Goal: Task Accomplishment & Management: Manage account settings

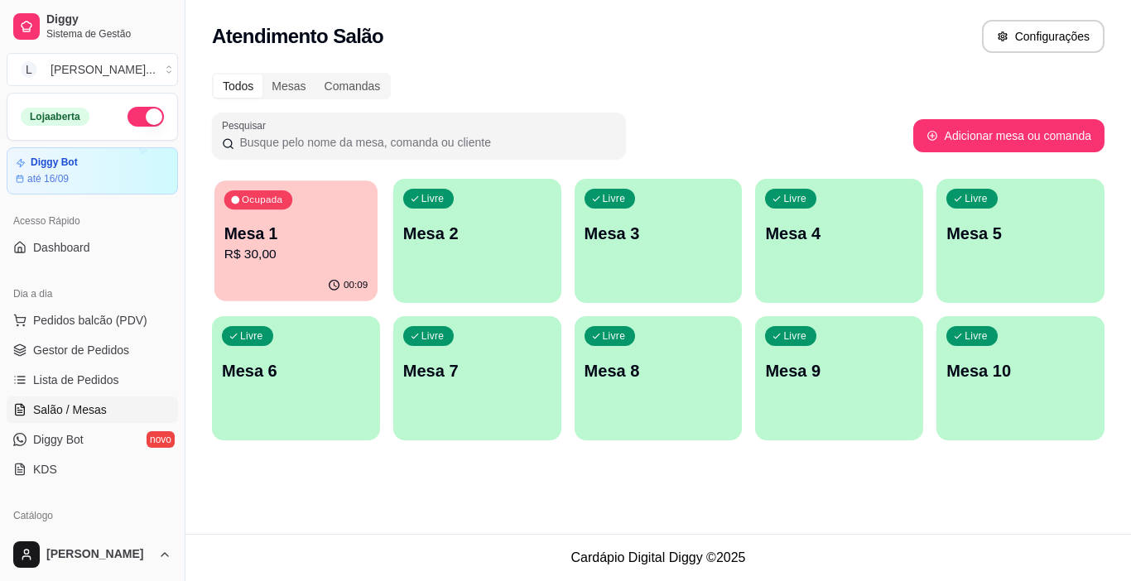
click at [347, 258] on p "R$ 30,00" at bounding box center [295, 254] width 143 height 19
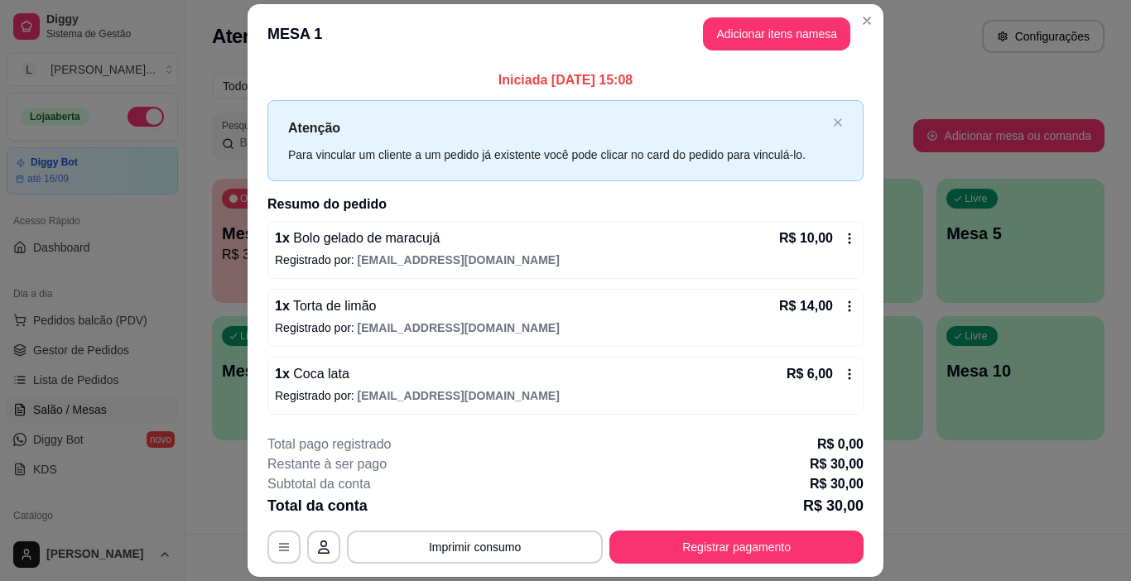
scroll to position [49, 0]
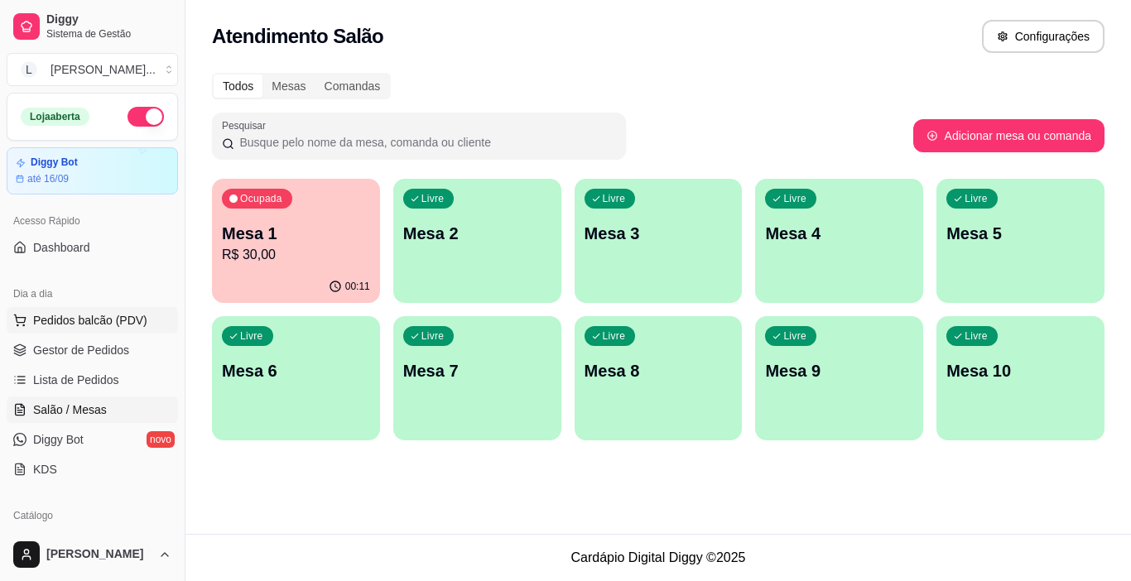
click at [91, 325] on span "Pedidos balcão (PDV)" at bounding box center [90, 320] width 114 height 17
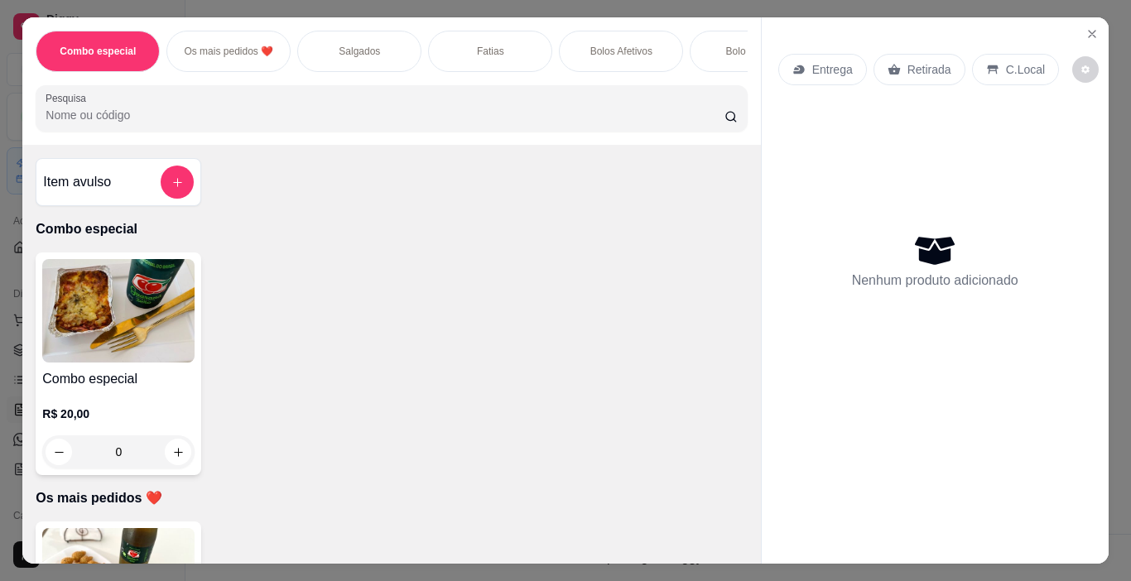
click at [342, 50] on p "Salgados" at bounding box center [359, 51] width 41 height 13
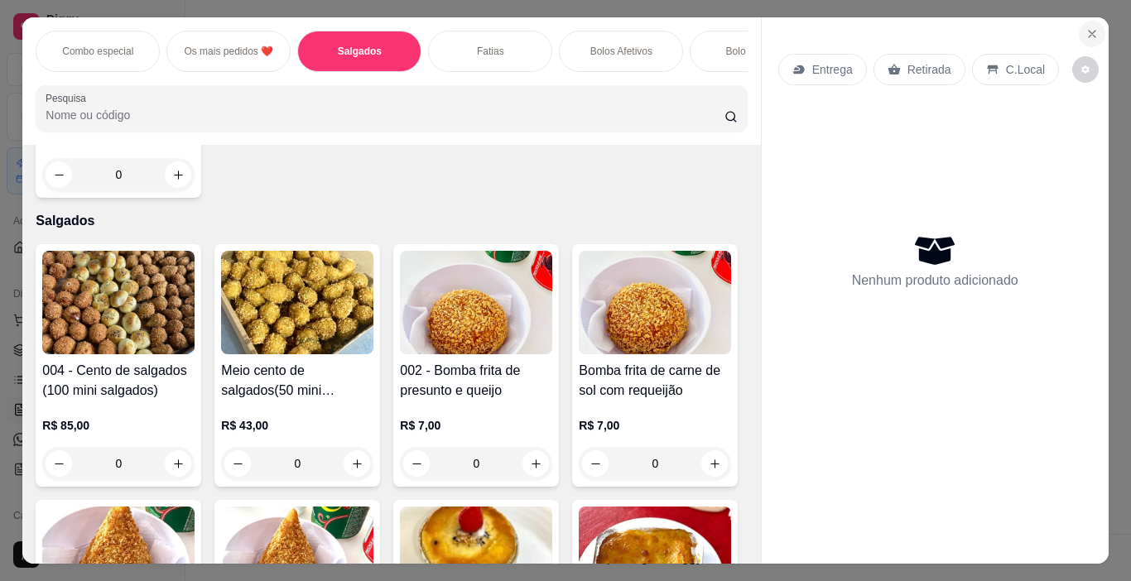
click at [1086, 27] on icon "Close" at bounding box center [1092, 33] width 13 height 13
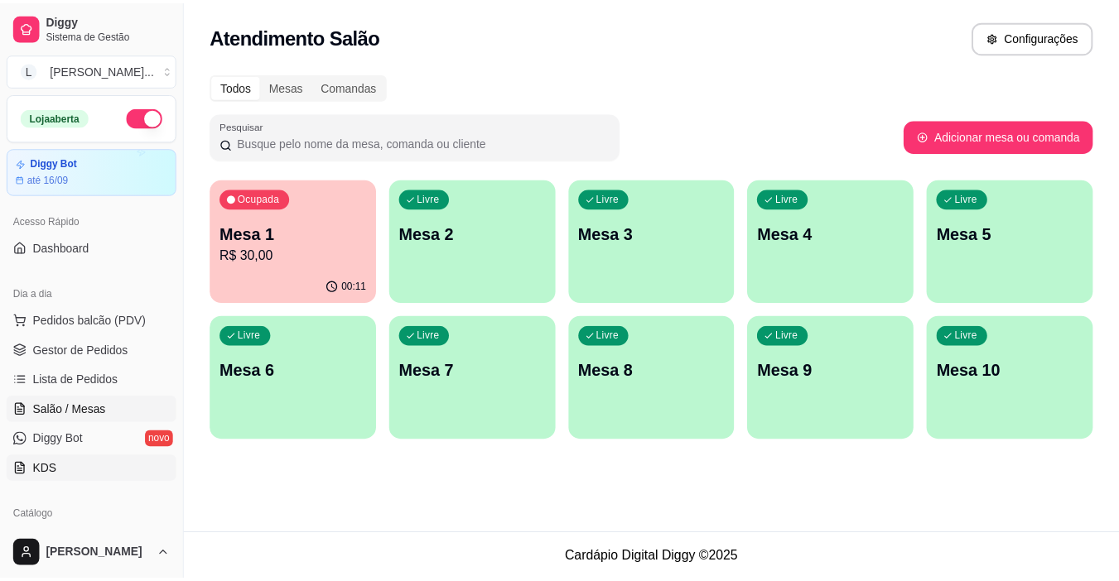
scroll to position [83, 0]
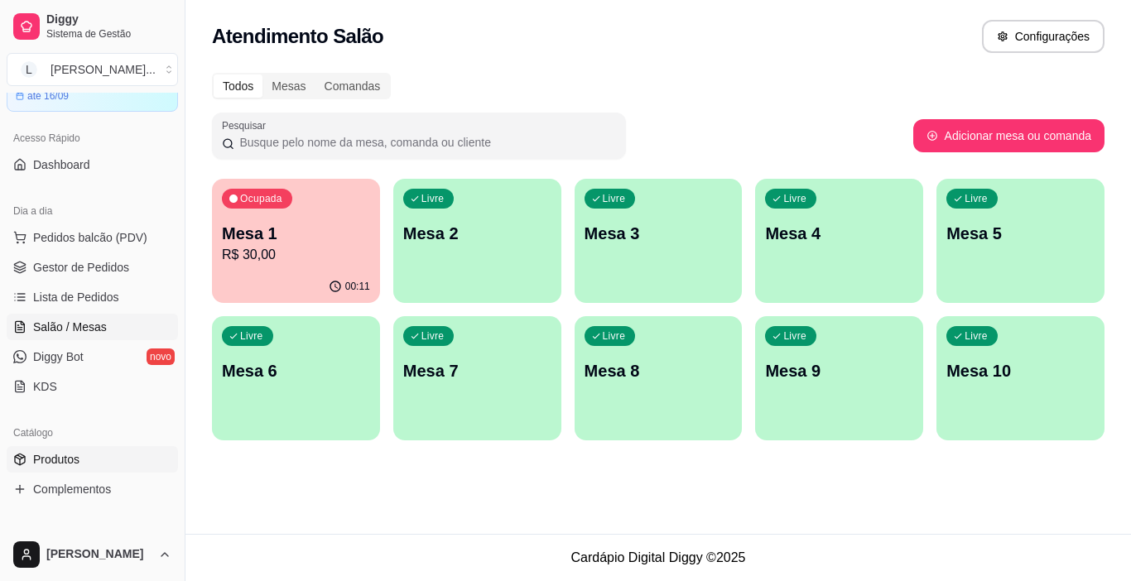
click at [88, 462] on link "Produtos" at bounding box center [92, 459] width 171 height 27
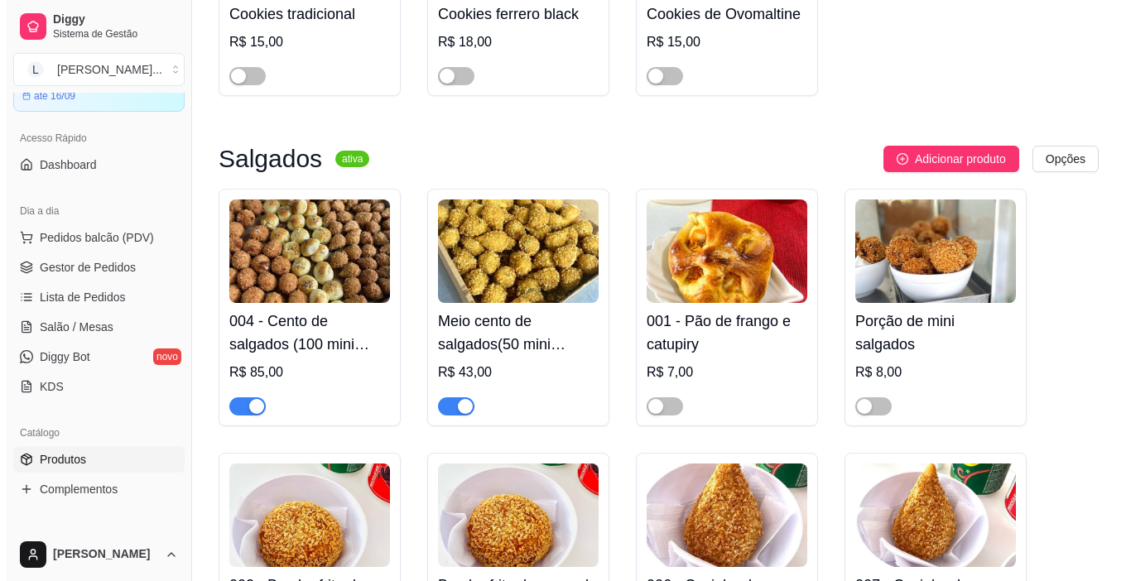
scroll to position [2248, 0]
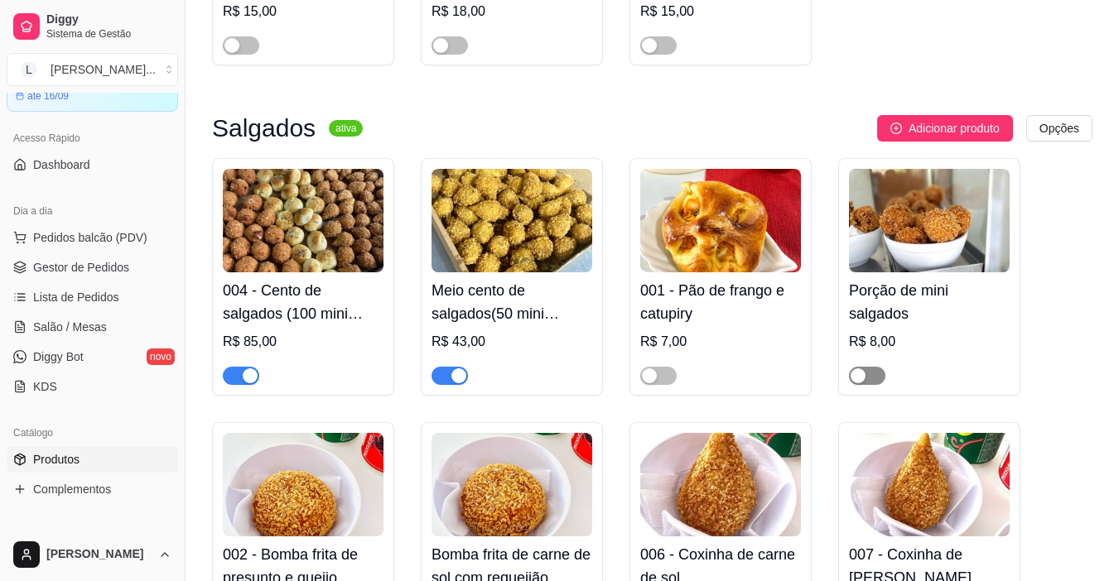
click at [880, 367] on span "button" at bounding box center [867, 376] width 36 height 18
click at [127, 234] on span "Pedidos balcão (PDV)" at bounding box center [90, 237] width 114 height 17
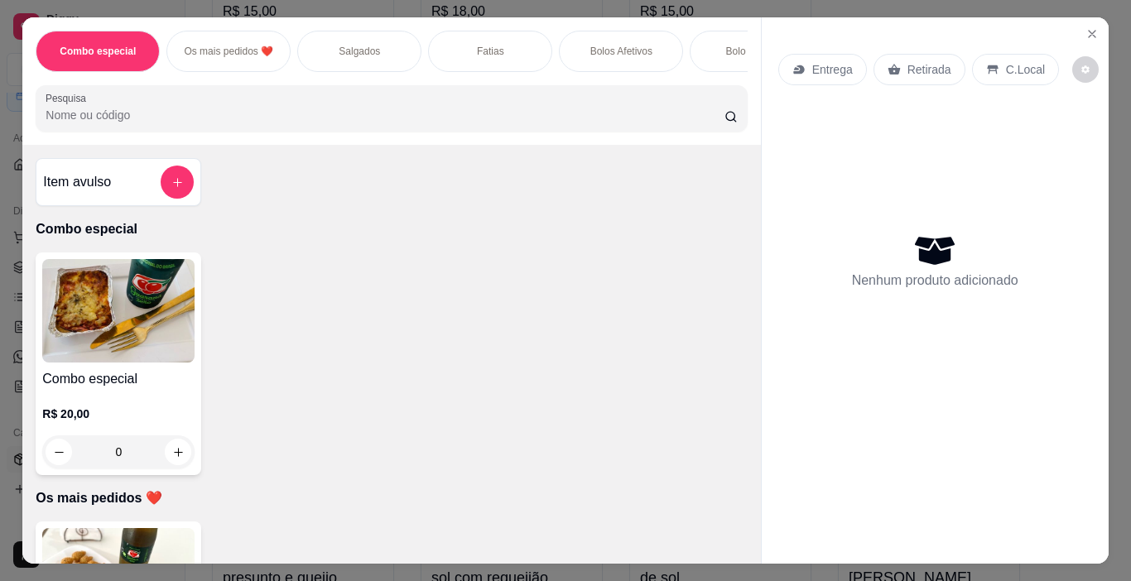
click at [349, 50] on p "Salgados" at bounding box center [359, 51] width 41 height 13
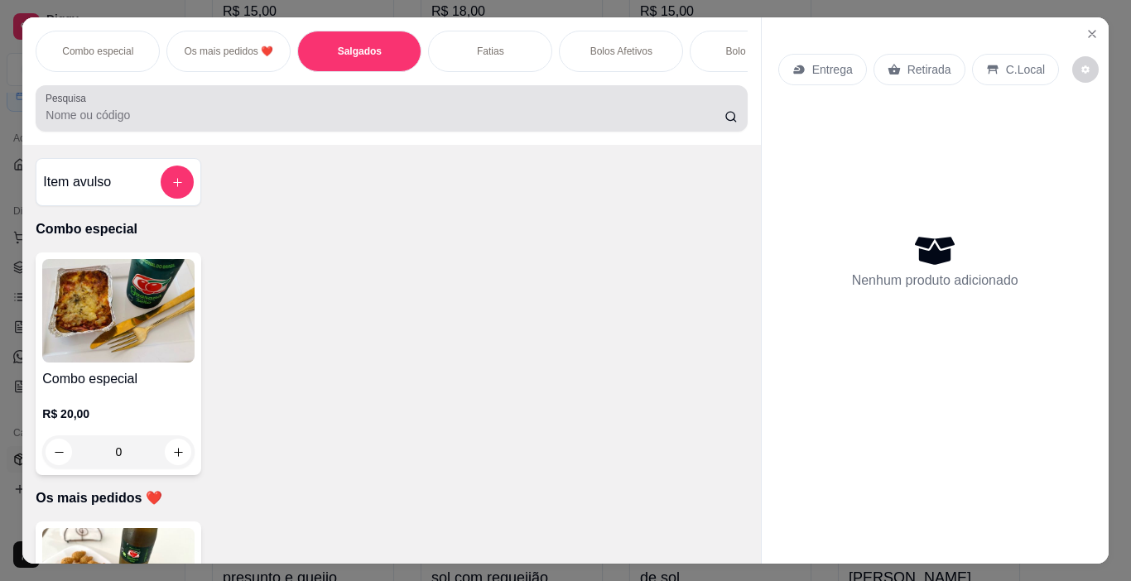
scroll to position [41, 0]
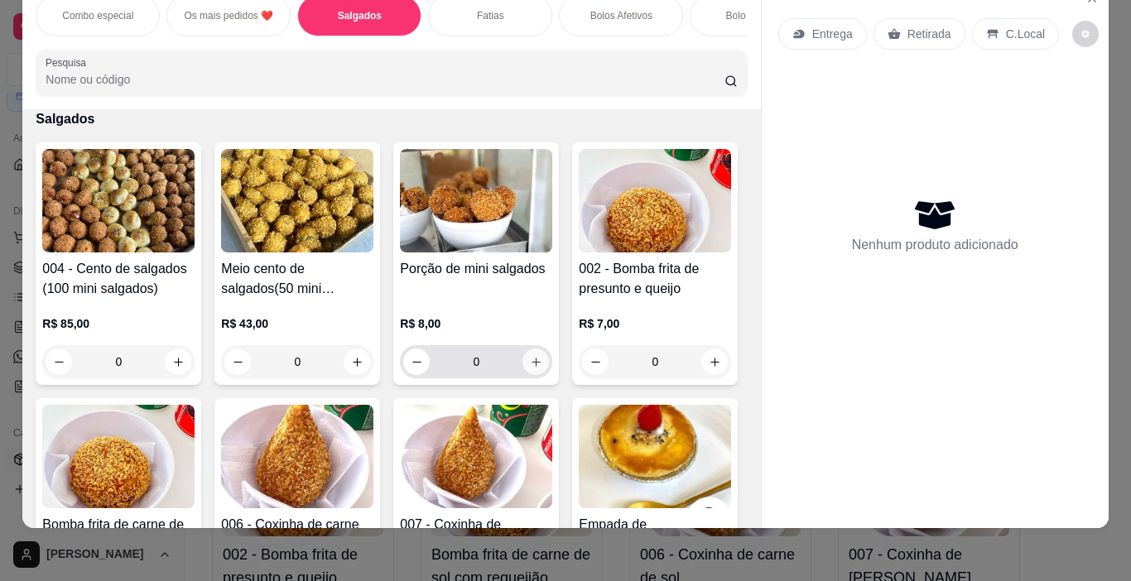
click at [531, 358] on icon "increase-product-quantity" at bounding box center [536, 362] width 12 height 12
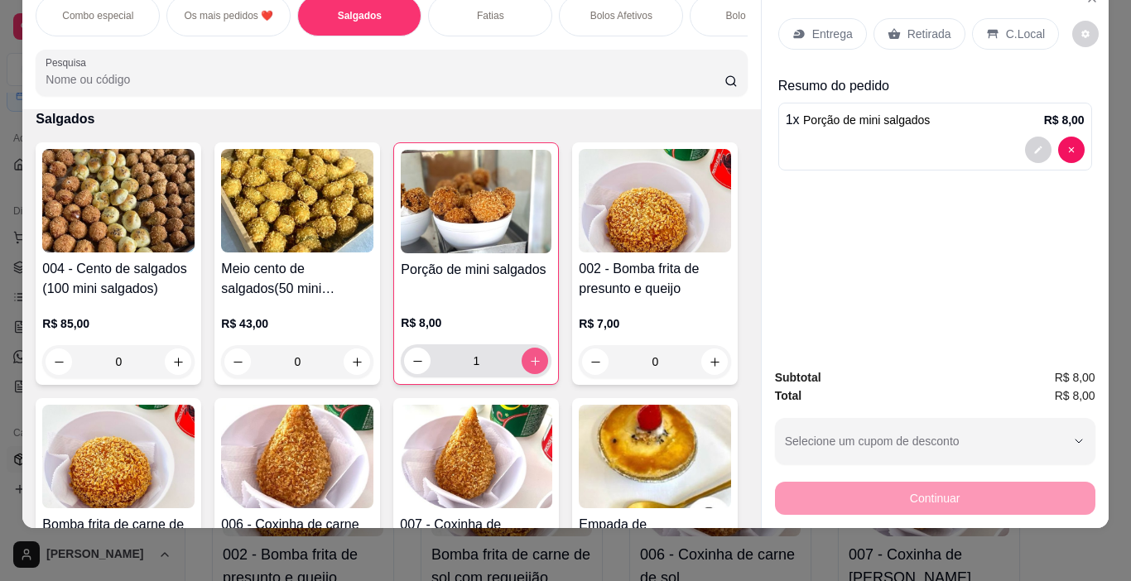
type input "1"
click at [481, 9] on p "Fatias" at bounding box center [490, 15] width 27 height 13
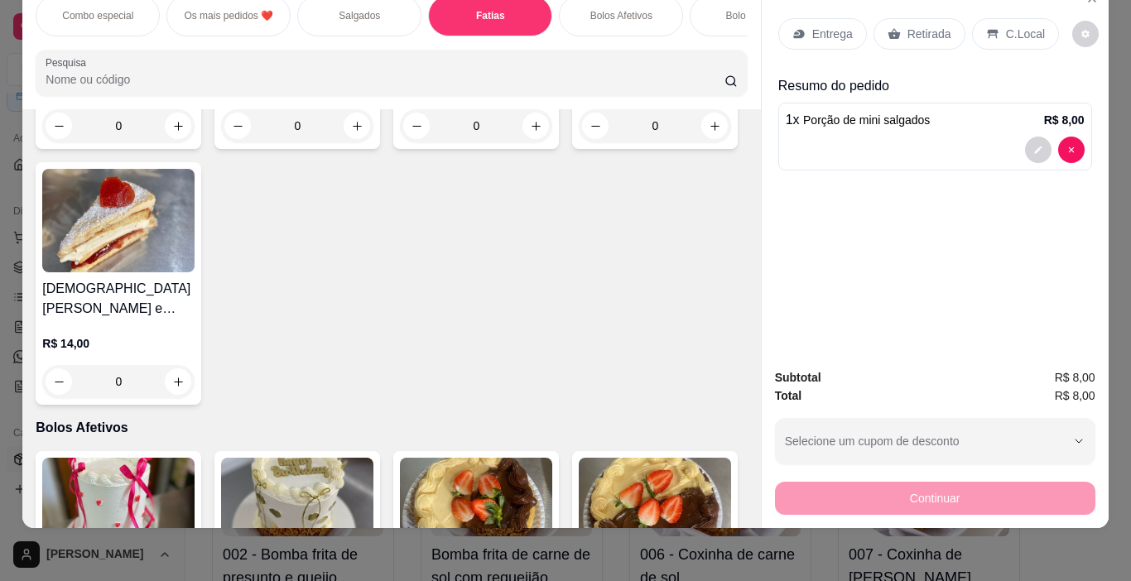
scroll to position [1949, 0]
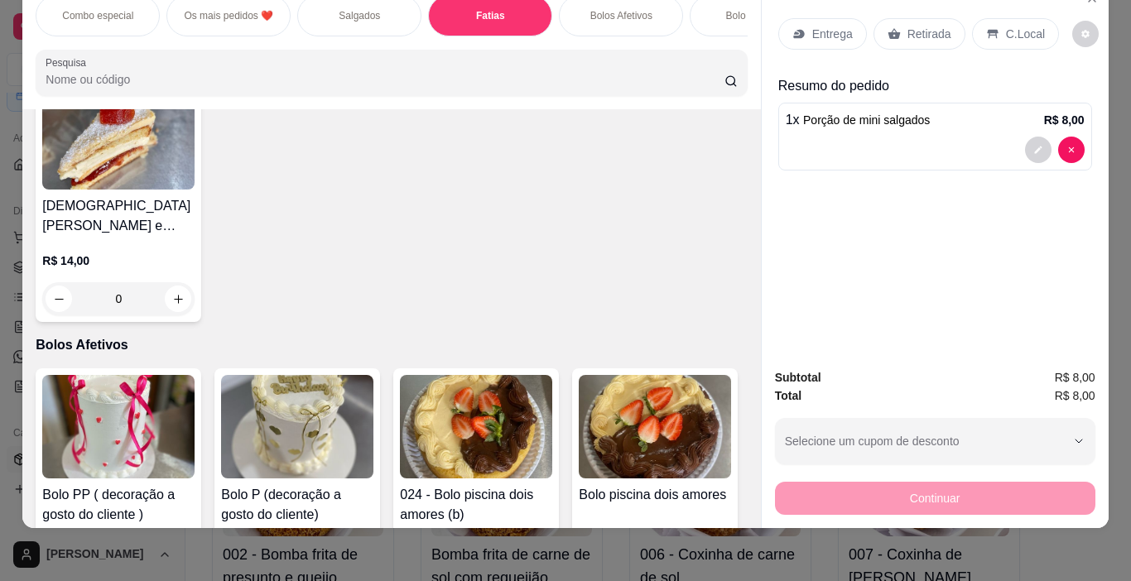
click at [709, 50] on icon "increase-product-quantity" at bounding box center [715, 43] width 12 height 12
type input "1"
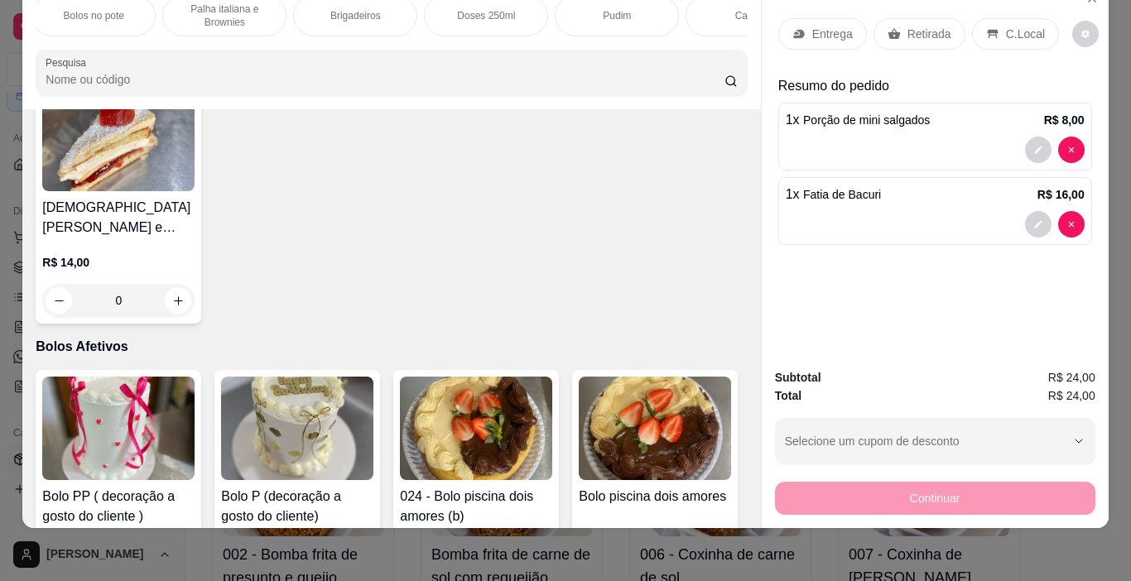
scroll to position [0, 813]
click at [456, 9] on p "Doses 250ml" at bounding box center [462, 15] width 58 height 13
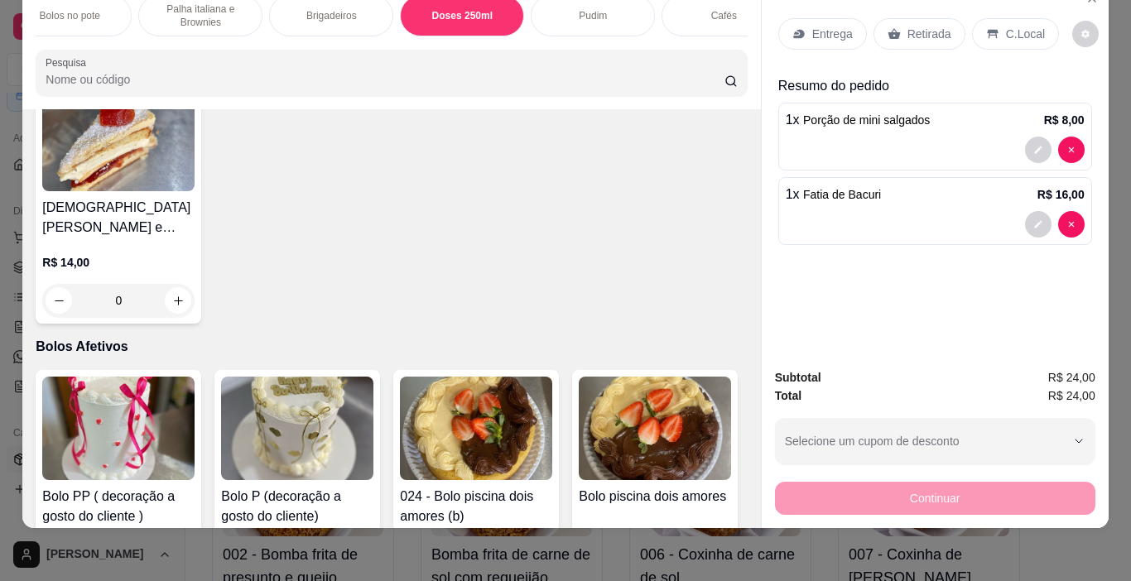
scroll to position [4290, 0]
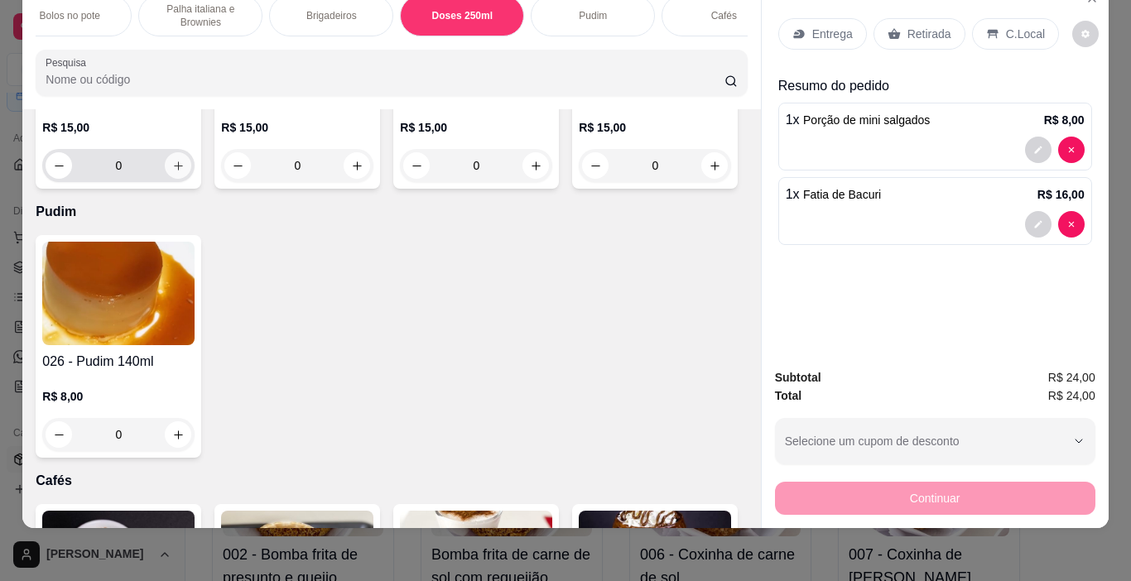
click at [172, 172] on icon "increase-product-quantity" at bounding box center [178, 166] width 12 height 12
type input "1"
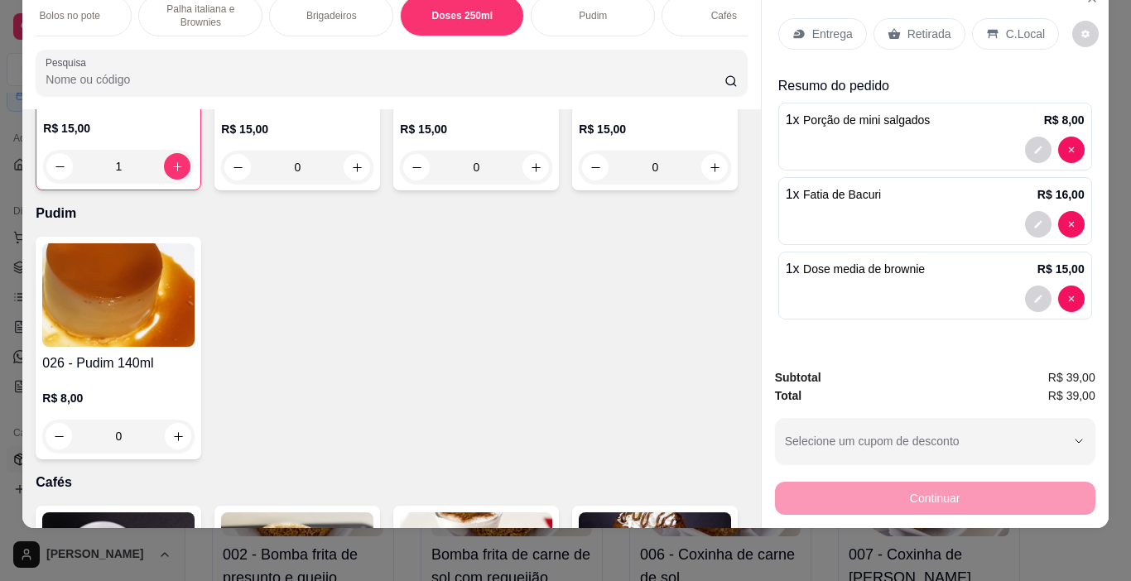
click at [917, 18] on div "Retirada" at bounding box center [920, 33] width 92 height 31
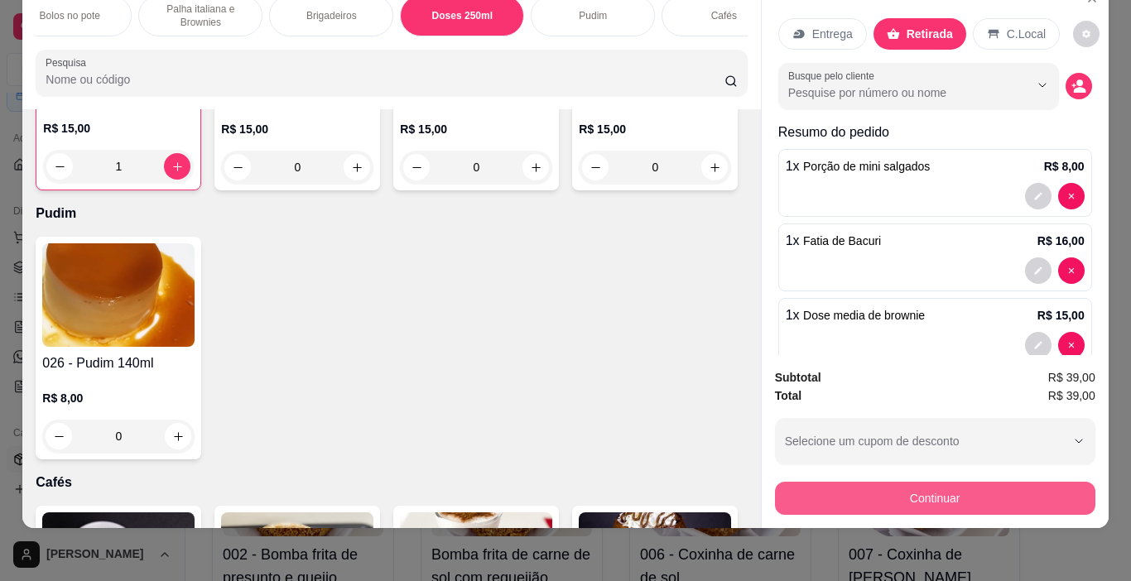
click at [935, 482] on button "Continuar" at bounding box center [935, 498] width 321 height 33
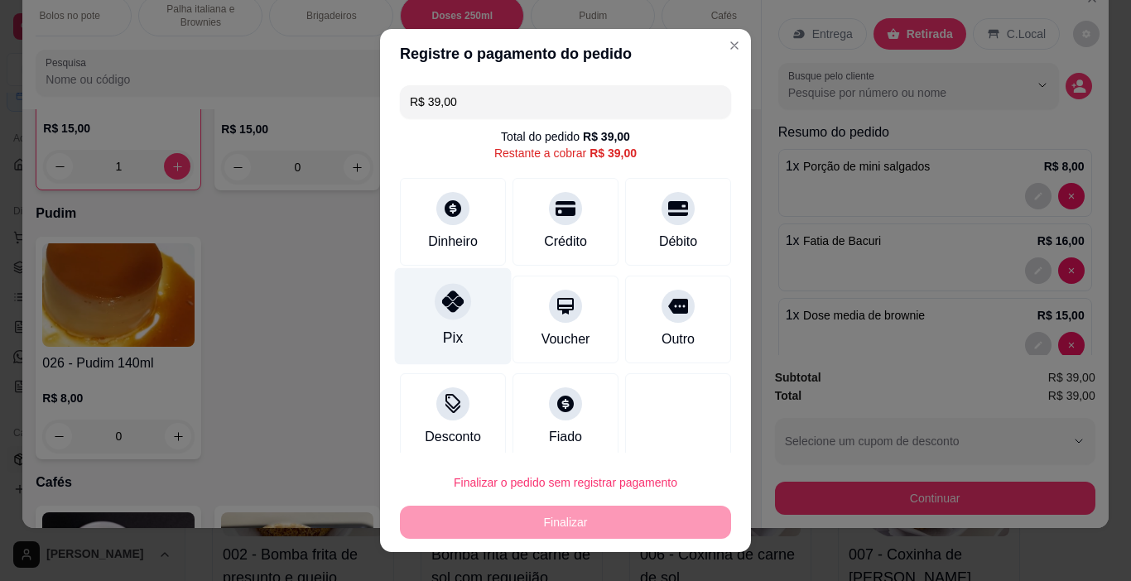
click at [442, 306] on icon at bounding box center [453, 302] width 22 height 22
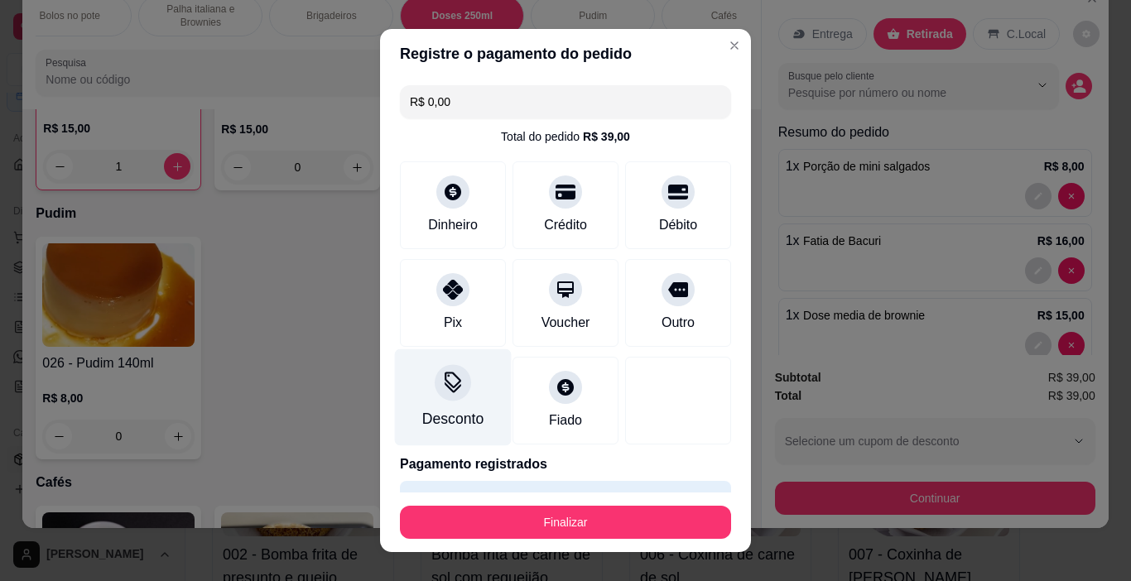
type input "R$ 0,00"
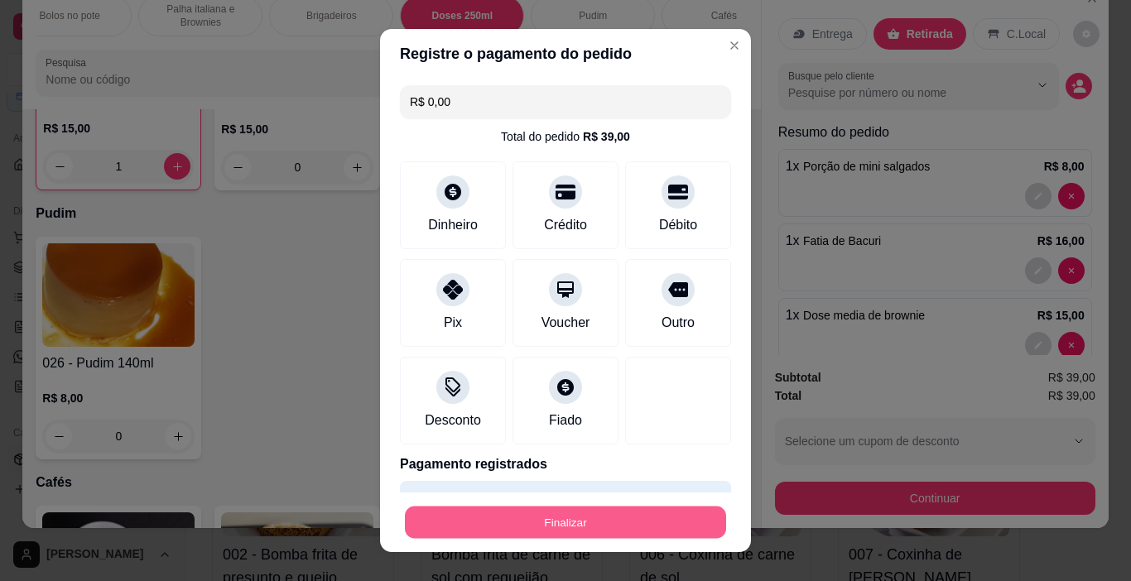
click at [509, 515] on button "Finalizar" at bounding box center [565, 523] width 321 height 32
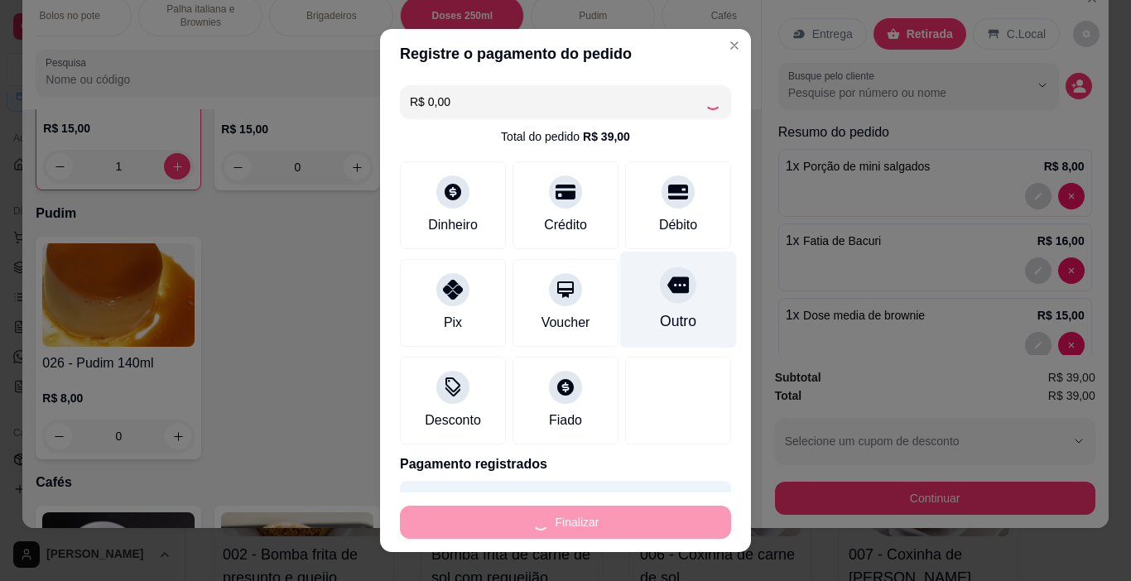
type input "0"
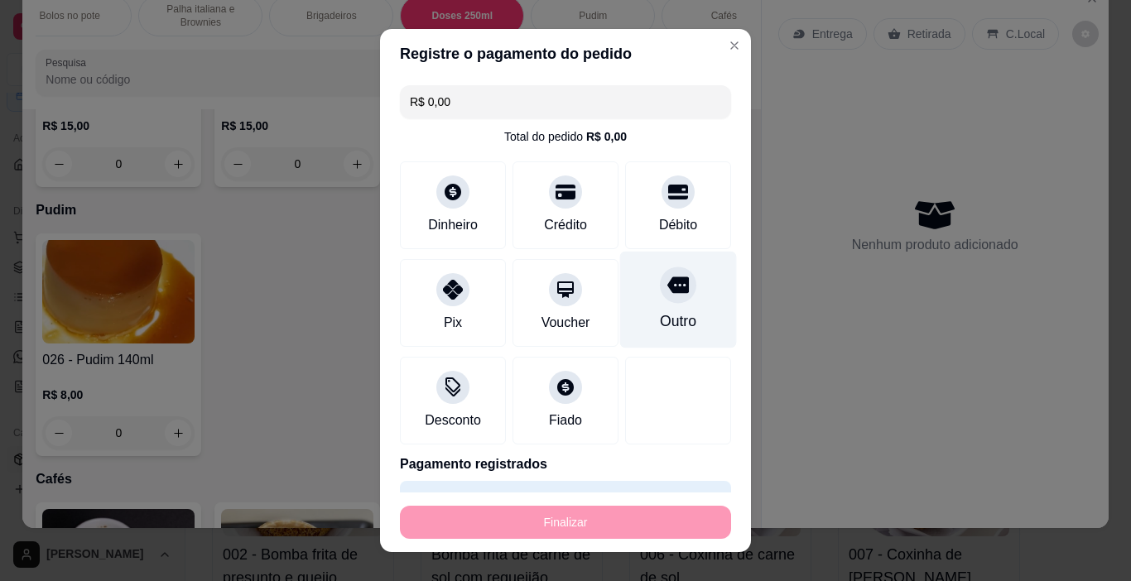
type input "-R$ 39,00"
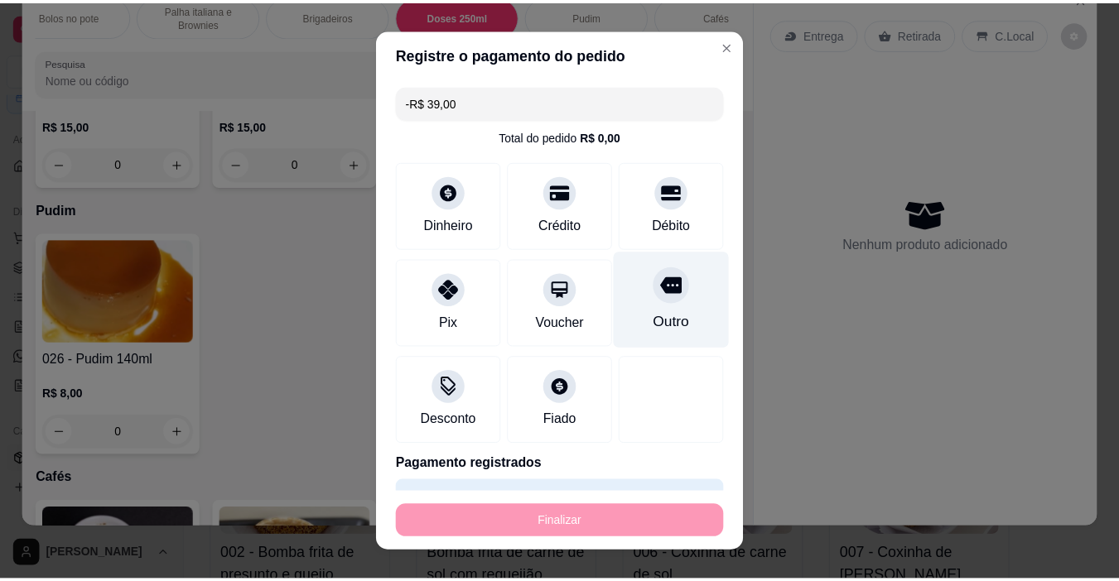
scroll to position [4289, 0]
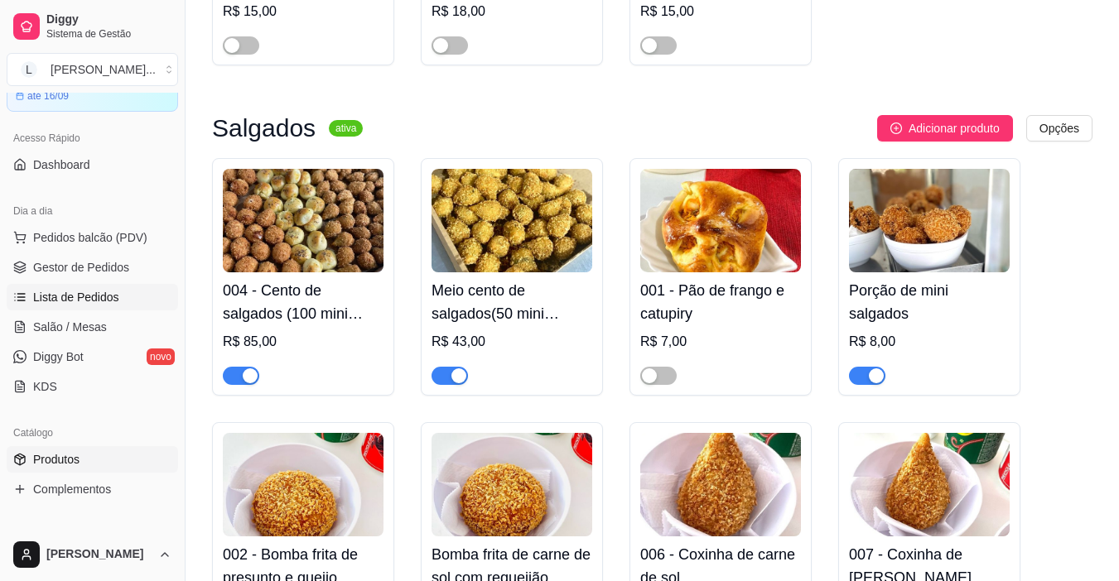
click at [61, 297] on span "Lista de Pedidos" at bounding box center [76, 297] width 86 height 17
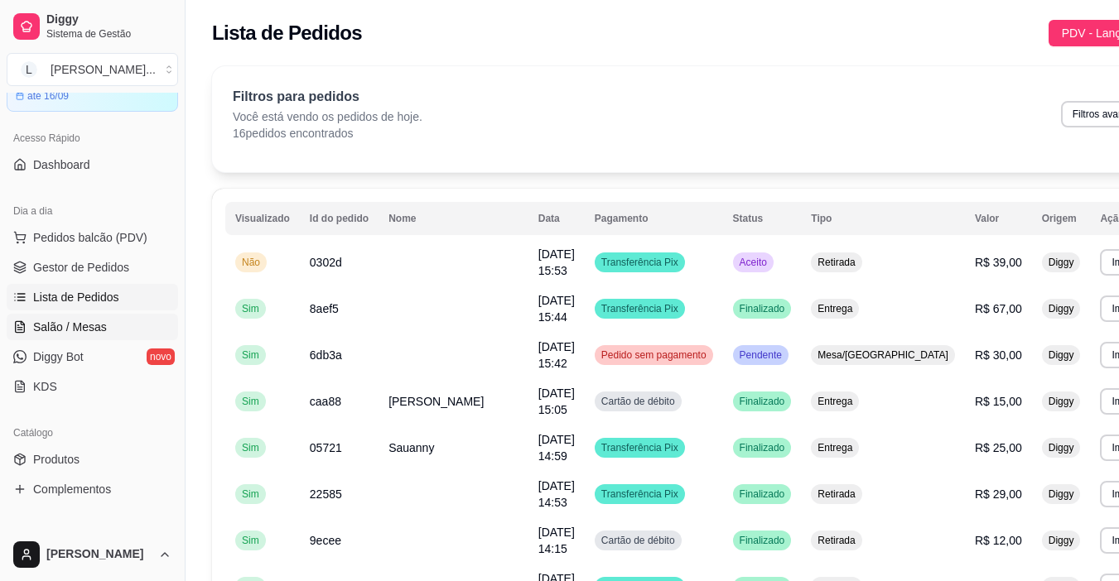
click at [72, 329] on span "Salão / Mesas" at bounding box center [70, 327] width 74 height 17
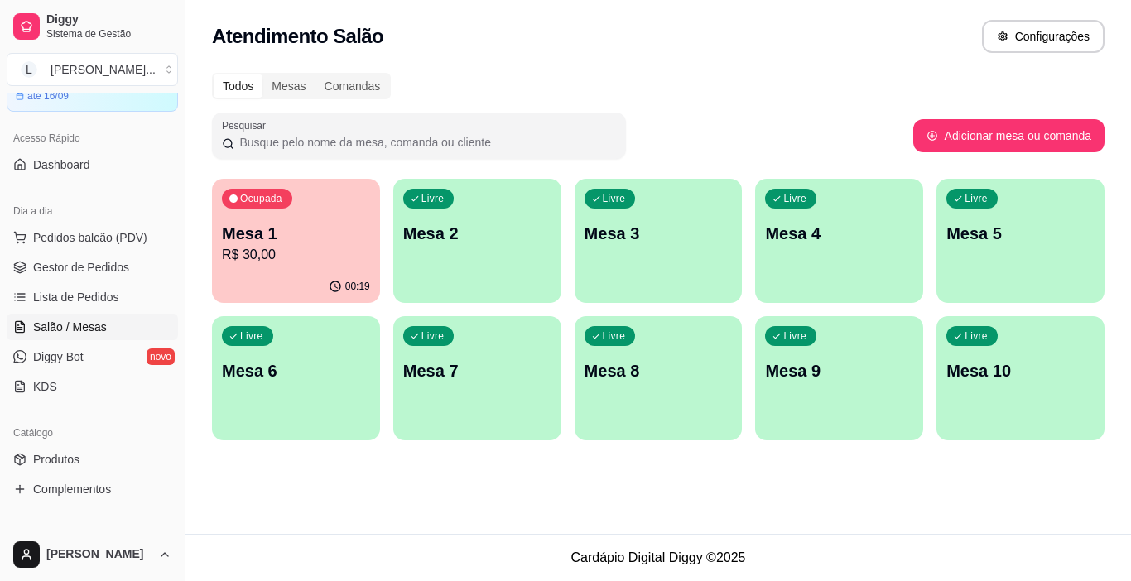
click at [813, 232] on p "Mesa 4" at bounding box center [839, 233] width 148 height 23
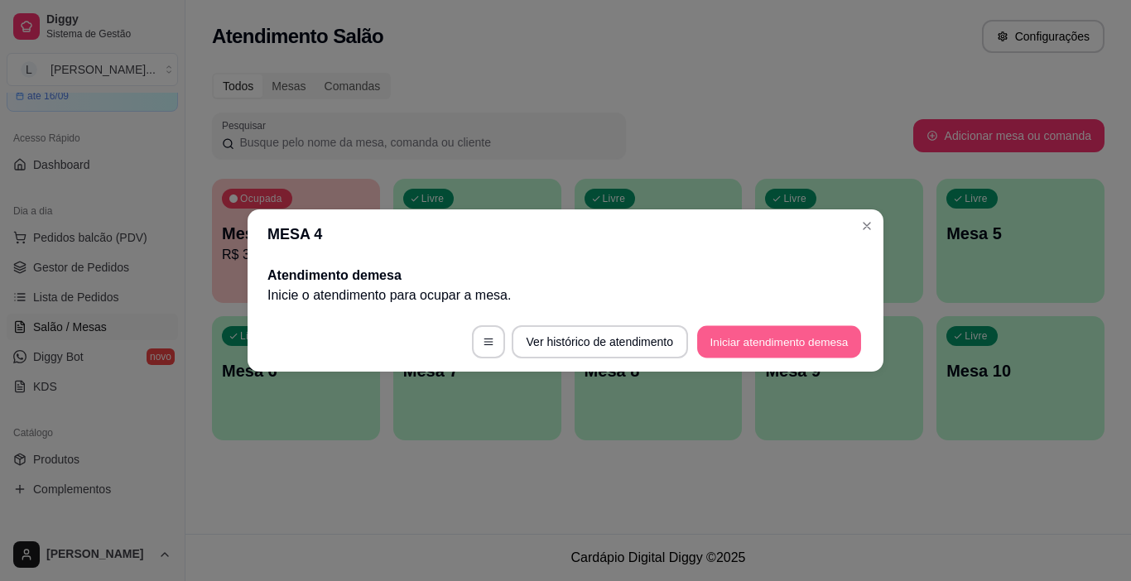
click at [763, 337] on button "Iniciar atendimento de mesa" at bounding box center [779, 342] width 164 height 32
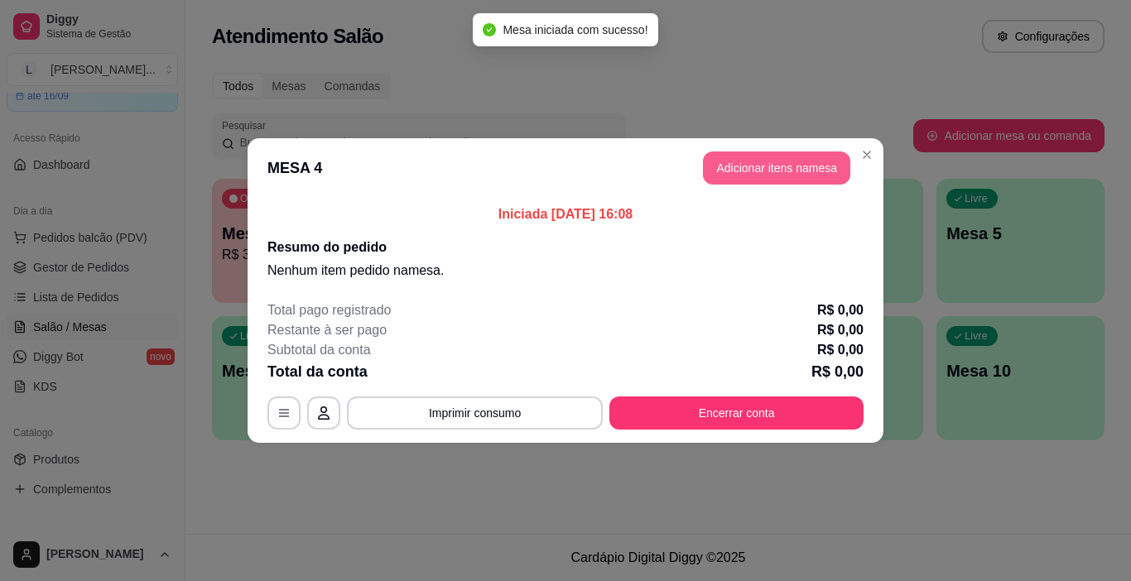
click at [764, 172] on button "Adicionar itens na mesa" at bounding box center [776, 168] width 147 height 33
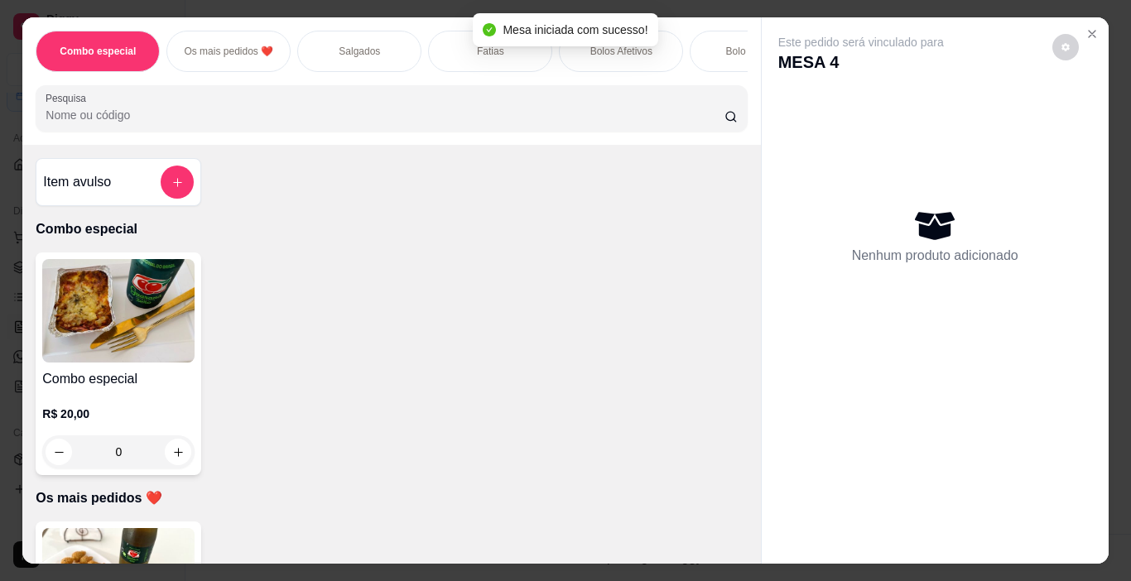
click at [356, 50] on p "Salgados" at bounding box center [359, 51] width 41 height 13
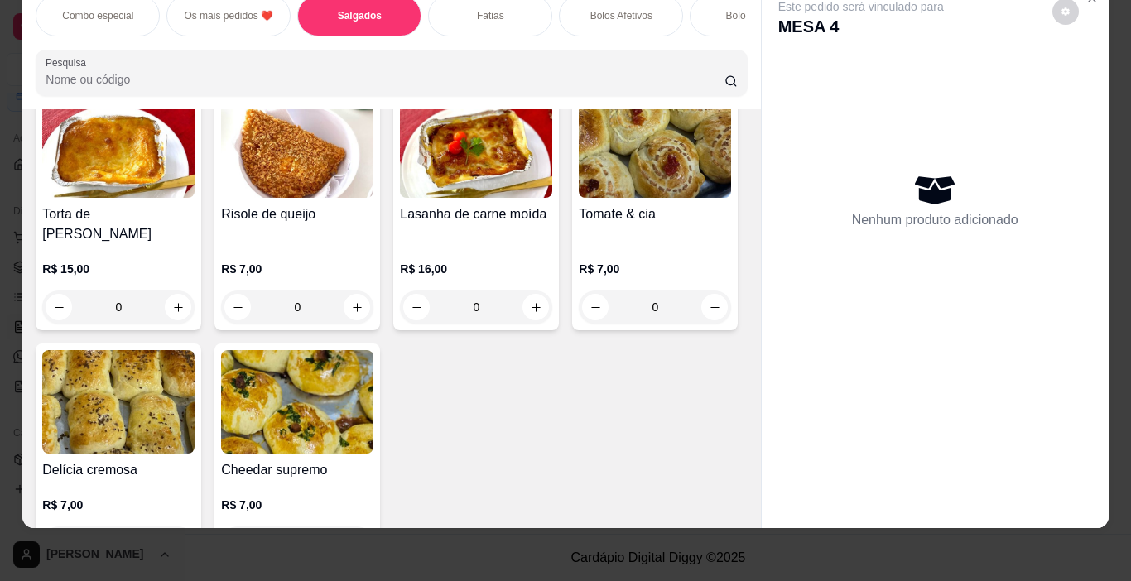
scroll to position [1199, 0]
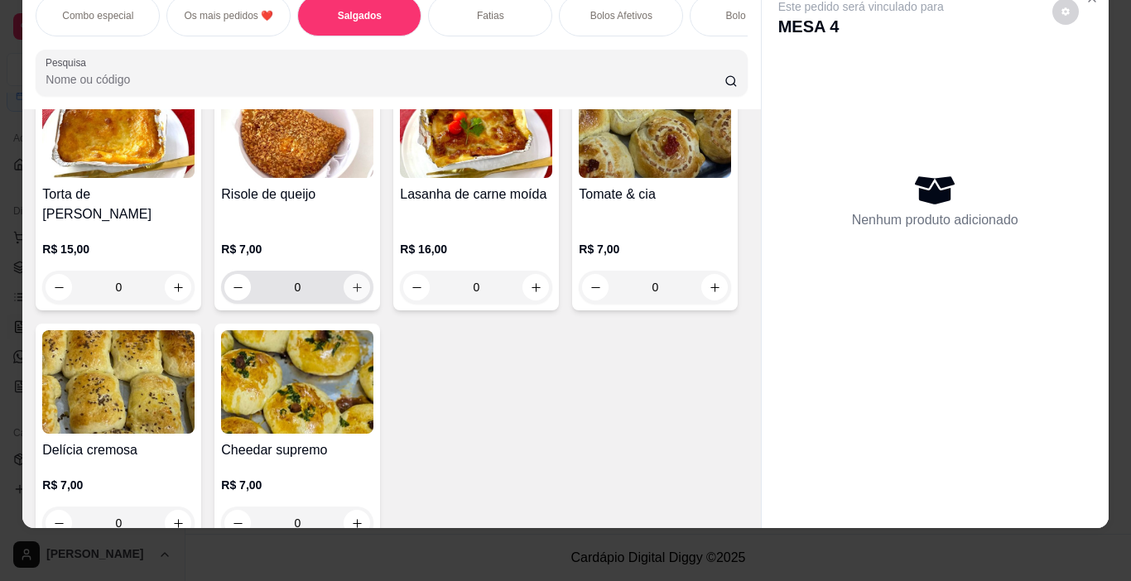
click at [351, 294] on icon "increase-product-quantity" at bounding box center [357, 288] width 12 height 12
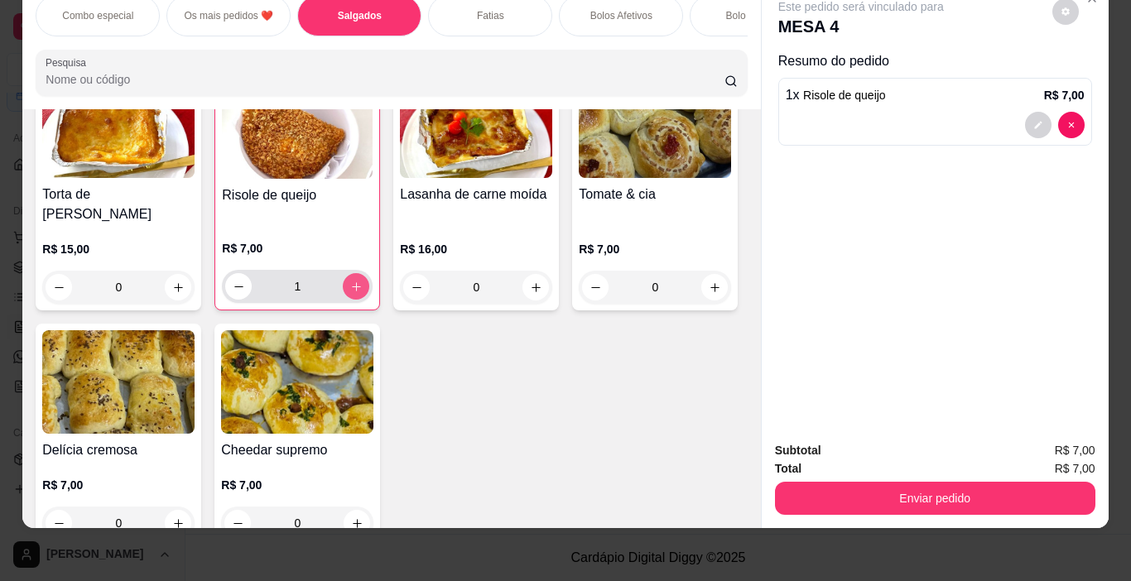
click at [350, 293] on icon "increase-product-quantity" at bounding box center [356, 287] width 12 height 12
type input "2"
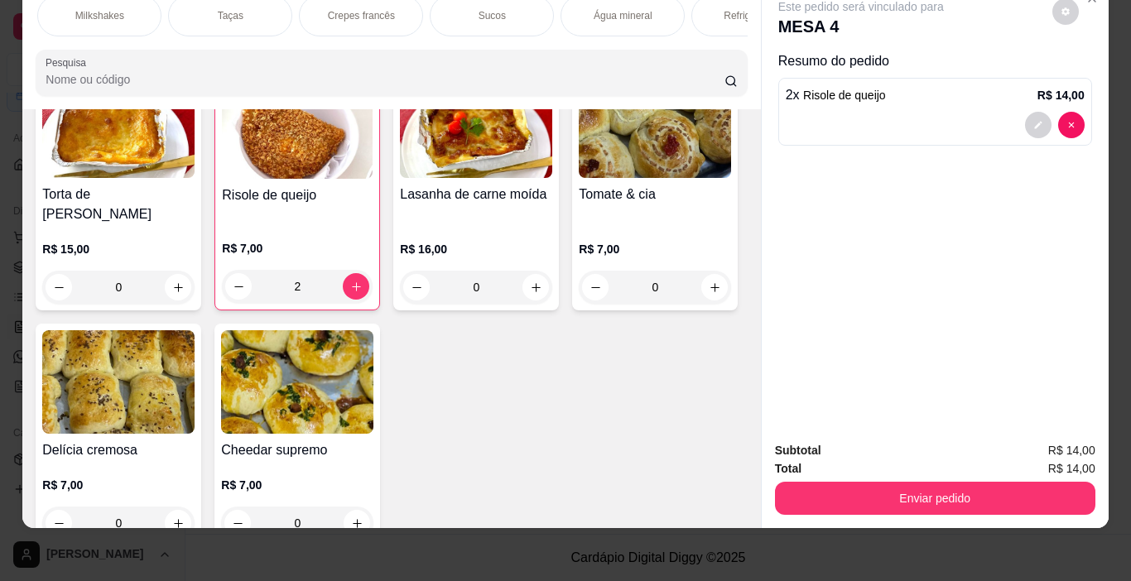
scroll to position [0, 1965]
click at [713, 12] on div "Refrigerantes" at bounding box center [749, 15] width 124 height 41
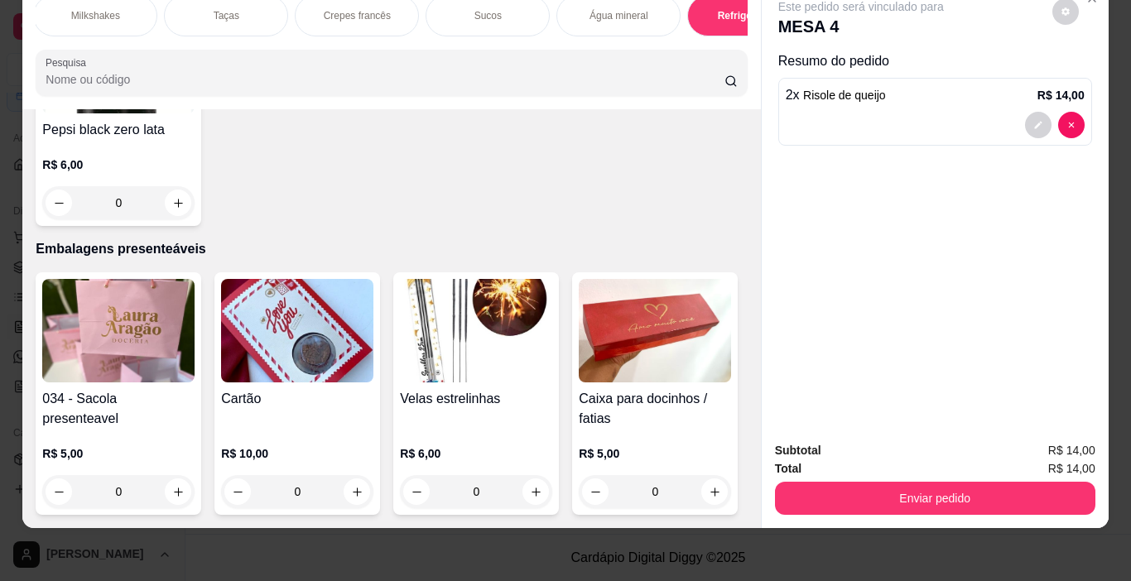
scroll to position [8351, 0]
type input "1"
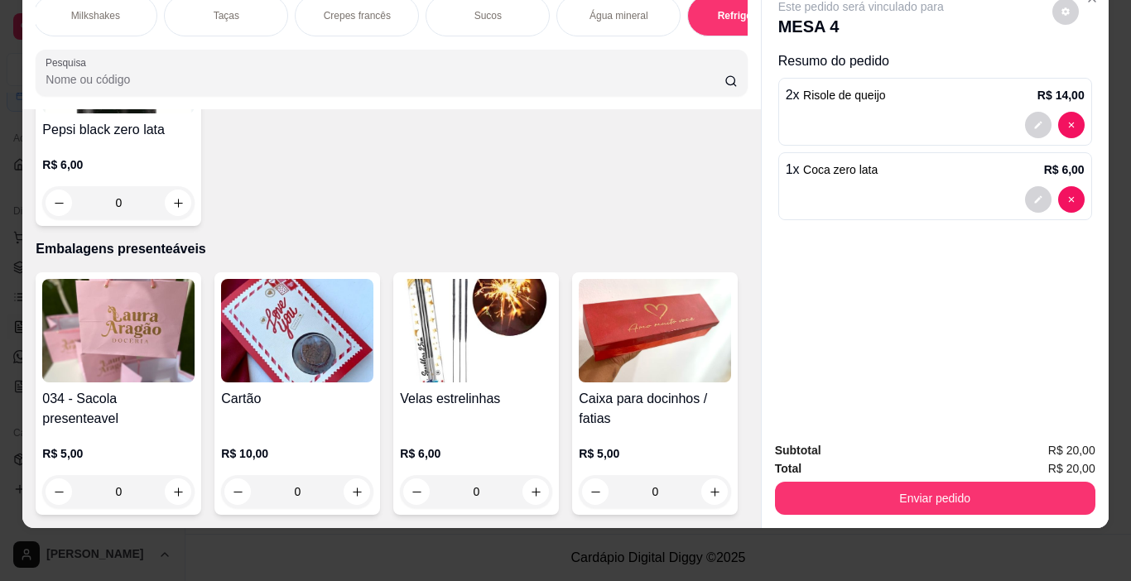
type input "1"
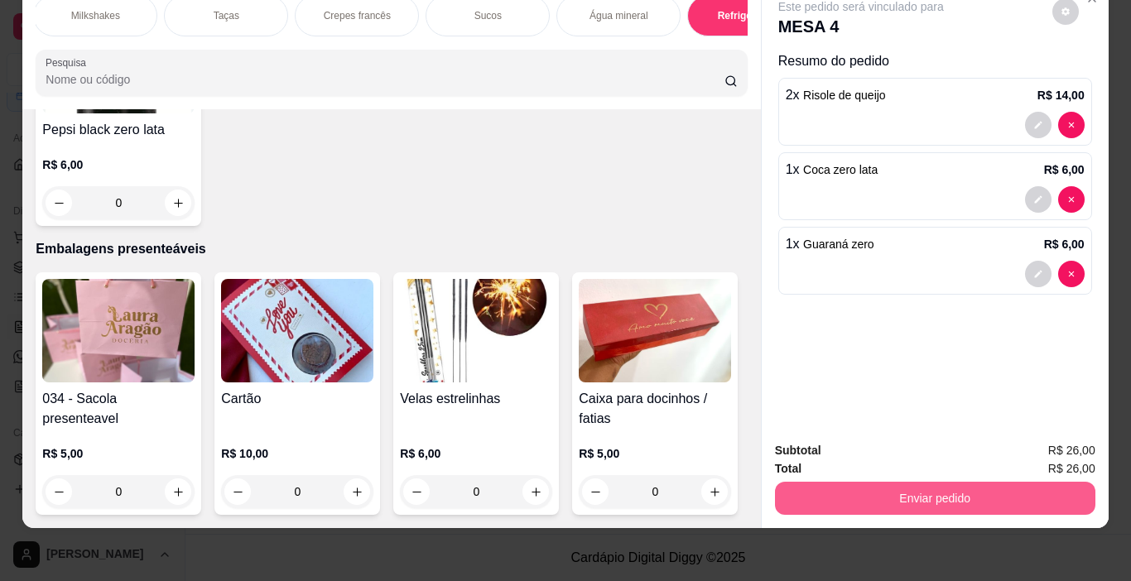
click at [895, 485] on button "Enviar pedido" at bounding box center [935, 498] width 321 height 33
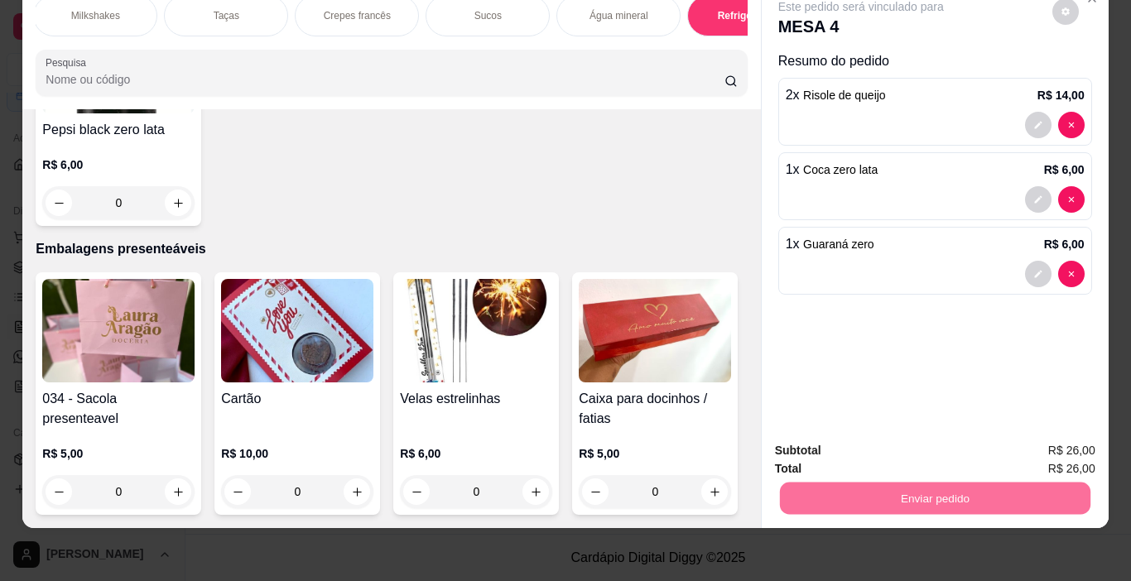
click at [828, 449] on button "Não registrar e enviar pedido" at bounding box center [880, 445] width 172 height 31
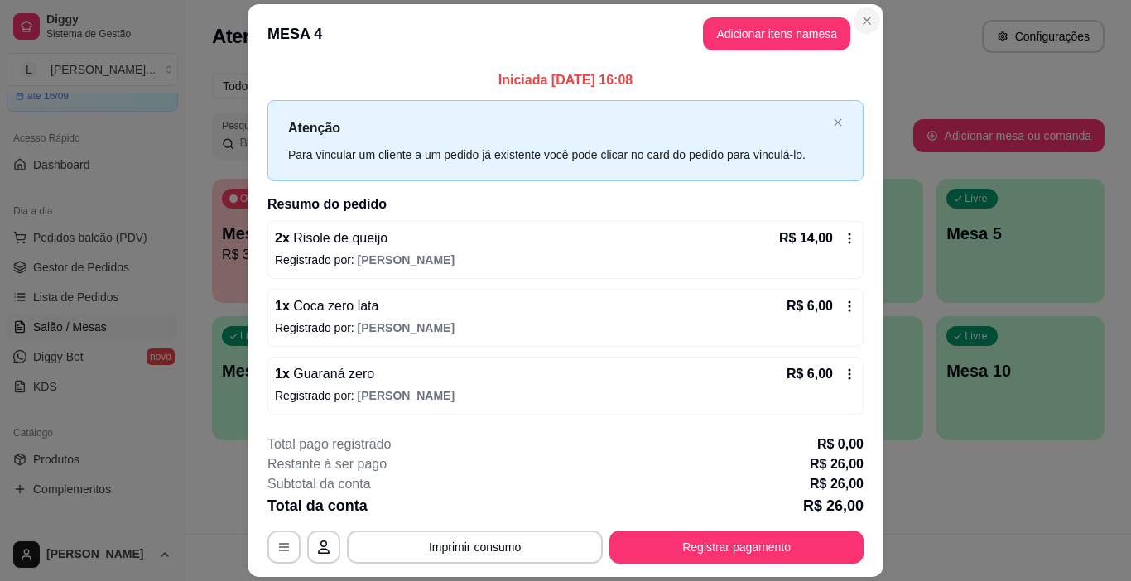
click at [860, 22] on div "Atendimento Salão Configurações" at bounding box center [658, 36] width 893 height 33
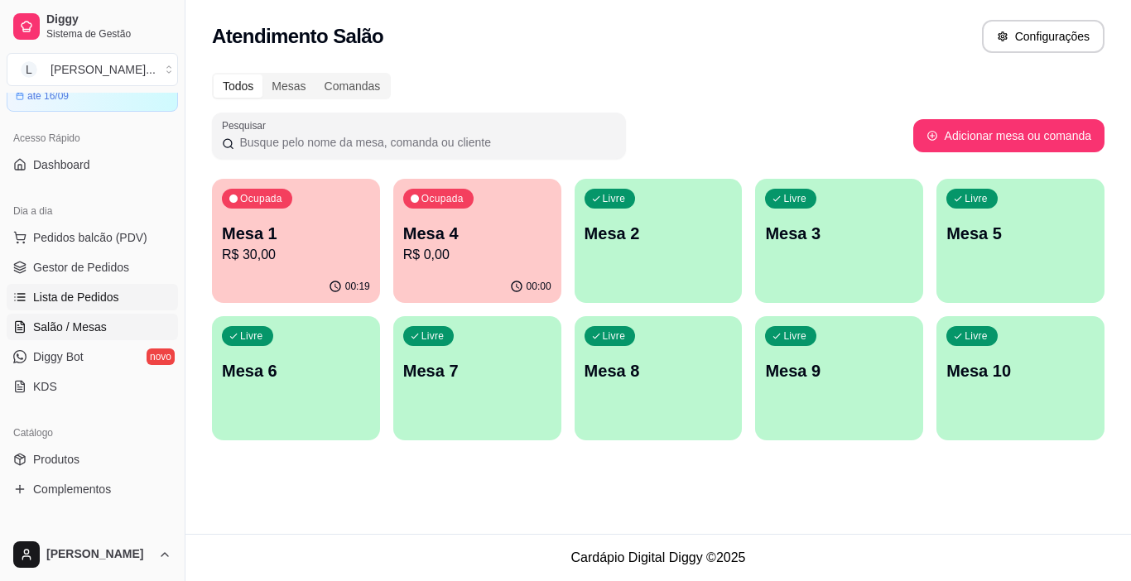
click at [109, 304] on span "Lista de Pedidos" at bounding box center [76, 297] width 86 height 17
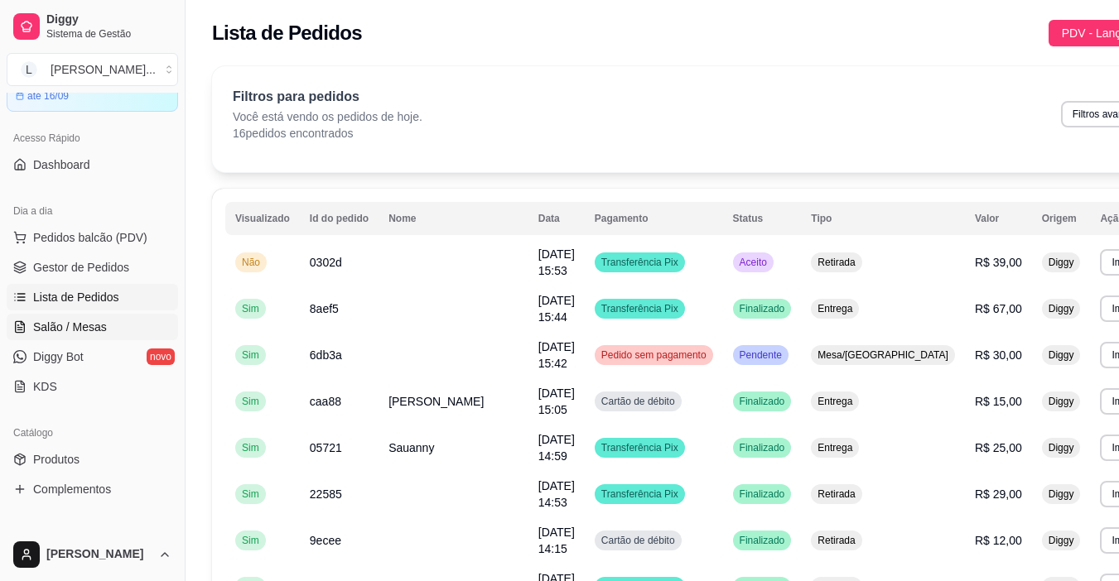
click at [99, 328] on span "Salão / Mesas" at bounding box center [70, 327] width 74 height 17
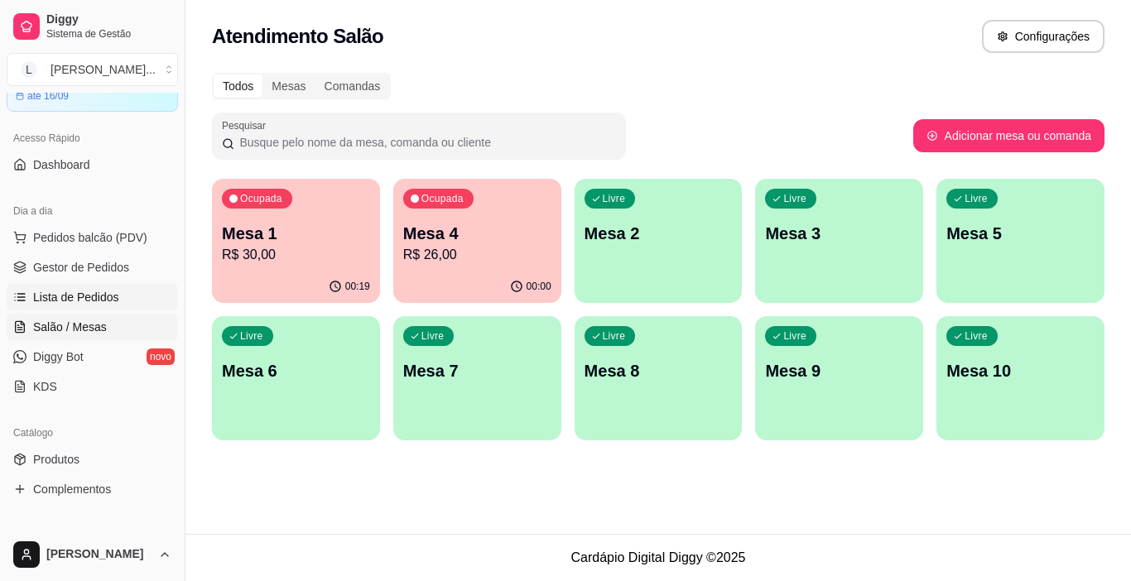
click at [110, 290] on span "Lista de Pedidos" at bounding box center [76, 297] width 86 height 17
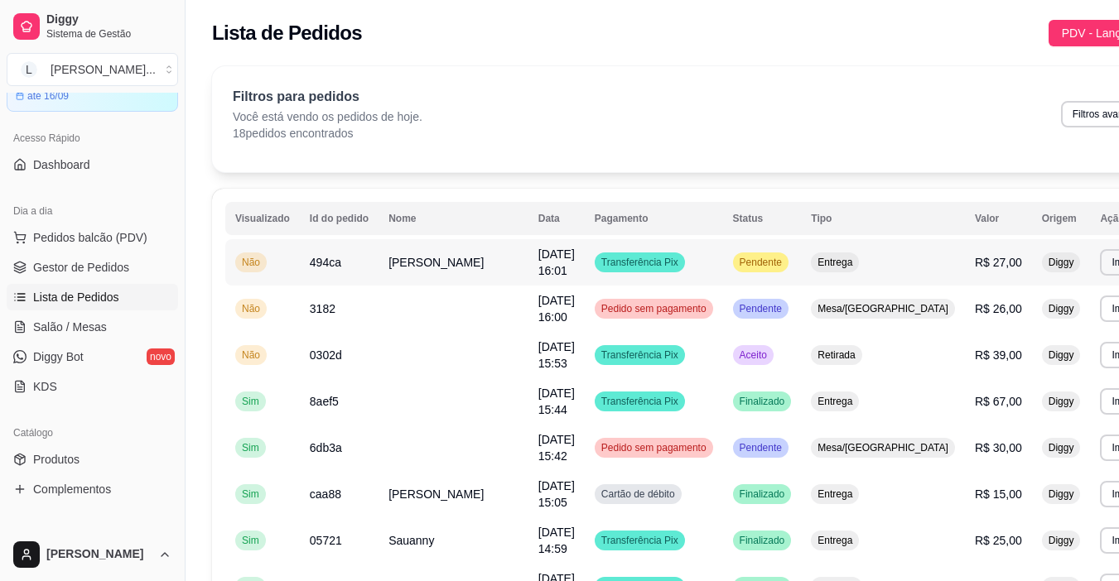
click at [397, 269] on span "[PERSON_NAME]" at bounding box center [435, 262] width 95 height 13
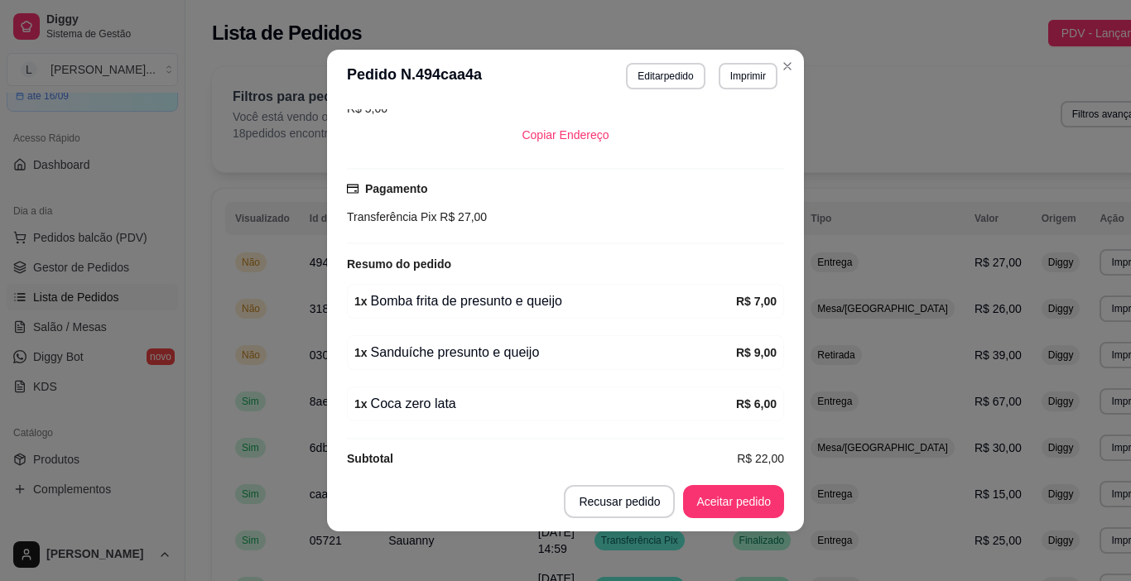
scroll to position [390, 0]
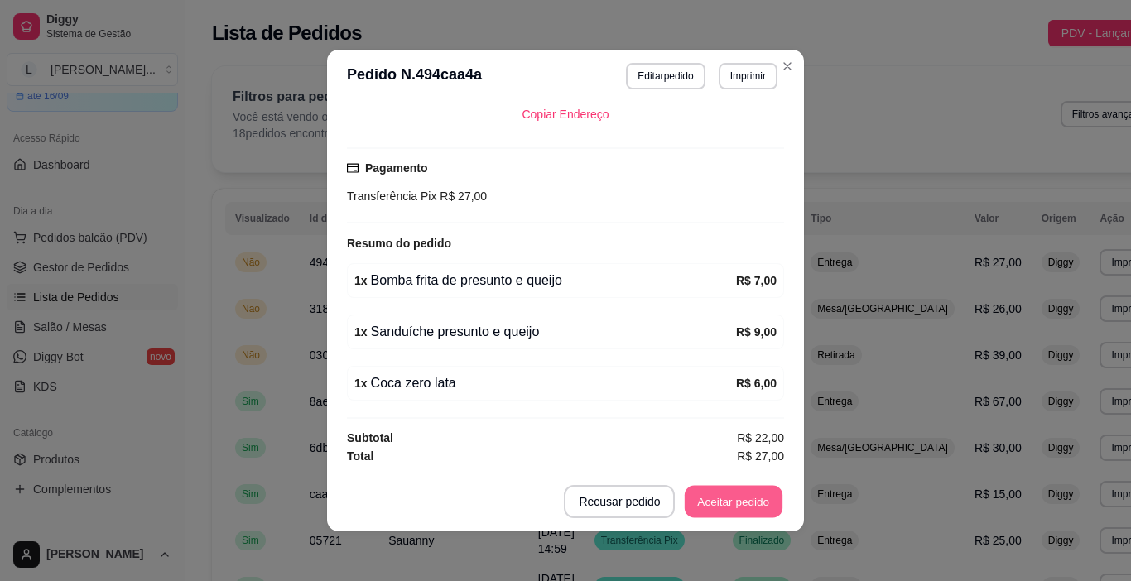
click at [728, 499] on button "Aceitar pedido" at bounding box center [734, 502] width 98 height 32
click at [711, 505] on button "Mover para preparo" at bounding box center [720, 501] width 128 height 33
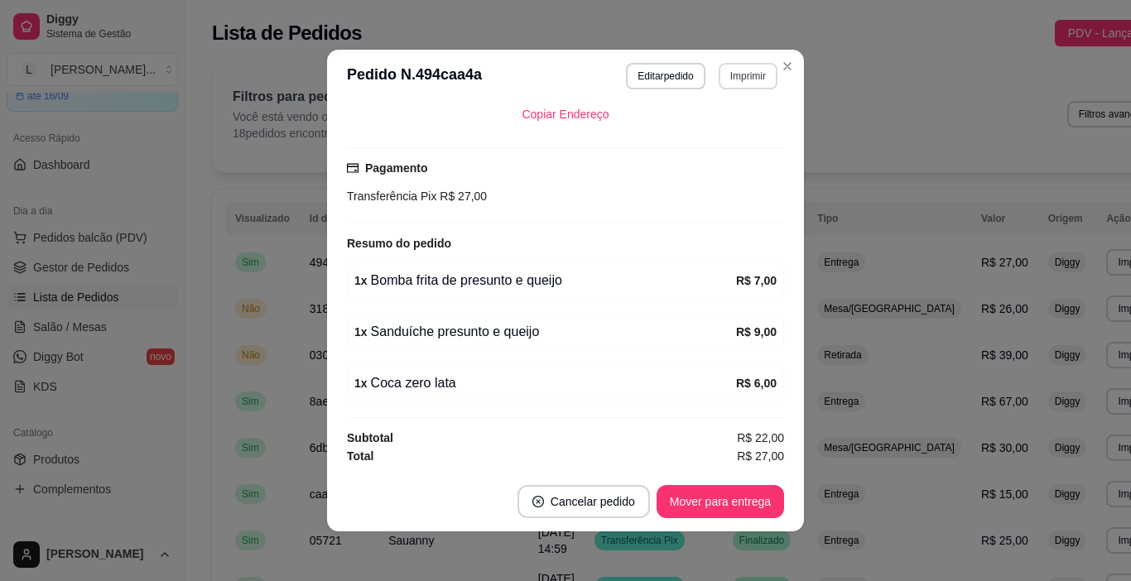
click at [729, 78] on button "Imprimir" at bounding box center [748, 76] width 59 height 27
click at [726, 131] on button "IMPRESSORA" at bounding box center [714, 134] width 120 height 27
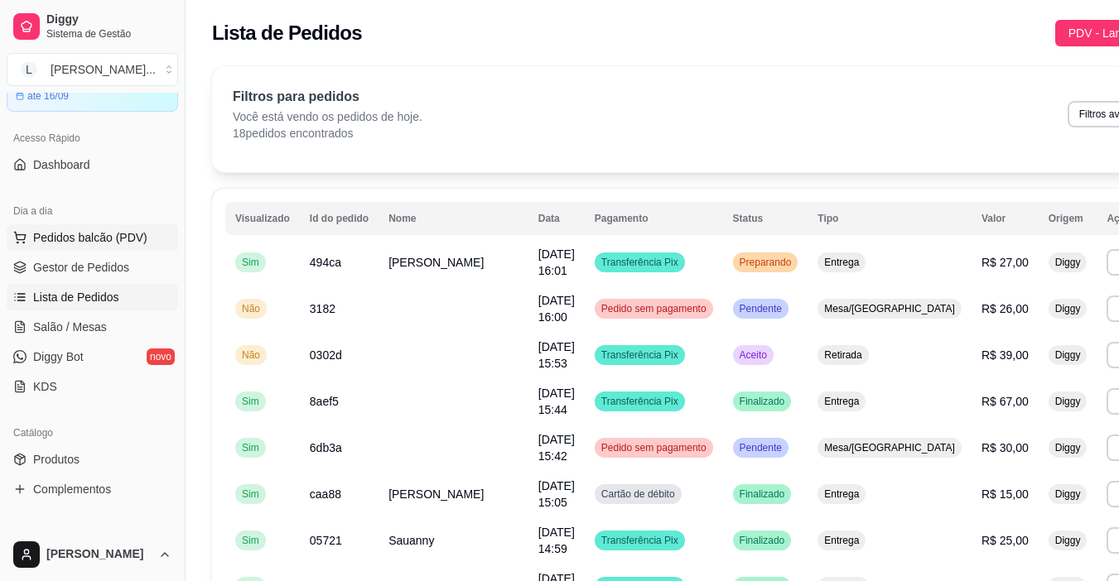
click at [98, 244] on span "Pedidos balcão (PDV)" at bounding box center [90, 237] width 114 height 17
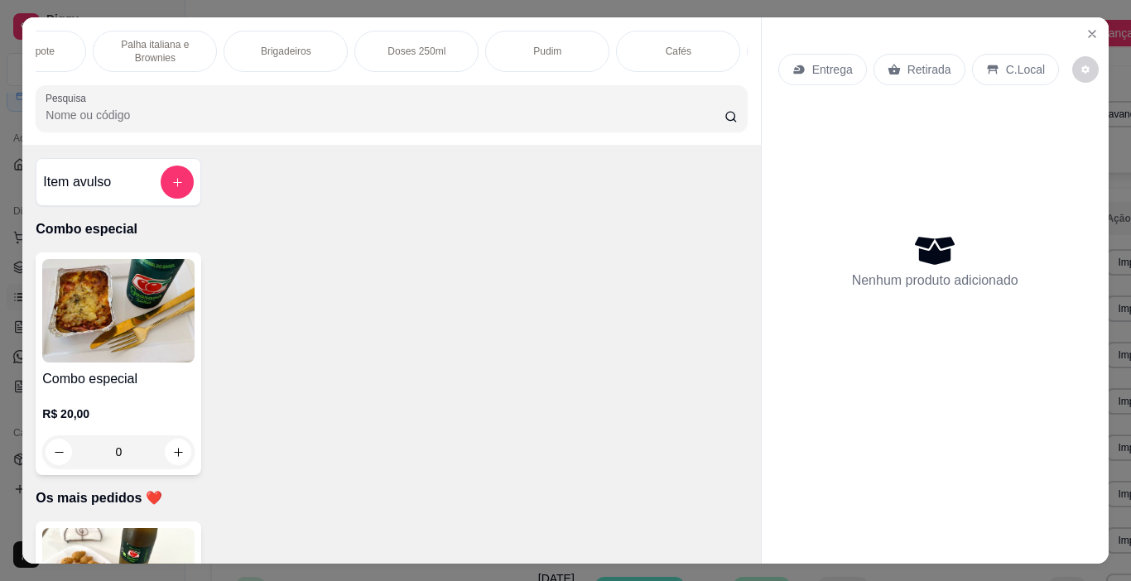
scroll to position [0, 897]
click at [350, 45] on p "Doses 250ml" at bounding box center [379, 51] width 58 height 13
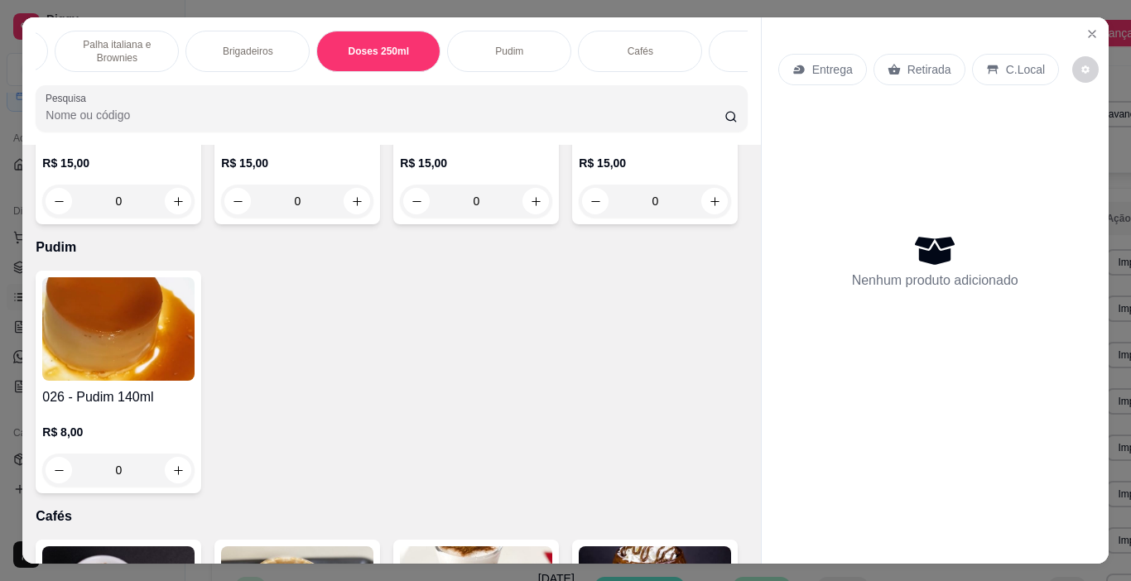
scroll to position [41, 0]
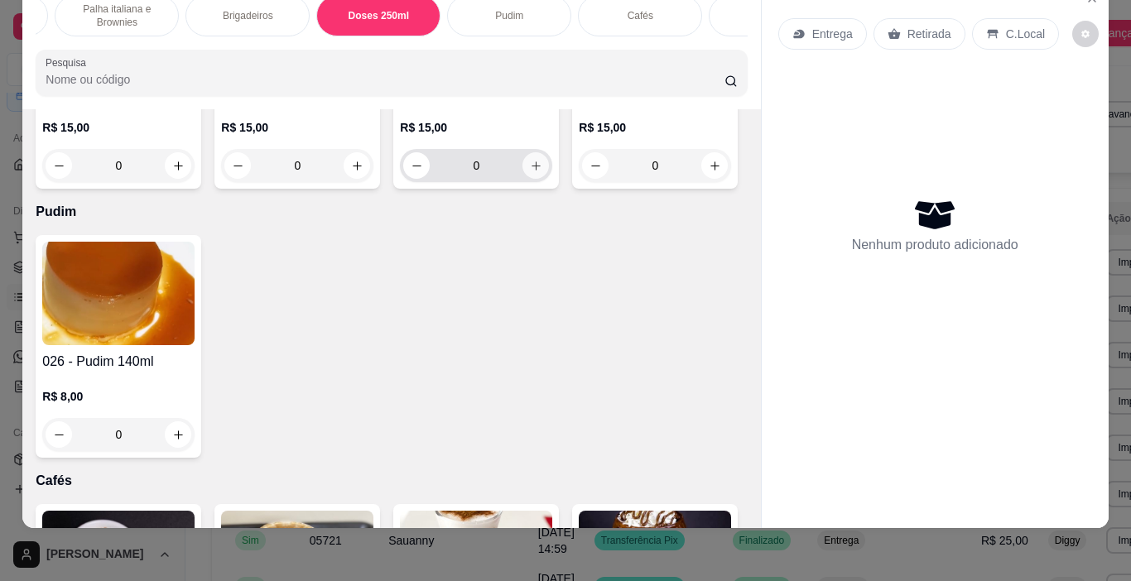
click at [530, 172] on icon "increase-product-quantity" at bounding box center [536, 166] width 12 height 12
click at [532, 171] on icon "increase-product-quantity" at bounding box center [536, 166] width 9 height 9
type input "2"
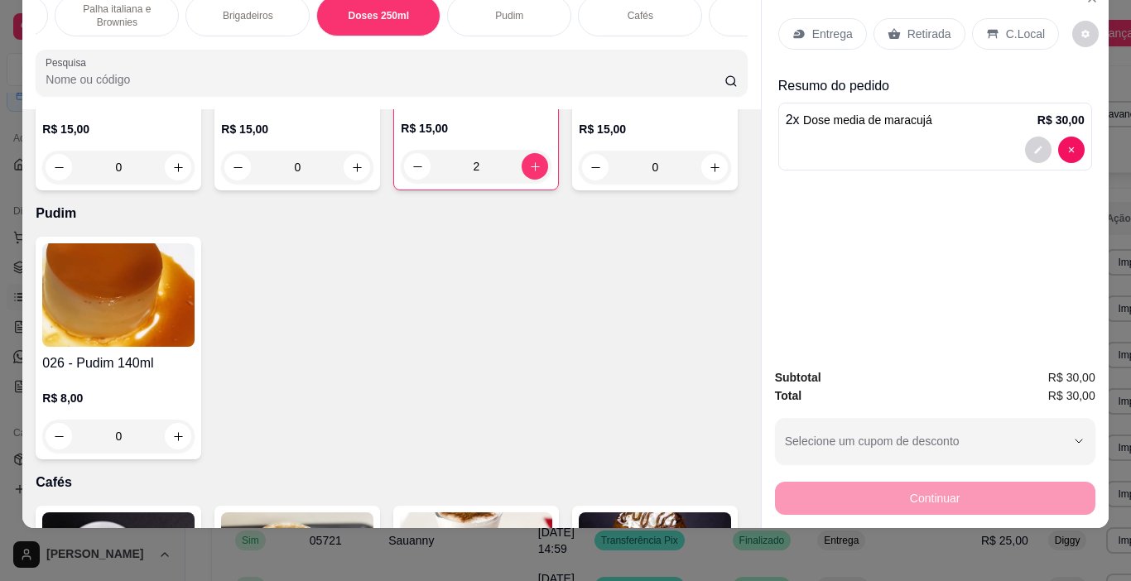
click at [914, 26] on p "Retirada" at bounding box center [930, 34] width 44 height 17
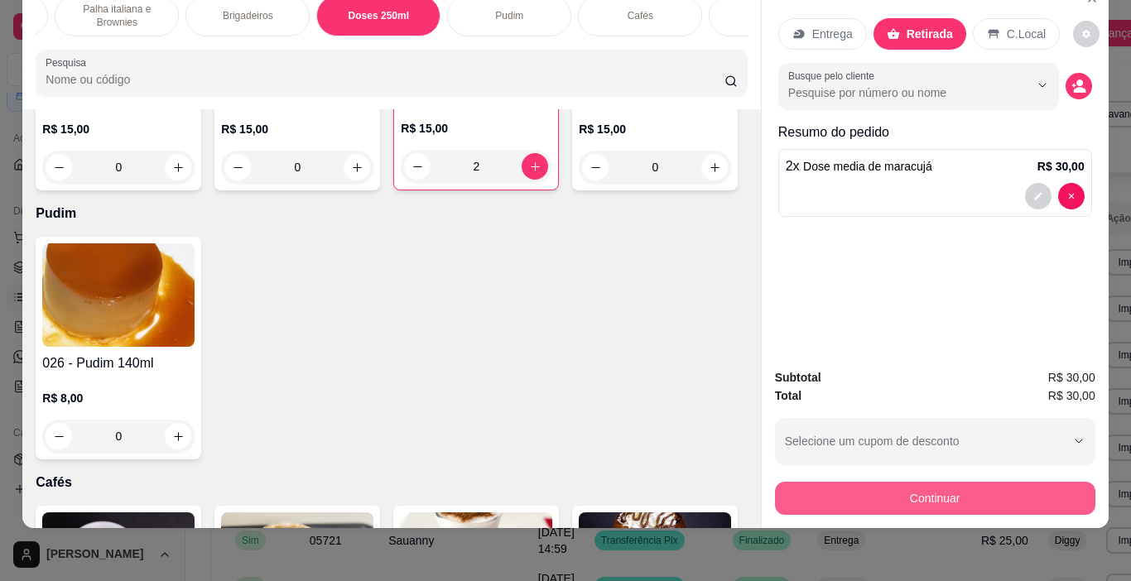
click at [1022, 482] on button "Continuar" at bounding box center [935, 498] width 321 height 33
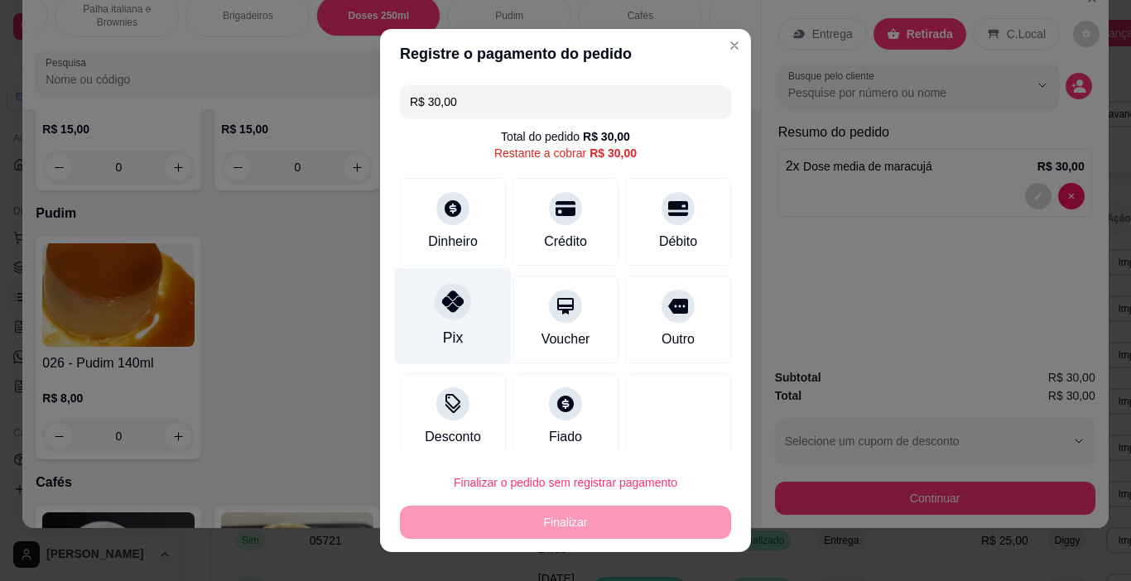
click at [449, 310] on icon at bounding box center [453, 302] width 22 height 22
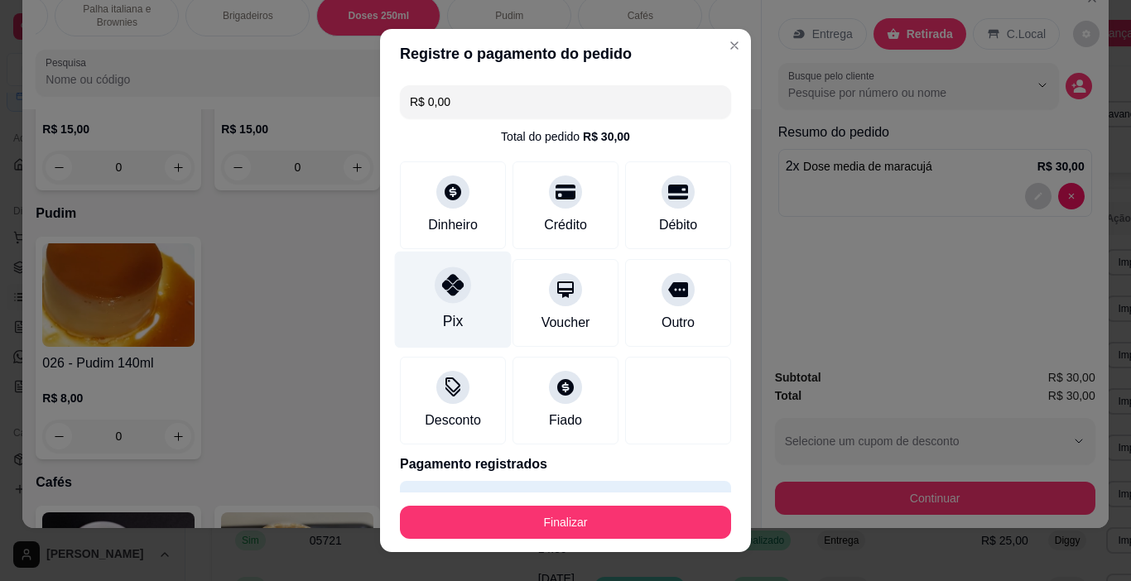
type input "R$ 0,00"
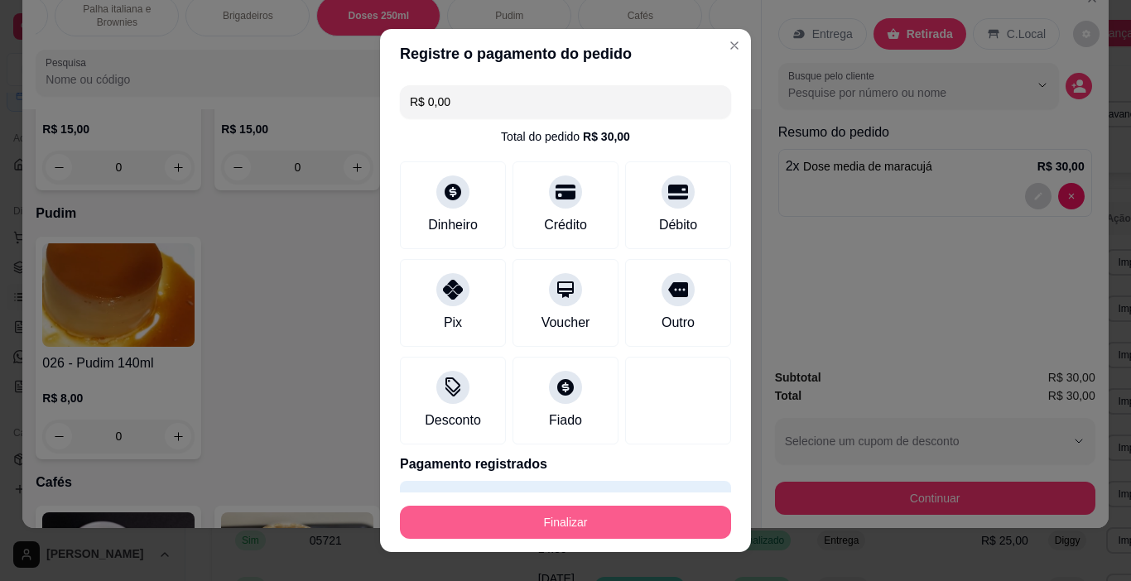
click at [521, 514] on button "Finalizar" at bounding box center [565, 522] width 331 height 33
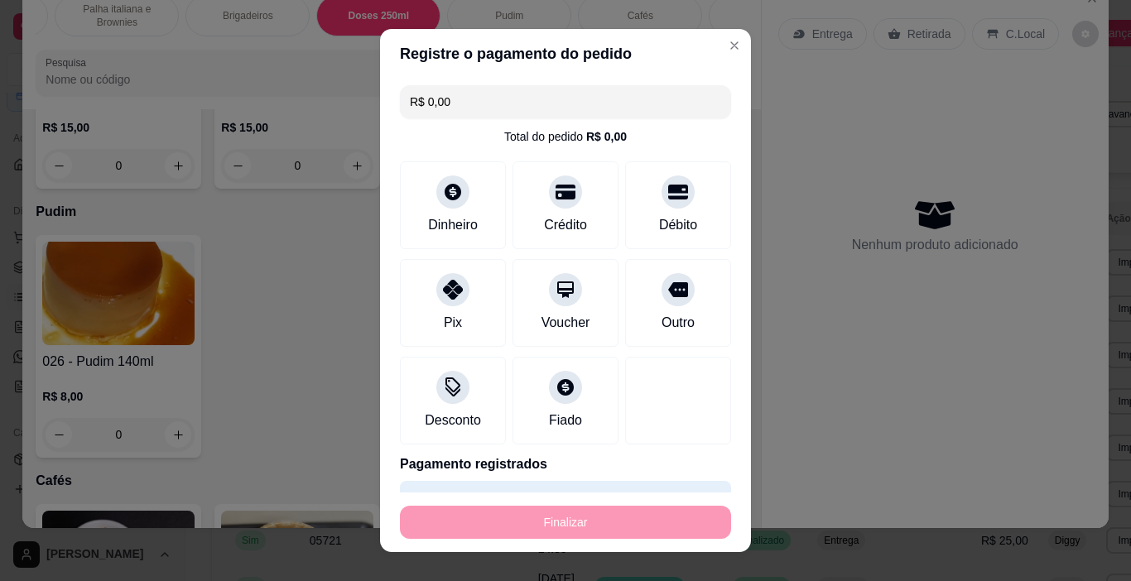
type input "0"
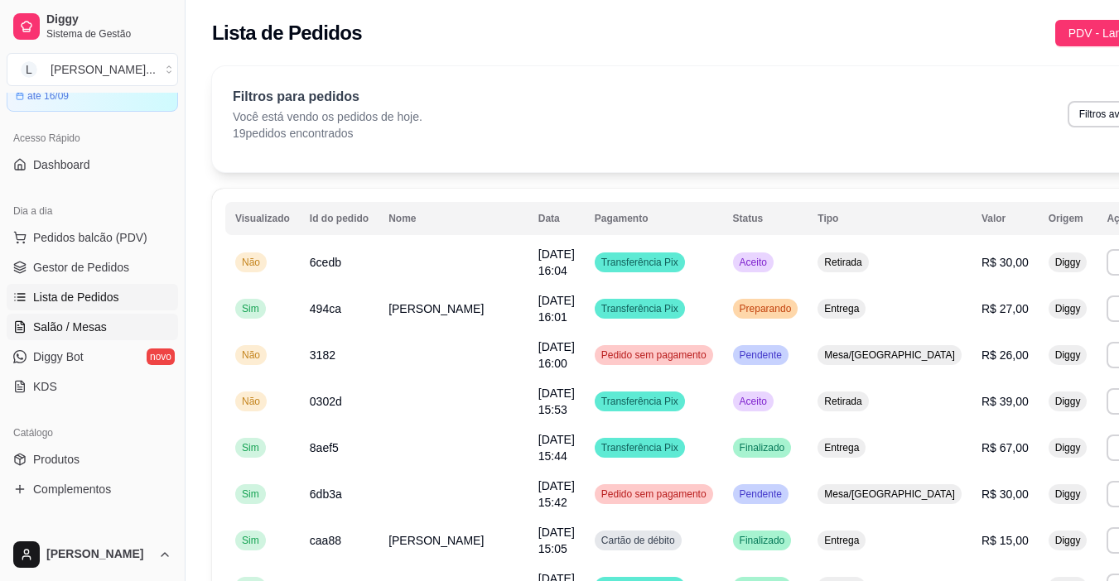
click at [105, 321] on link "Salão / Mesas" at bounding box center [92, 327] width 171 height 27
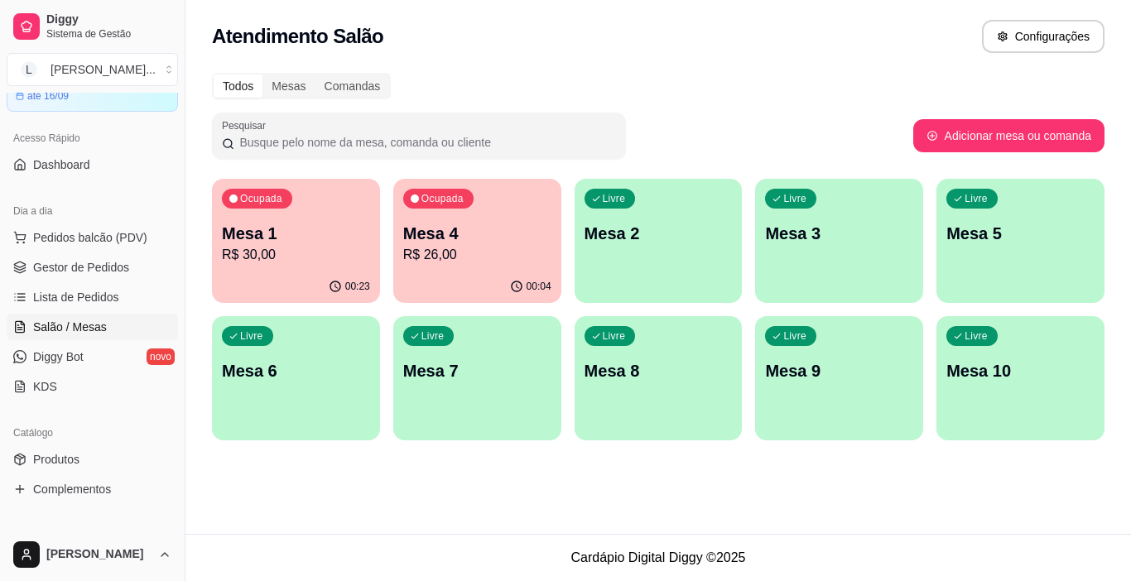
click at [299, 229] on p "Mesa 1" at bounding box center [296, 233] width 148 height 23
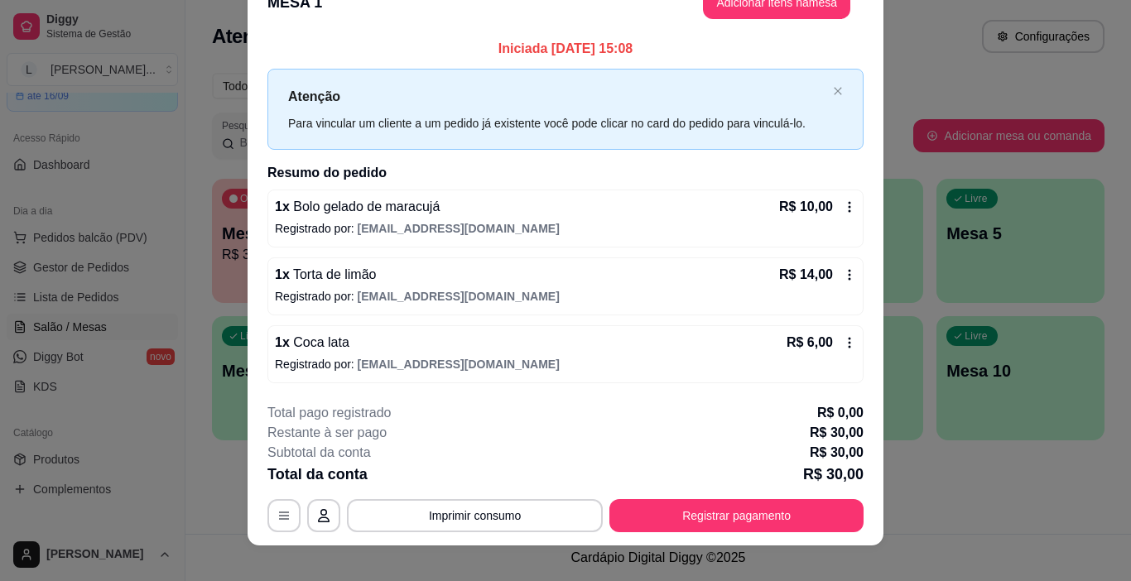
scroll to position [49, 0]
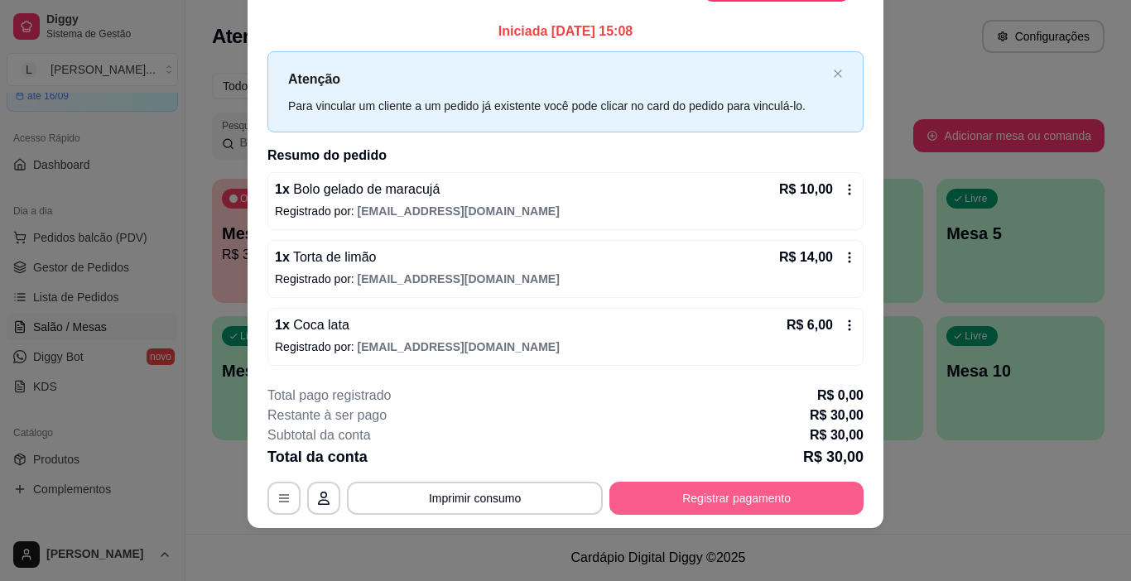
click at [712, 492] on button "Registrar pagamento" at bounding box center [737, 498] width 254 height 33
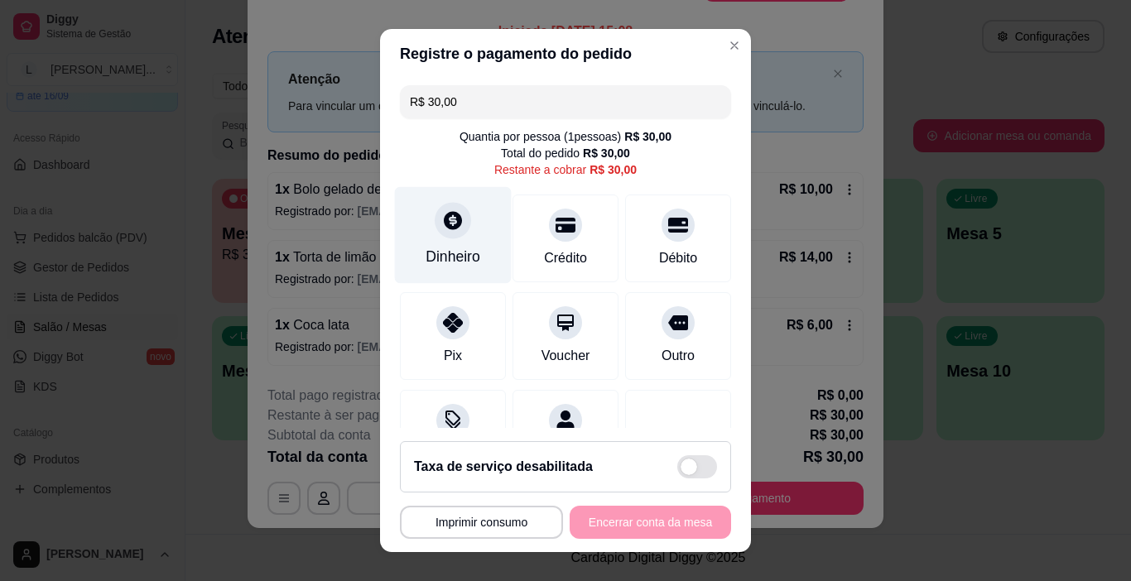
click at [444, 255] on div "Dinheiro" at bounding box center [453, 257] width 55 height 22
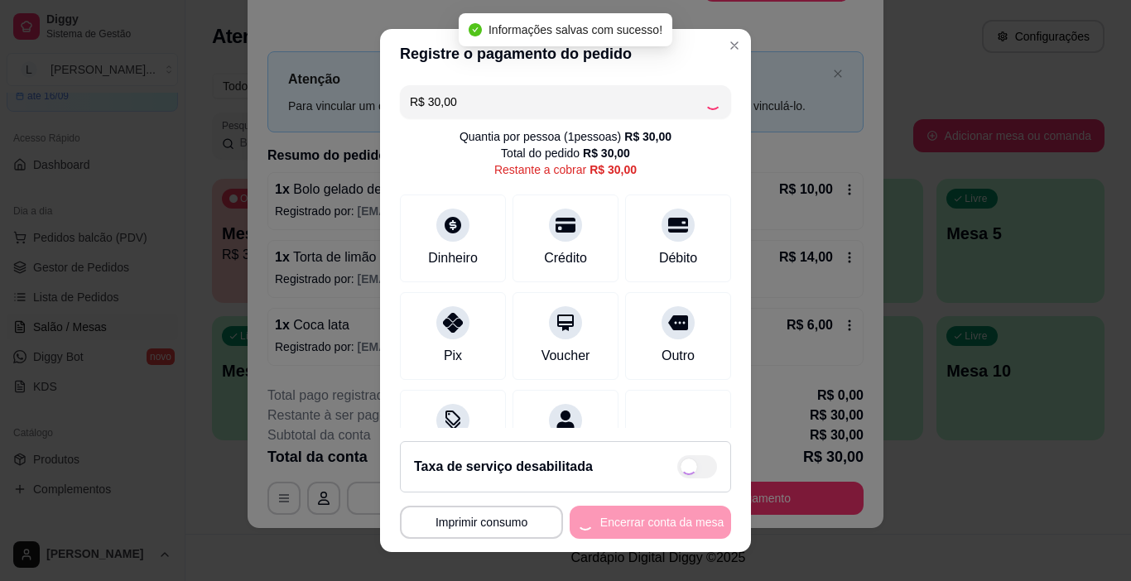
type input "R$ 0,00"
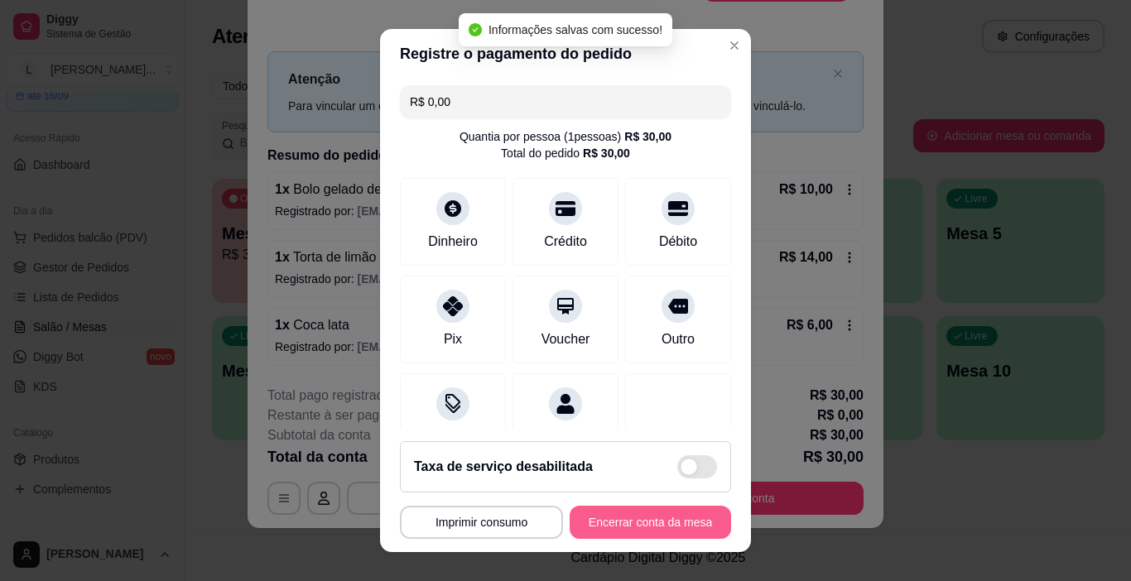
click at [661, 531] on button "Encerrar conta da mesa" at bounding box center [651, 522] width 162 height 33
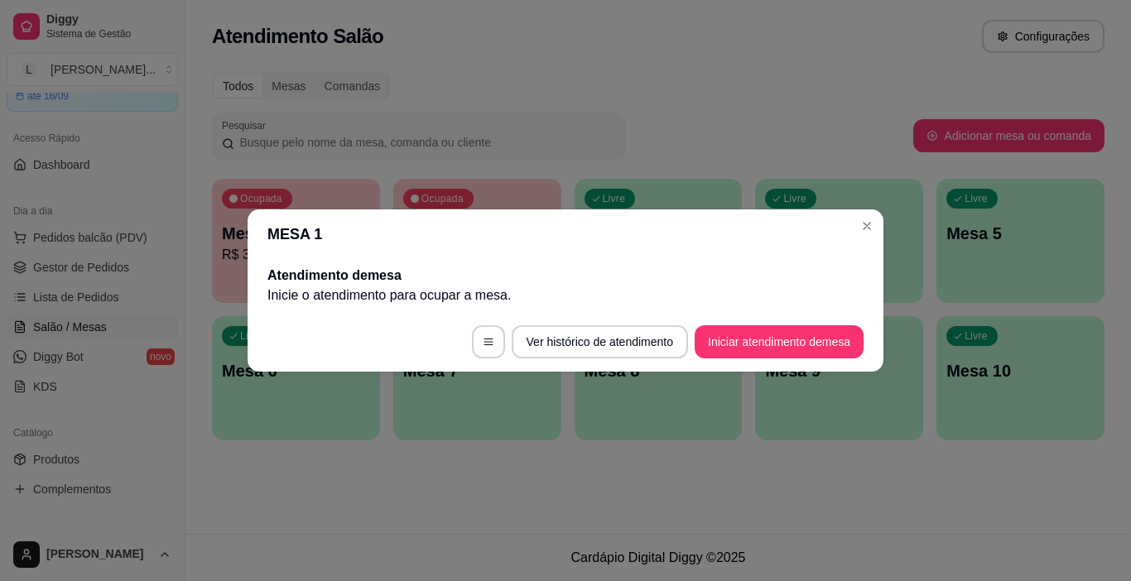
scroll to position [0, 0]
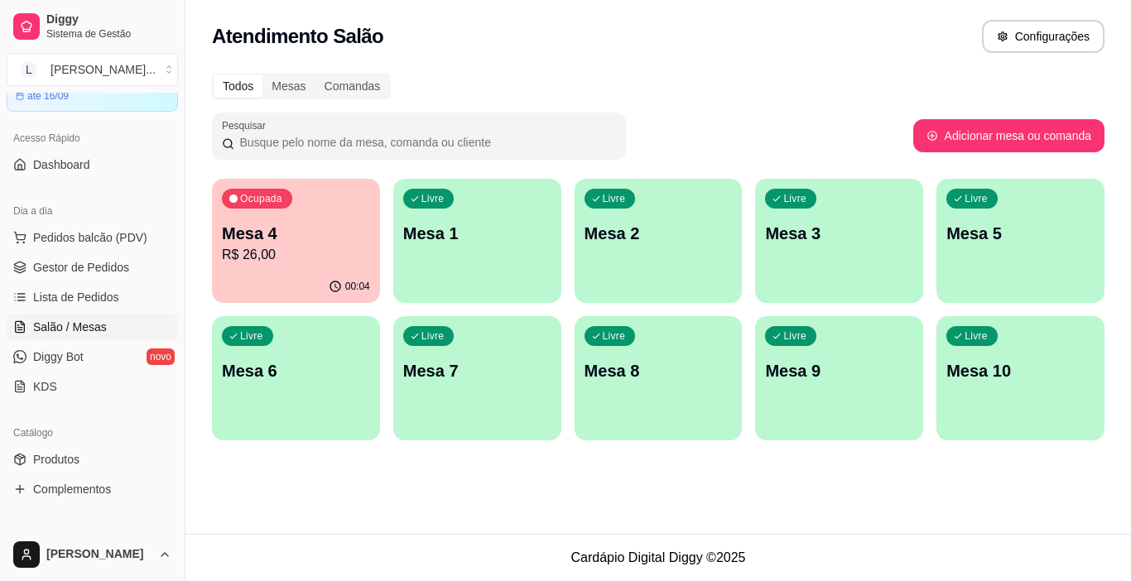
click at [324, 223] on p "Mesa 4" at bounding box center [296, 233] width 148 height 23
click at [60, 304] on span "Lista de Pedidos" at bounding box center [76, 297] width 86 height 17
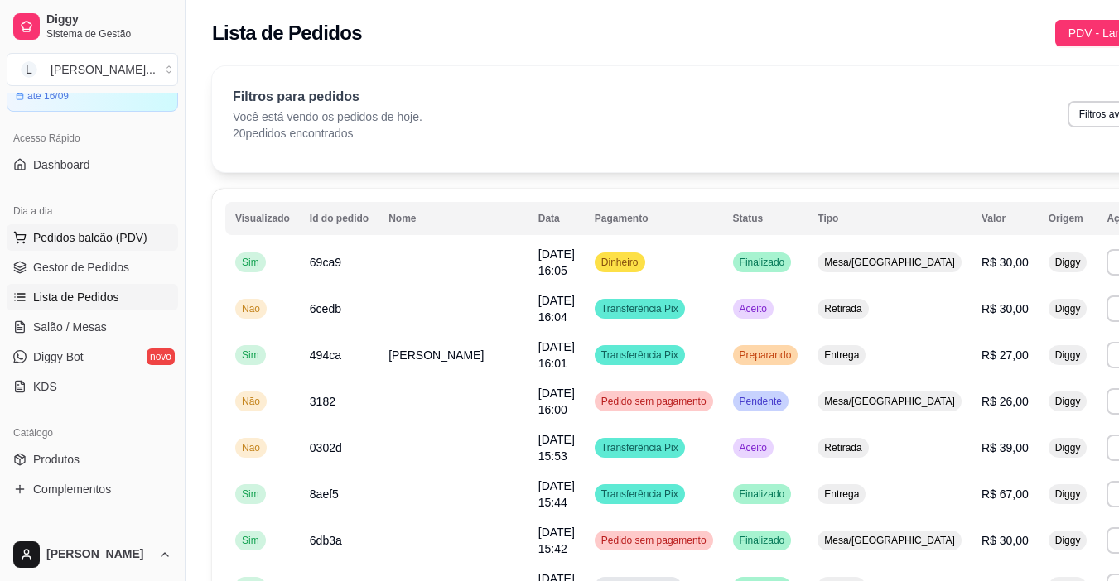
click at [80, 234] on span "Pedidos balcão (PDV)" at bounding box center [90, 237] width 114 height 17
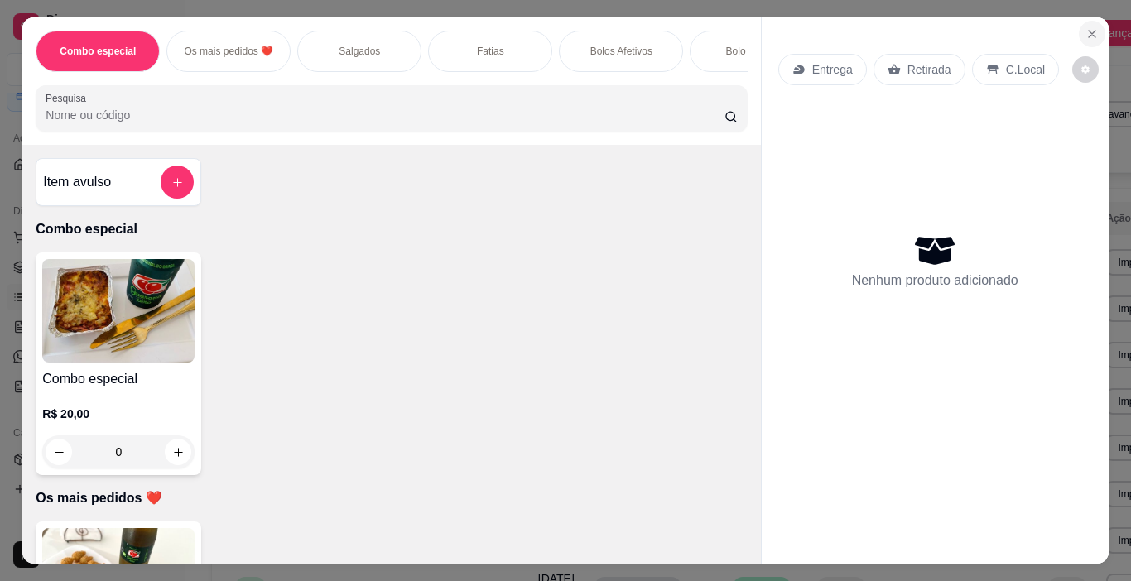
click at [1089, 31] on icon "Close" at bounding box center [1092, 34] width 7 height 7
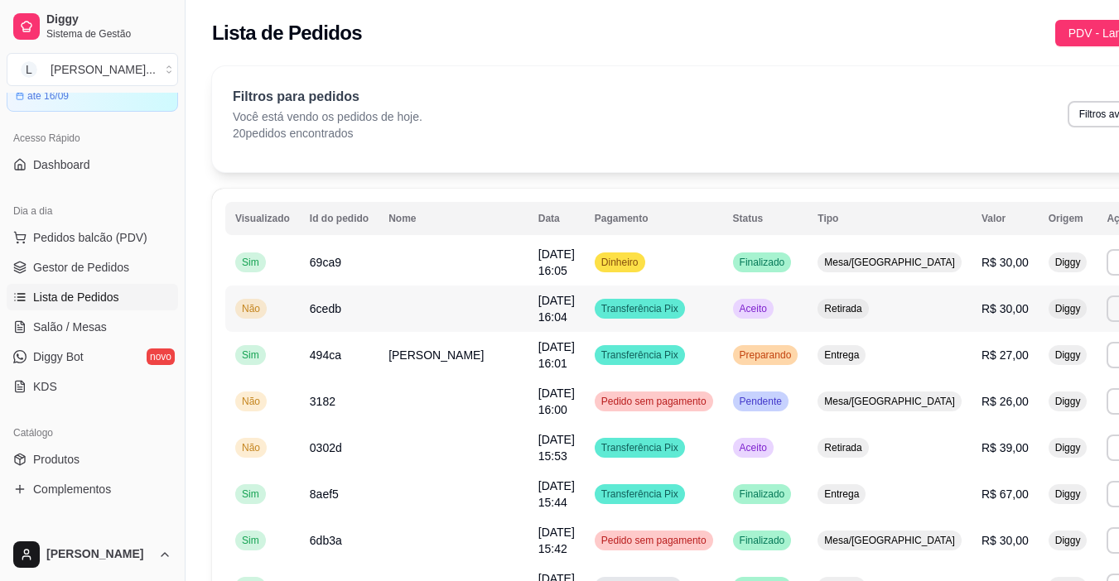
click at [621, 310] on span "Transferência Pix" at bounding box center [640, 308] width 84 height 13
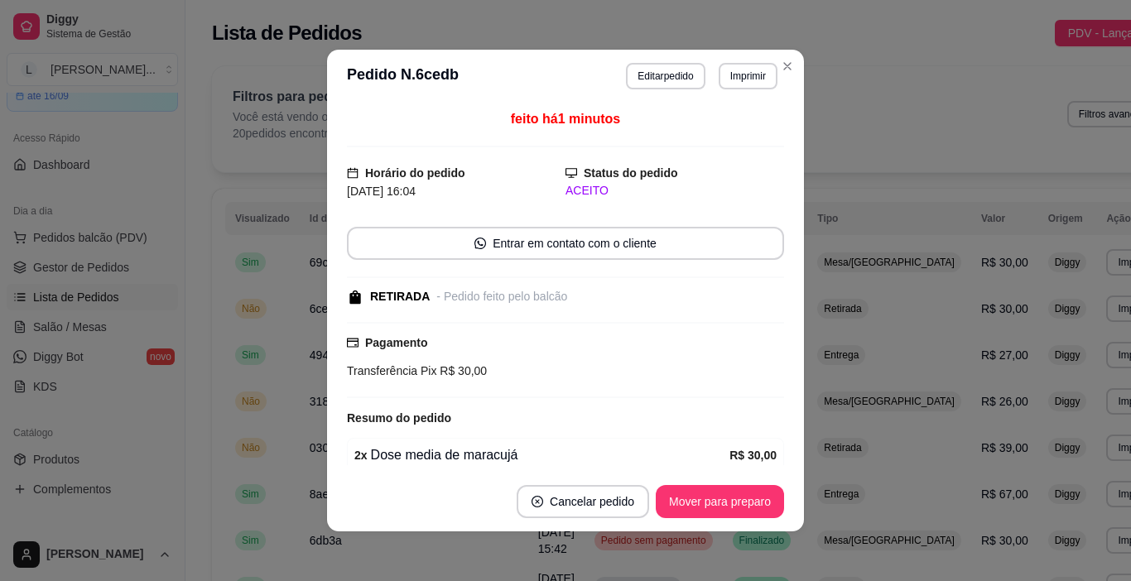
scroll to position [72, 0]
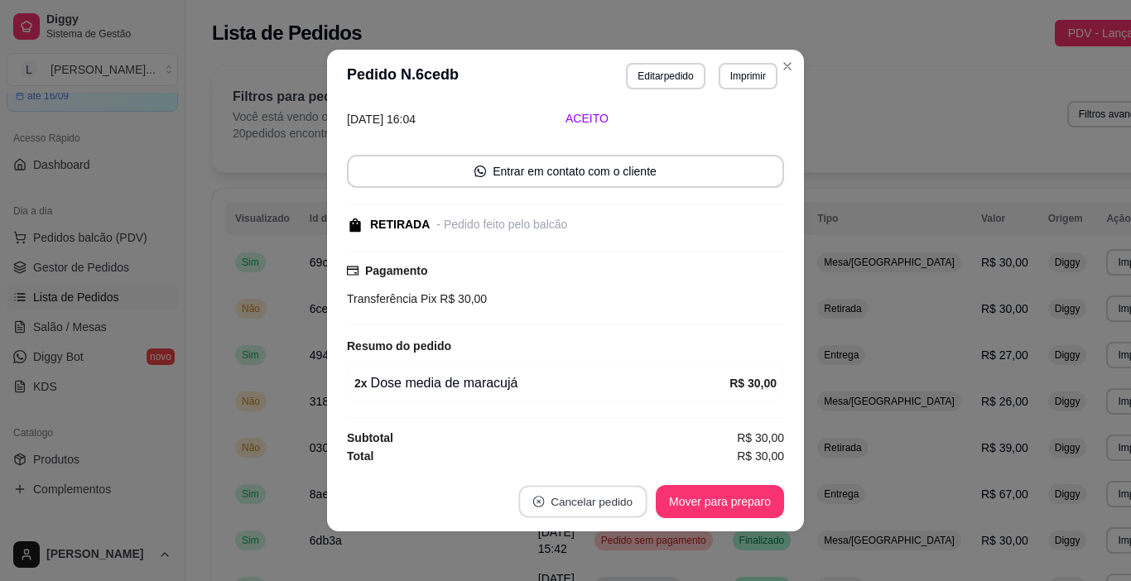
click at [609, 505] on button "Cancelar pedido" at bounding box center [582, 502] width 128 height 32
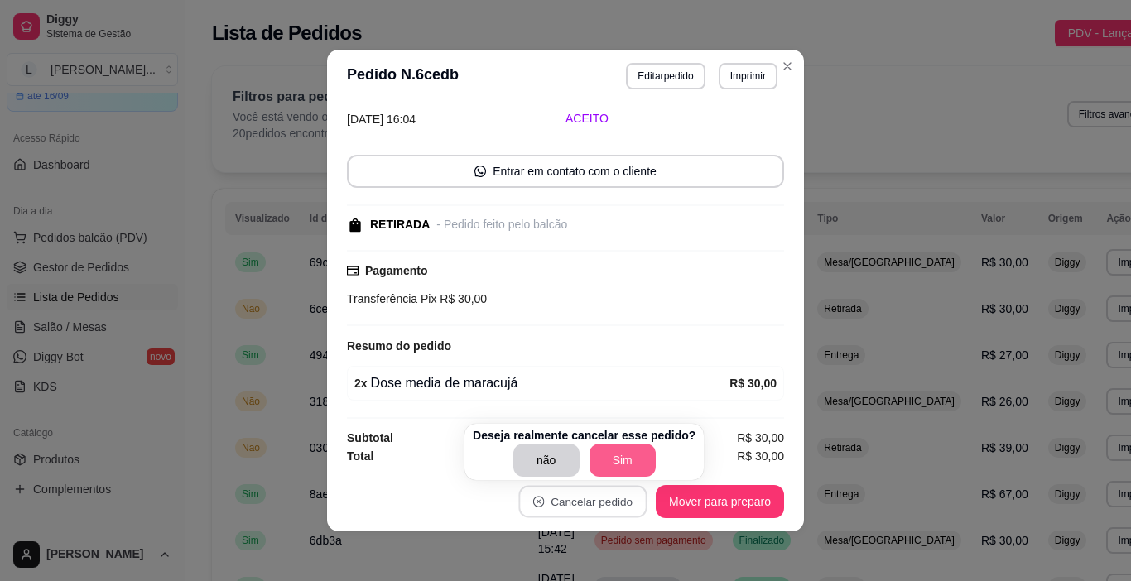
click at [627, 456] on button "Sim" at bounding box center [623, 460] width 66 height 33
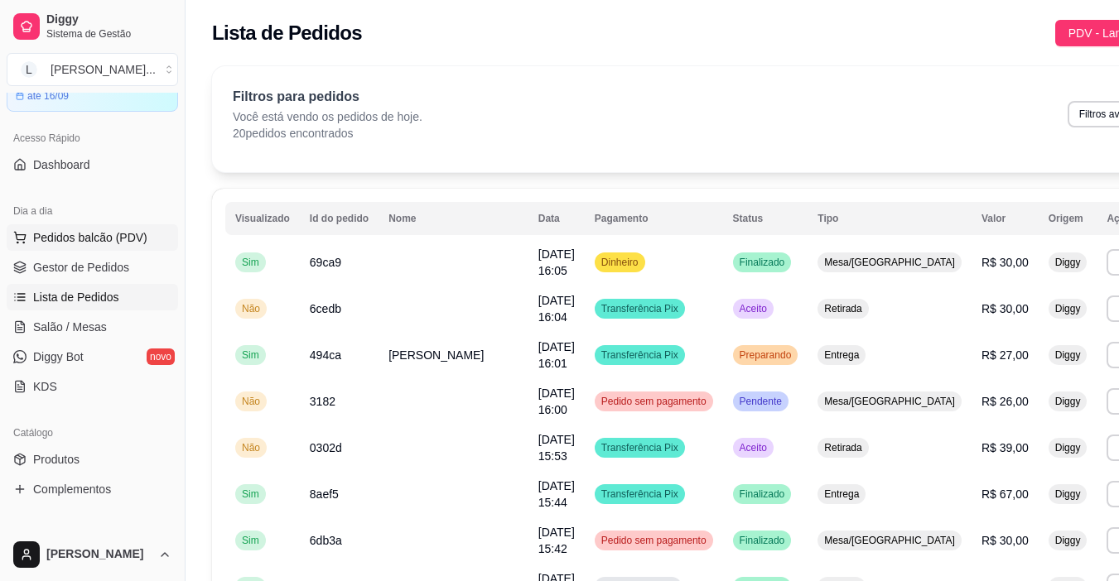
click at [86, 238] on span "Pedidos balcão (PDV)" at bounding box center [90, 237] width 114 height 17
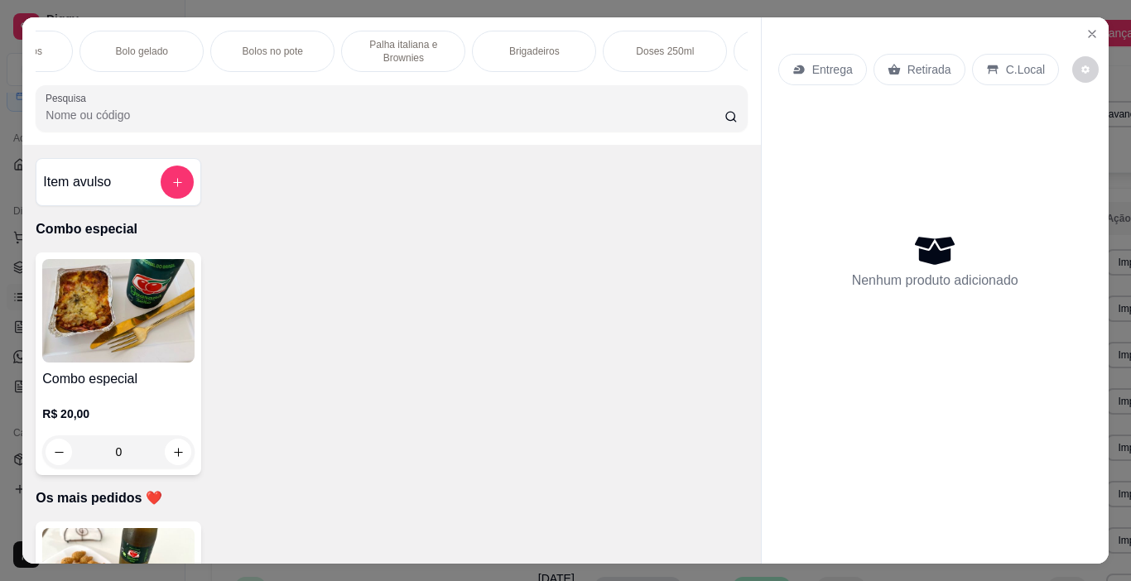
scroll to position [0, 722]
click at [567, 50] on p "Doses 250ml" at bounding box center [553, 51] width 58 height 13
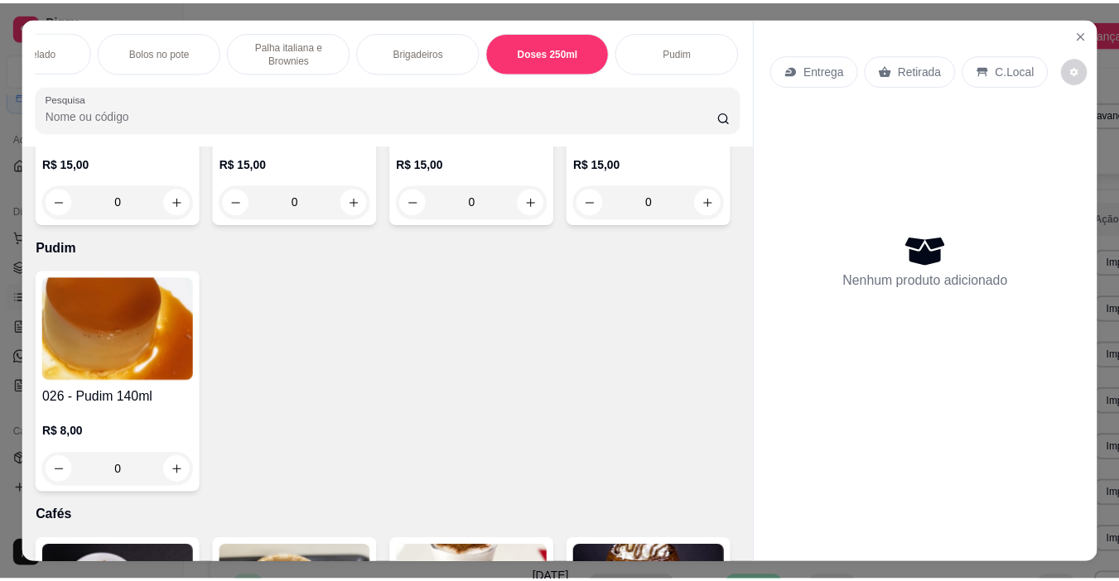
scroll to position [41, 0]
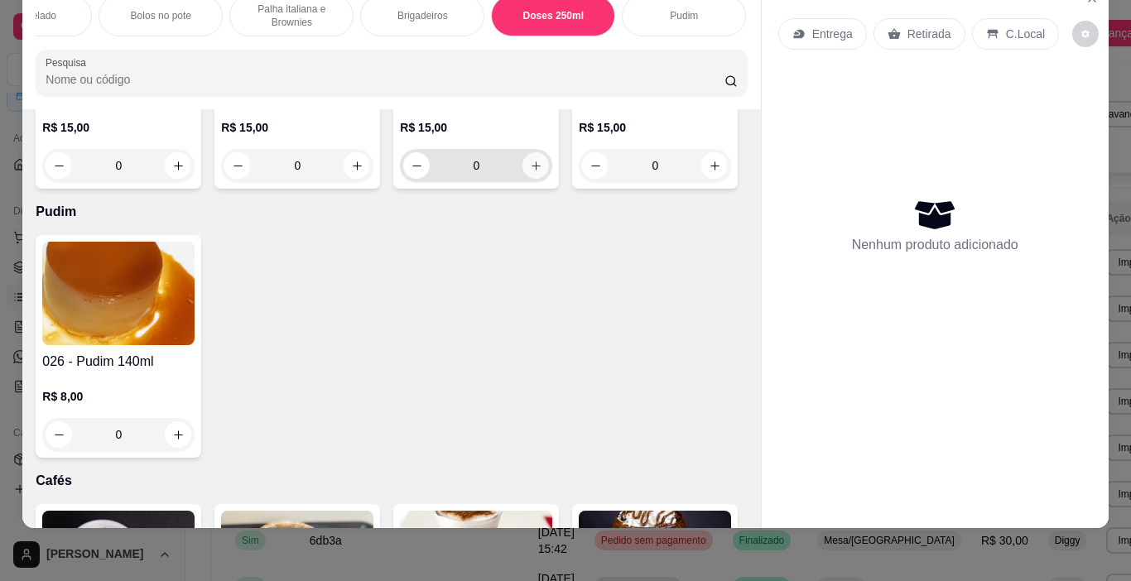
click at [530, 172] on icon "increase-product-quantity" at bounding box center [536, 166] width 12 height 12
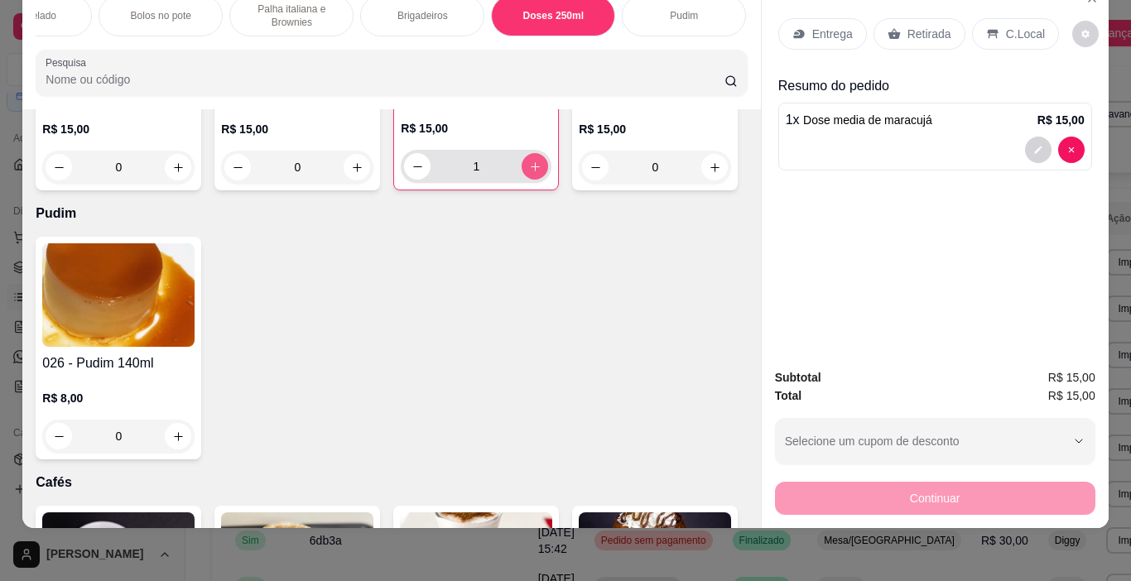
type input "1"
click at [938, 18] on div "Retirada" at bounding box center [920, 33] width 92 height 31
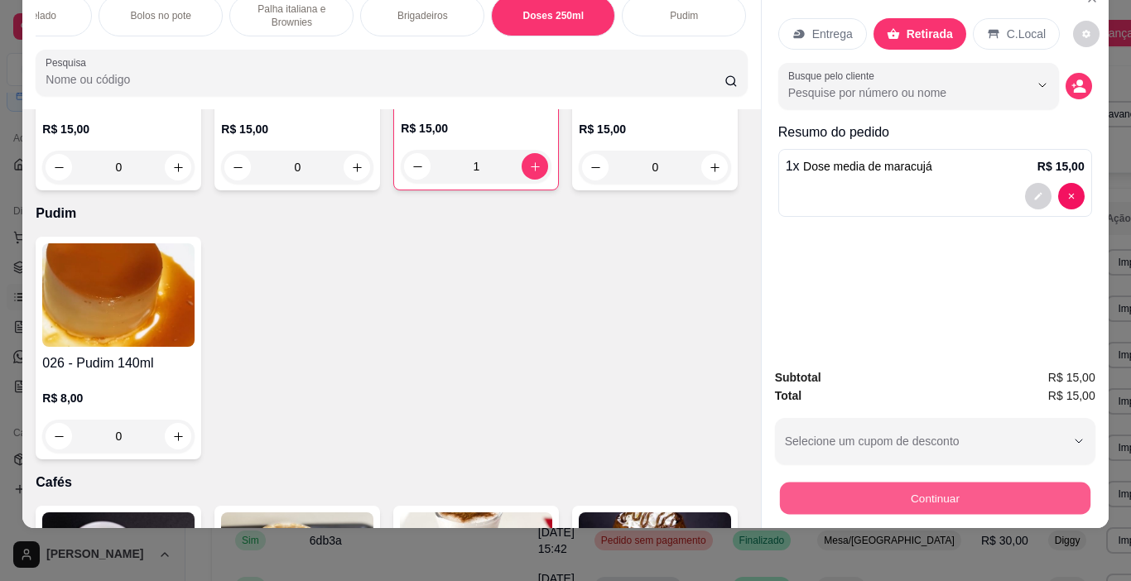
click at [957, 488] on button "Continuar" at bounding box center [934, 499] width 311 height 32
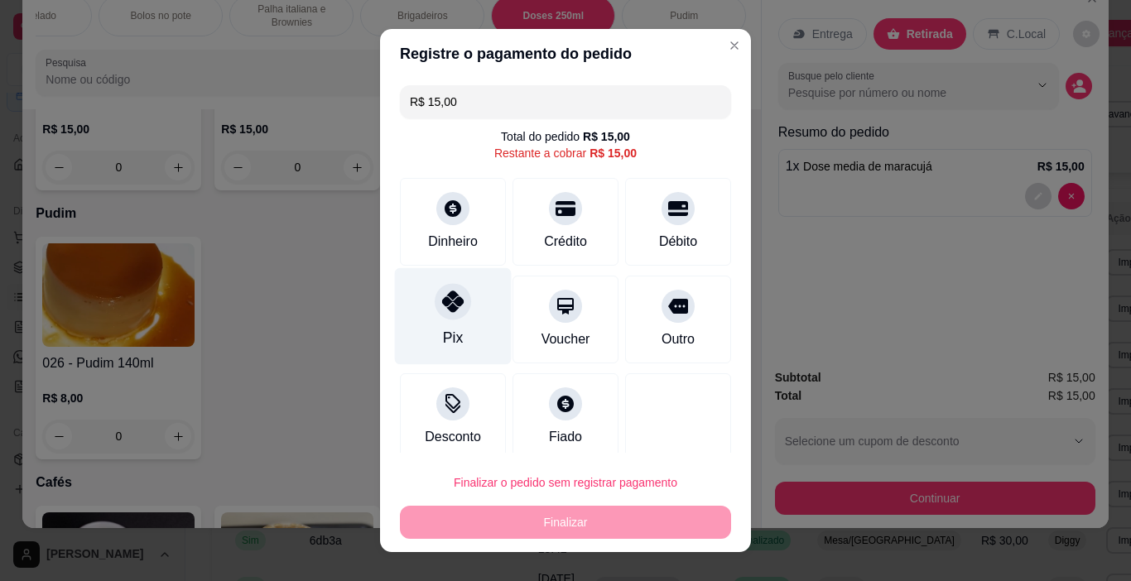
click at [442, 301] on icon at bounding box center [453, 302] width 22 height 22
click at [442, 301] on div at bounding box center [453, 302] width 36 height 36
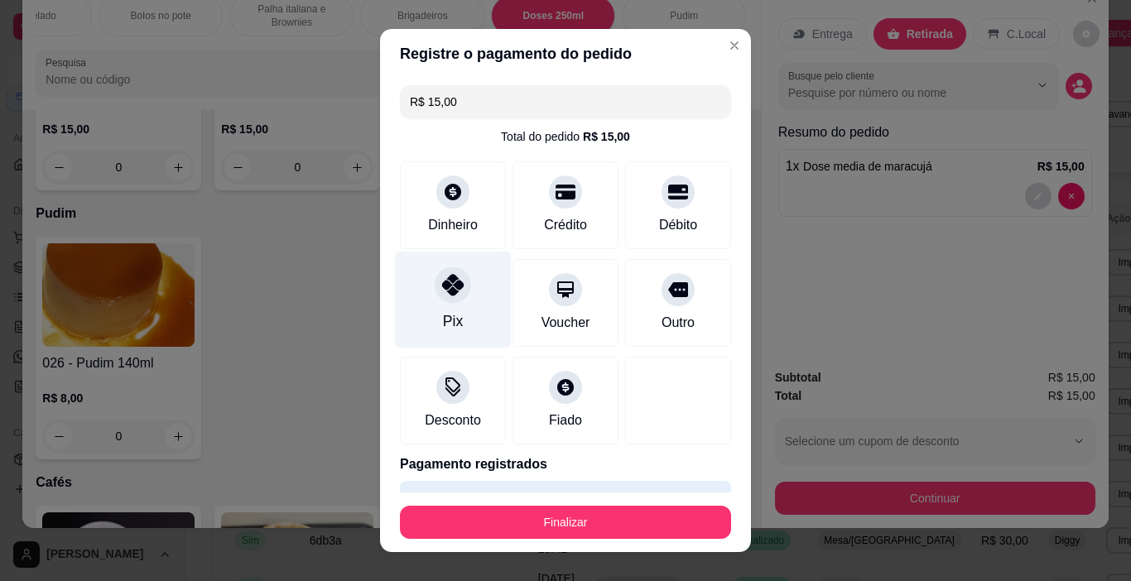
type input "R$ 0,00"
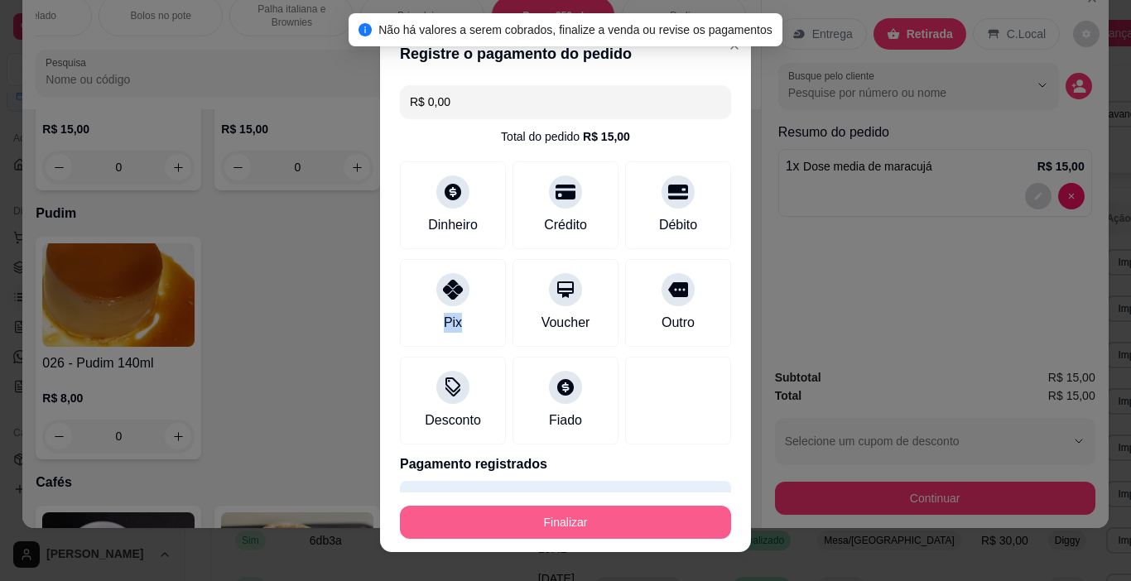
click at [591, 517] on button "Finalizar" at bounding box center [565, 522] width 331 height 33
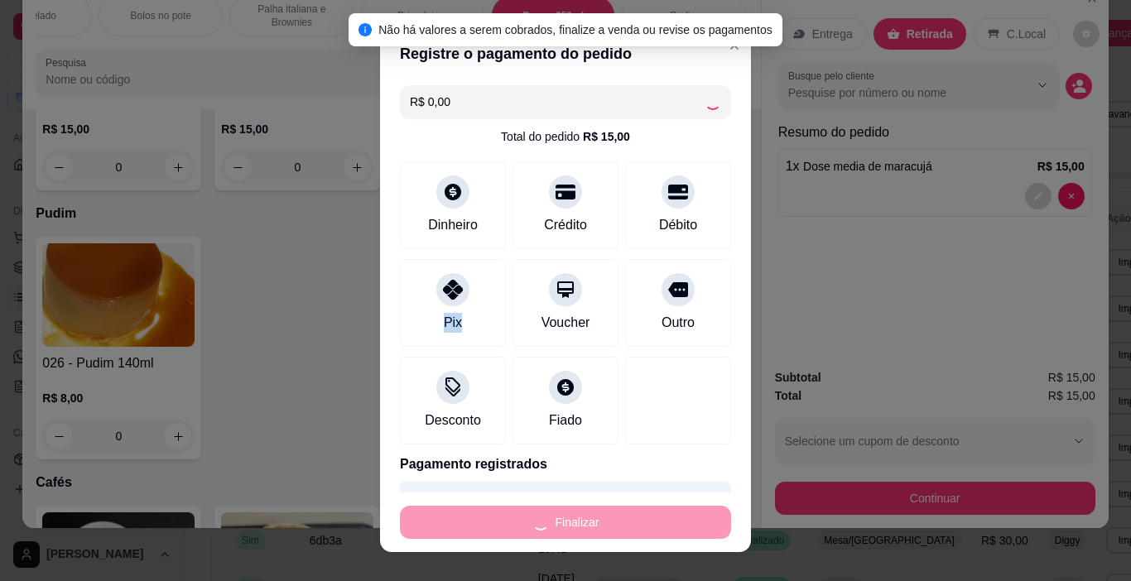
type input "0"
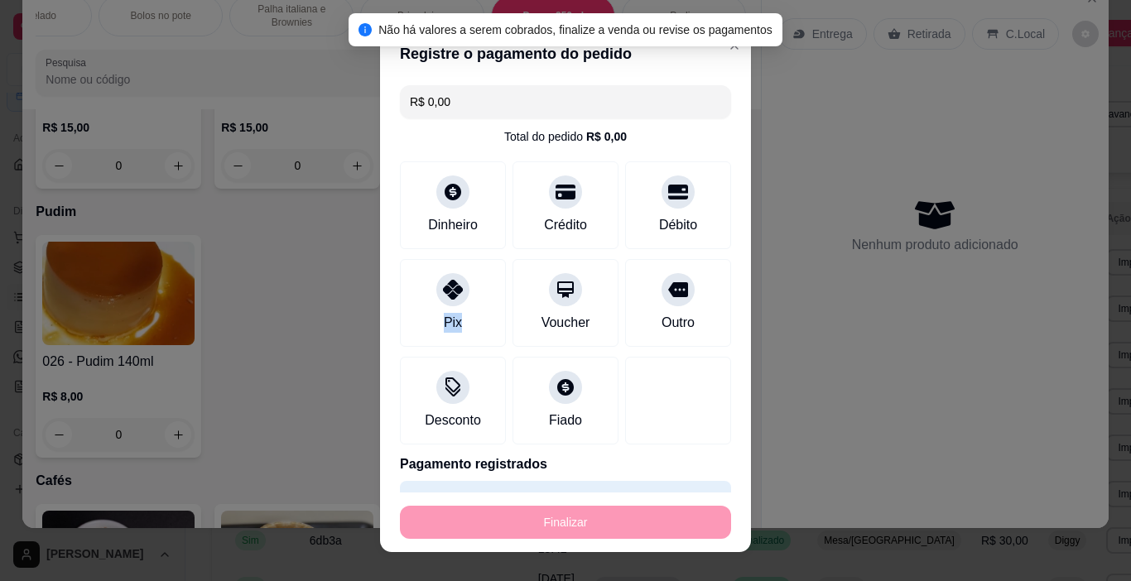
type input "-R$ 15,00"
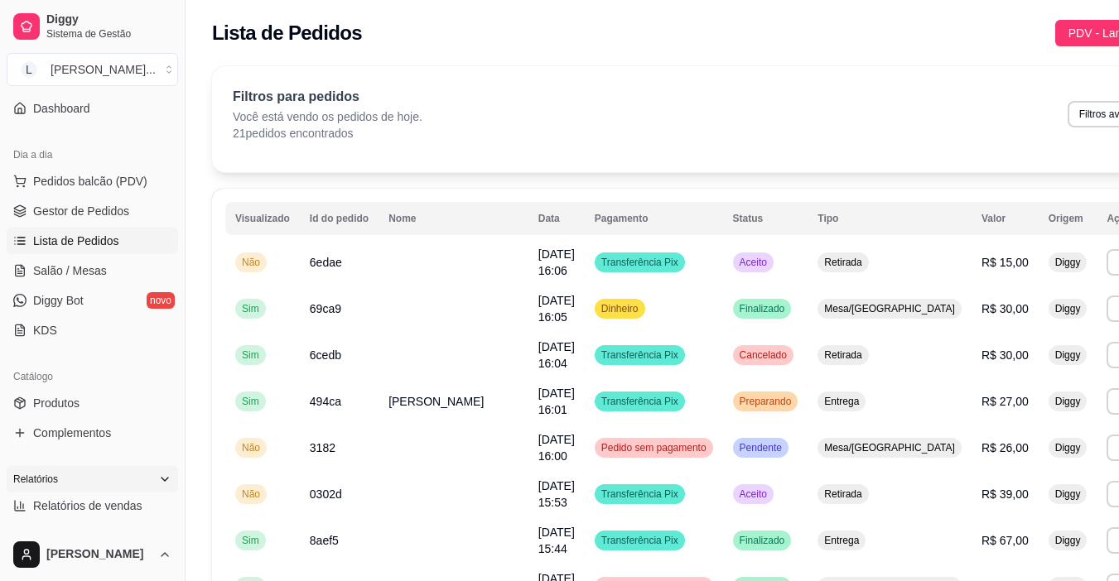
scroll to position [166, 0]
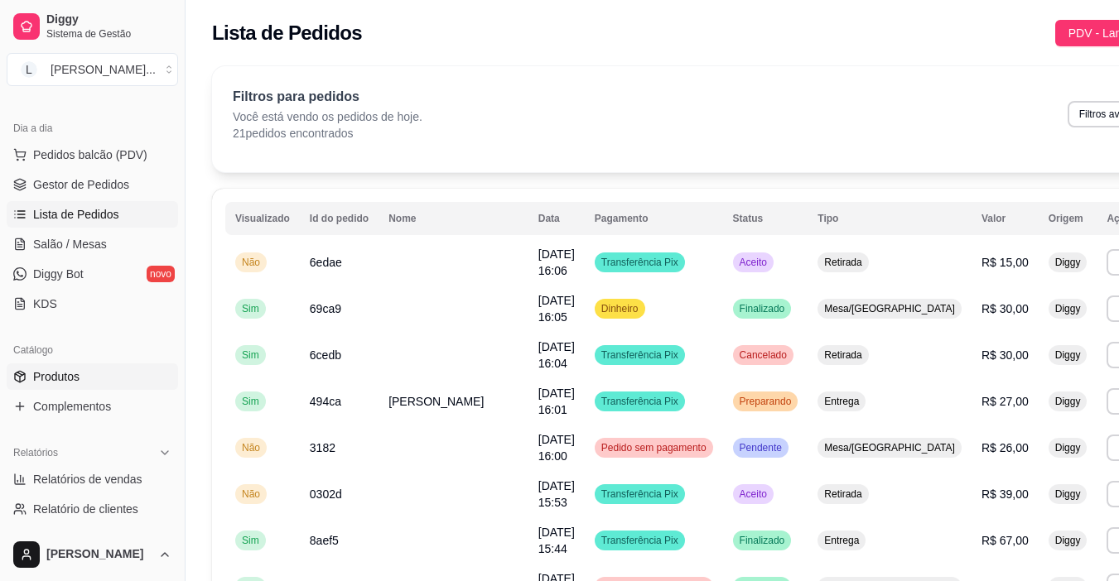
click at [98, 373] on link "Produtos" at bounding box center [92, 377] width 171 height 27
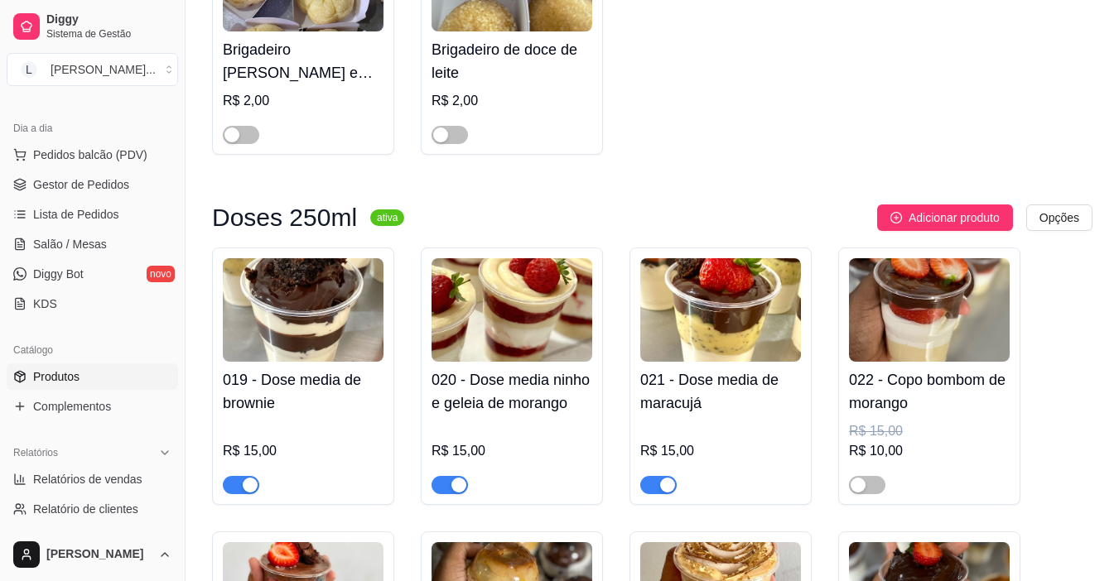
scroll to position [13580, 0]
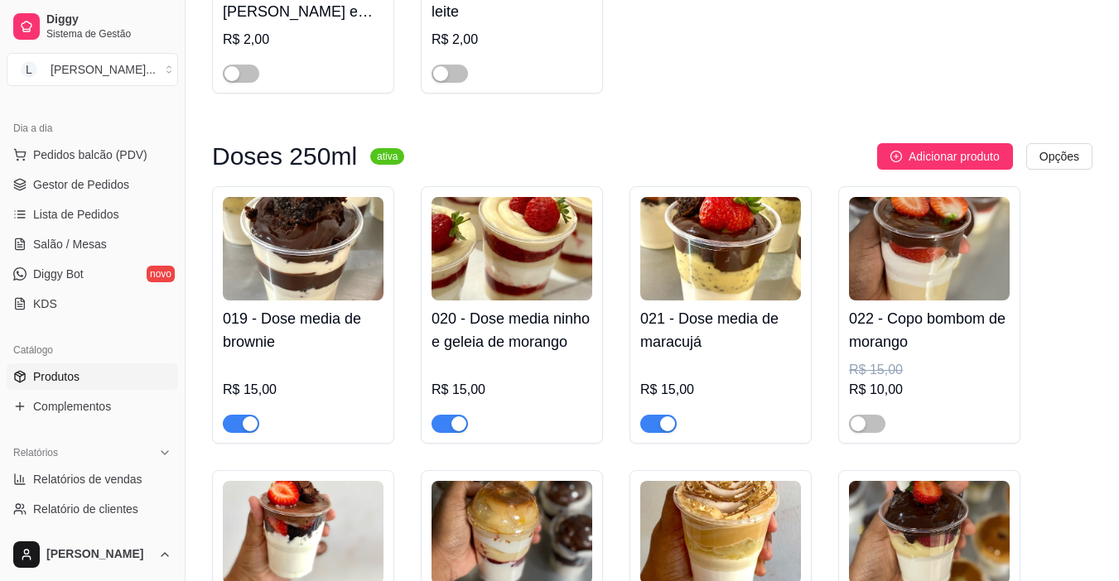
click at [663, 417] on div "button" at bounding box center [667, 424] width 15 height 15
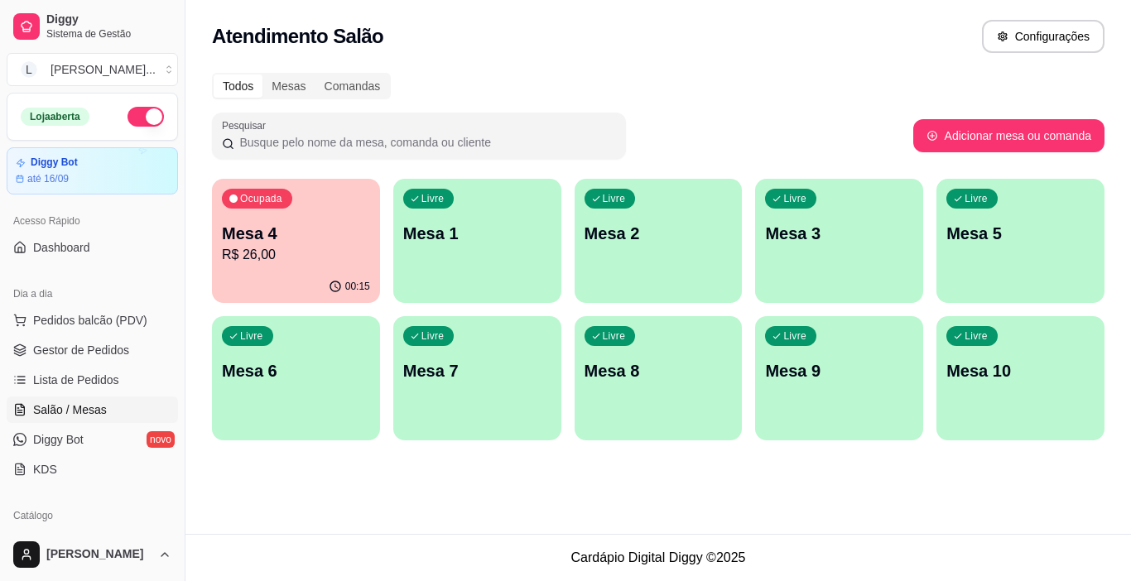
click at [310, 253] on p "R$ 26,00" at bounding box center [296, 255] width 148 height 20
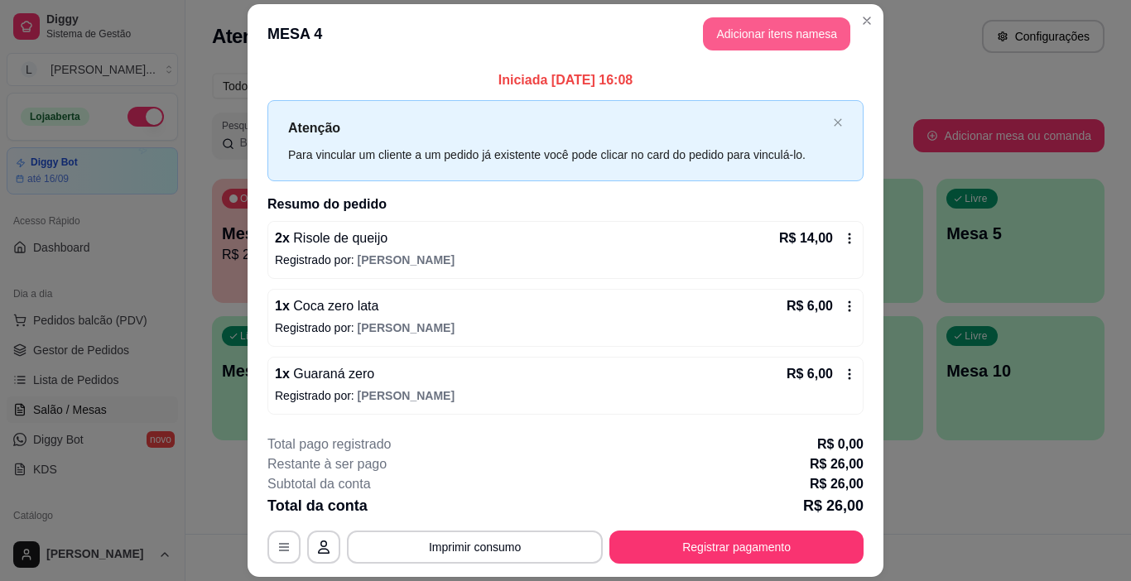
click at [765, 41] on button "Adicionar itens na mesa" at bounding box center [776, 33] width 147 height 33
click at [748, 32] on div "Combo especial Os mais pedidos ❤️ Salgados Fatias Bolos Afetivos Bolo gelado Bo…" at bounding box center [387, 75] width 760 height 132
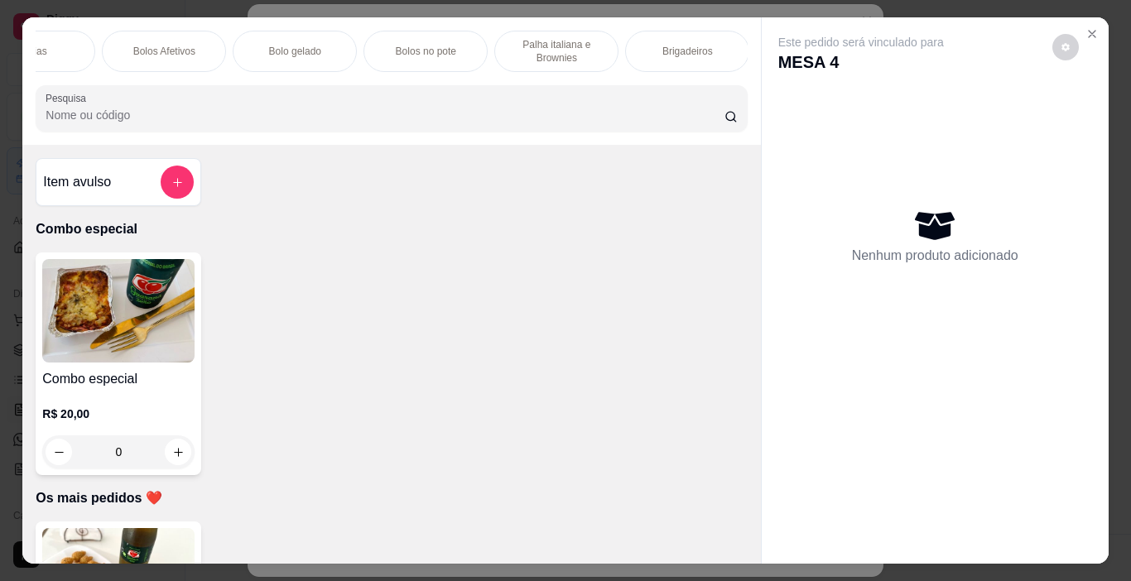
scroll to position [0, 869]
click at [288, 45] on p "Brigadeiros" at bounding box center [276, 51] width 51 height 13
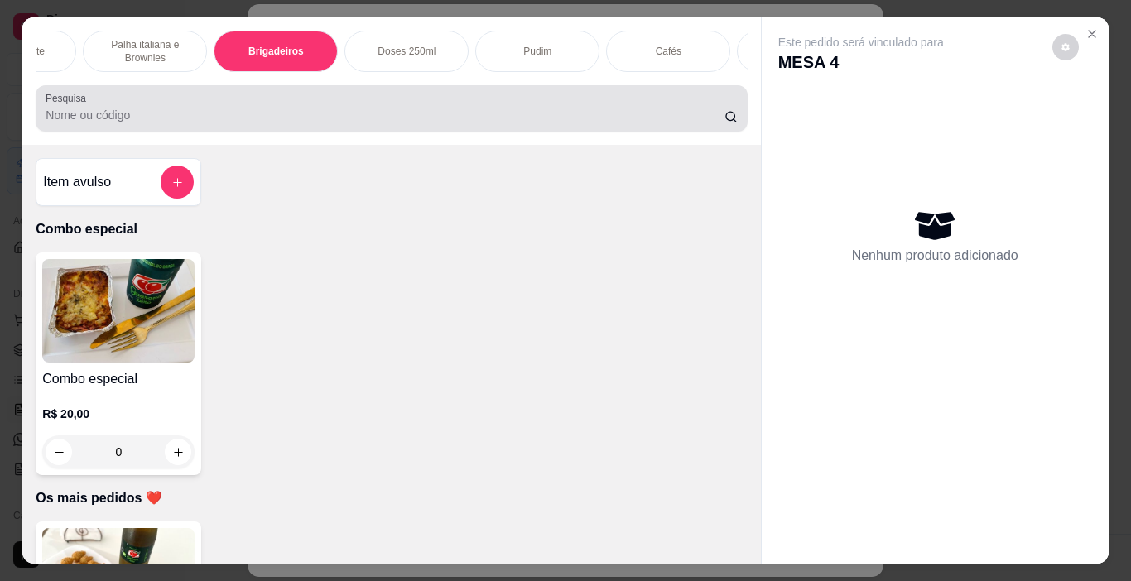
scroll to position [41, 0]
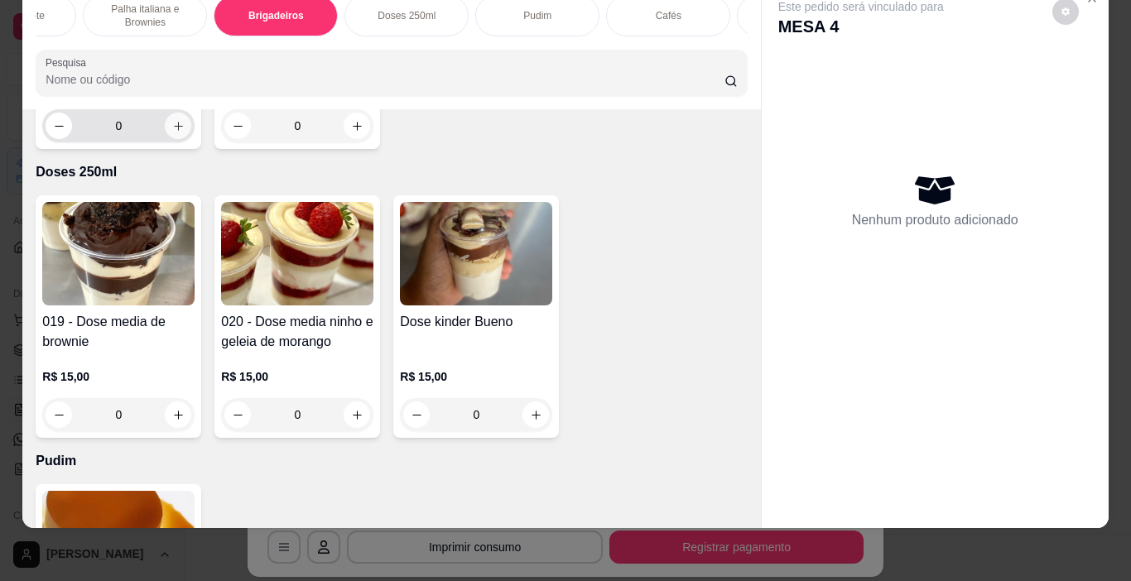
click at [176, 133] on icon "increase-product-quantity" at bounding box center [178, 126] width 12 height 12
type input "1"
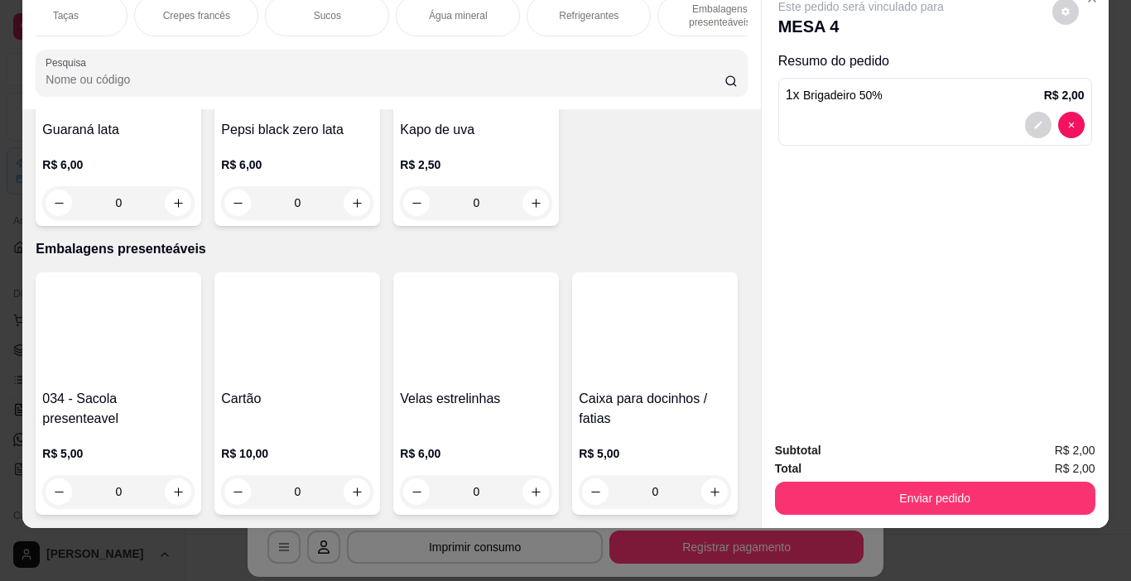
scroll to position [4020, 0]
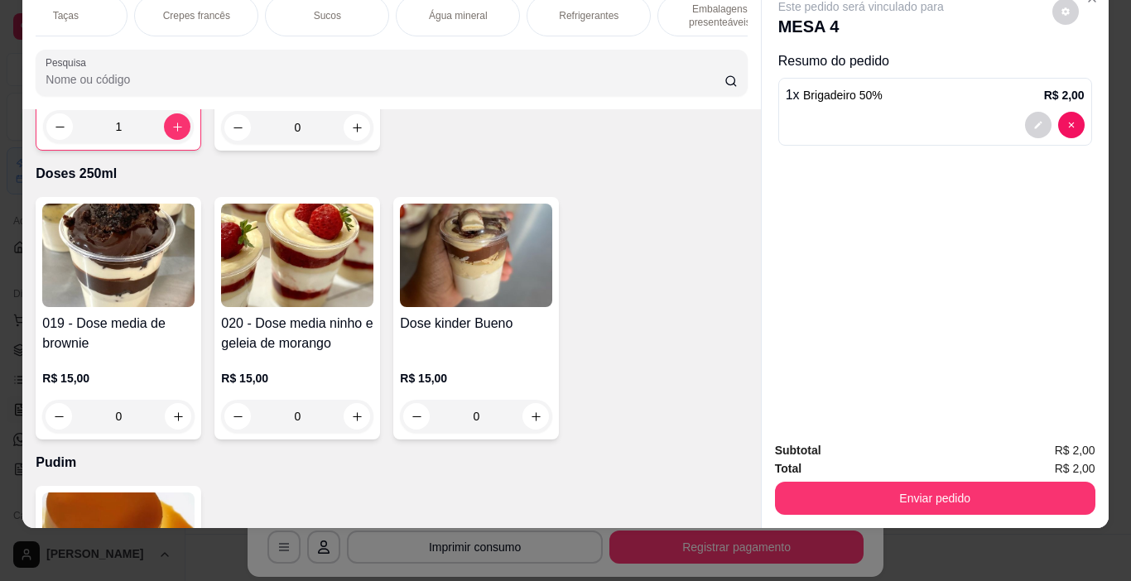
click at [459, 9] on p "Água mineral" at bounding box center [458, 15] width 59 height 13
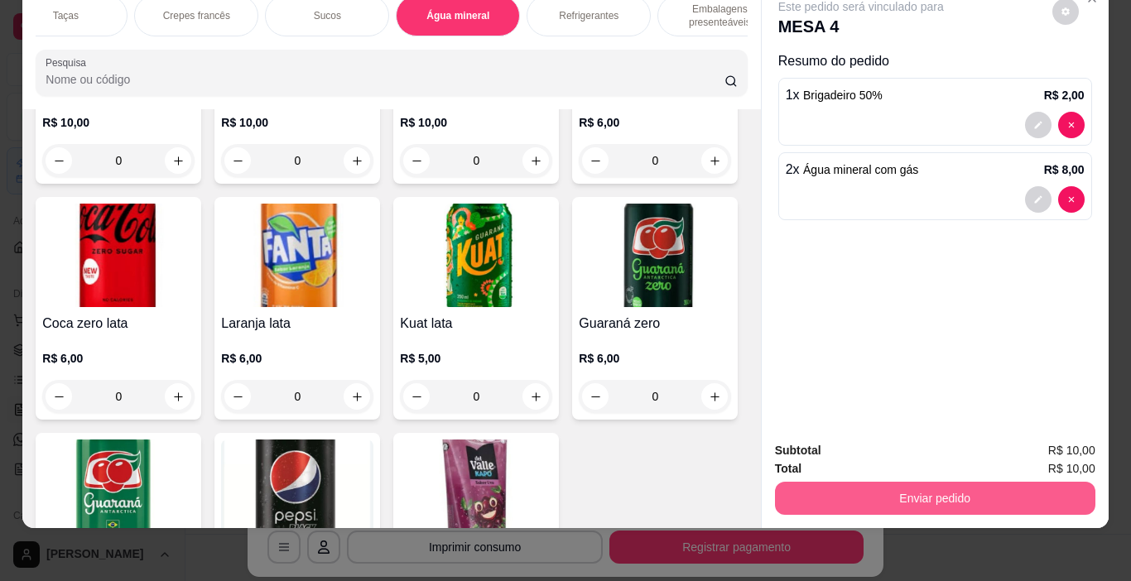
click at [896, 483] on button "Enviar pedido" at bounding box center [935, 498] width 321 height 33
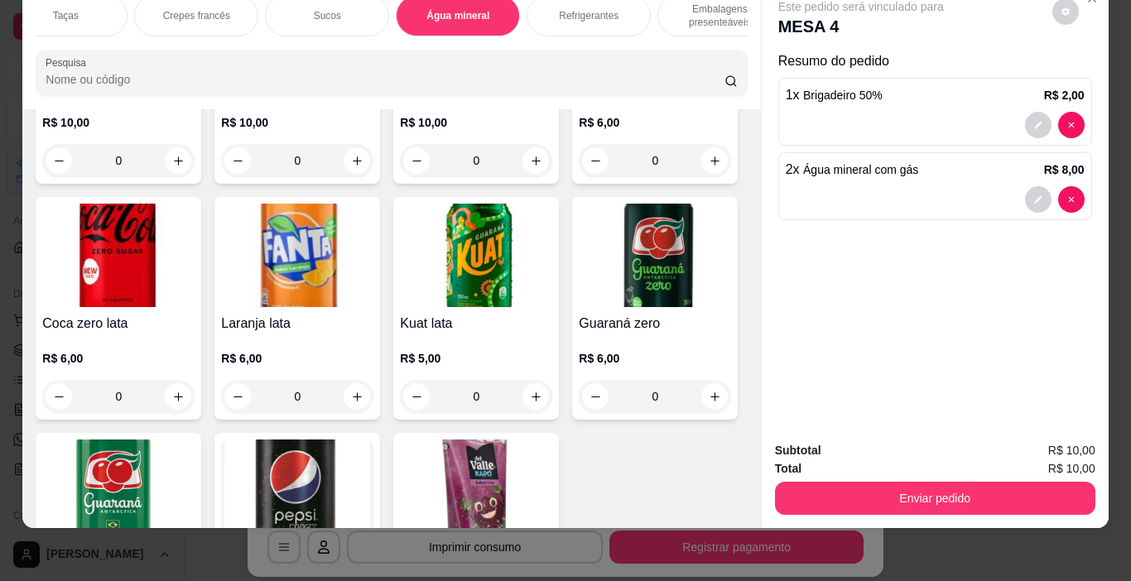
type input "1"
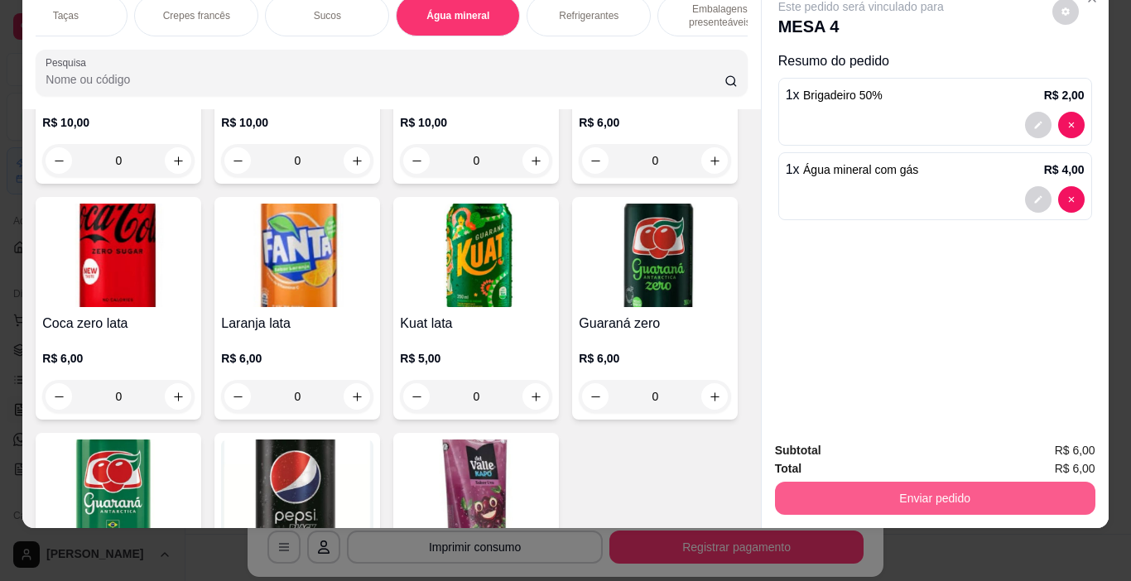
click at [979, 482] on button "Enviar pedido" at bounding box center [935, 498] width 321 height 33
click at [865, 489] on button "Enviar pedido" at bounding box center [935, 498] width 321 height 33
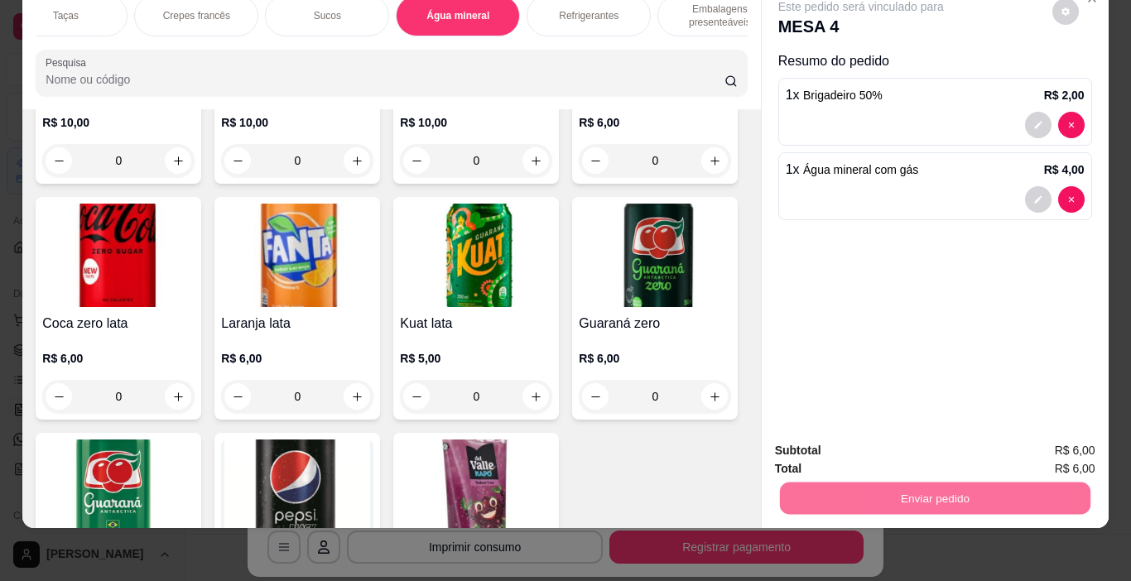
click at [858, 445] on button "Não registrar e enviar pedido" at bounding box center [880, 445] width 172 height 31
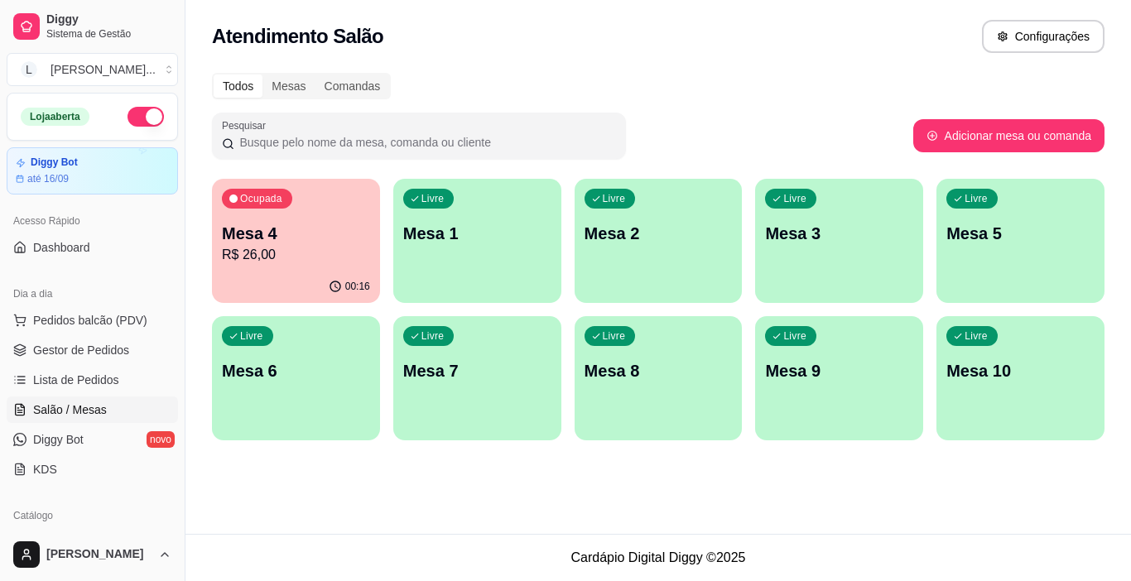
click at [333, 229] on p "Mesa 4" at bounding box center [296, 233] width 148 height 23
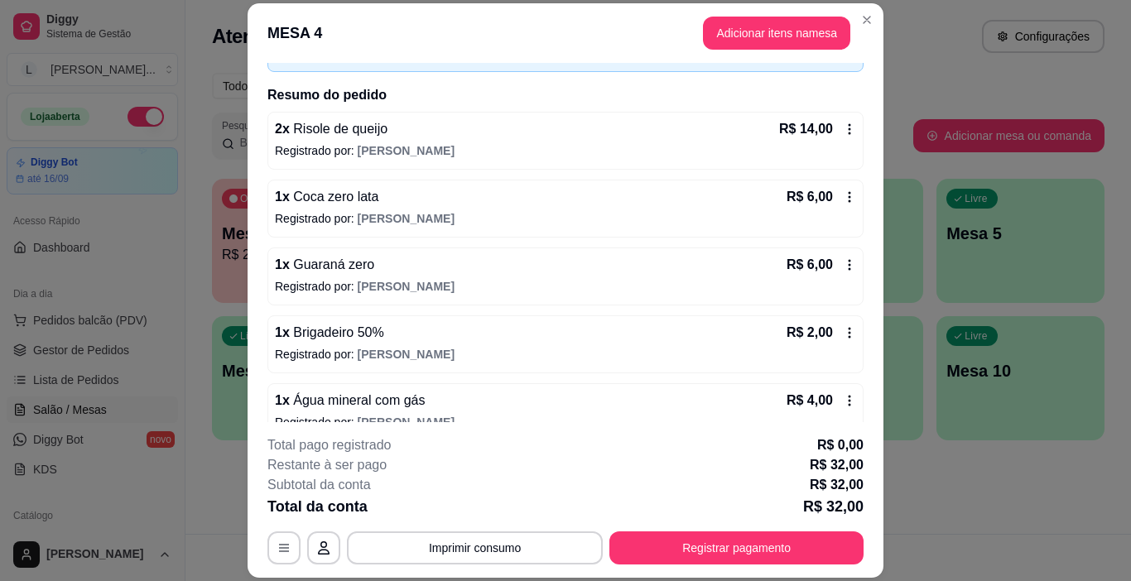
scroll to position [83, 0]
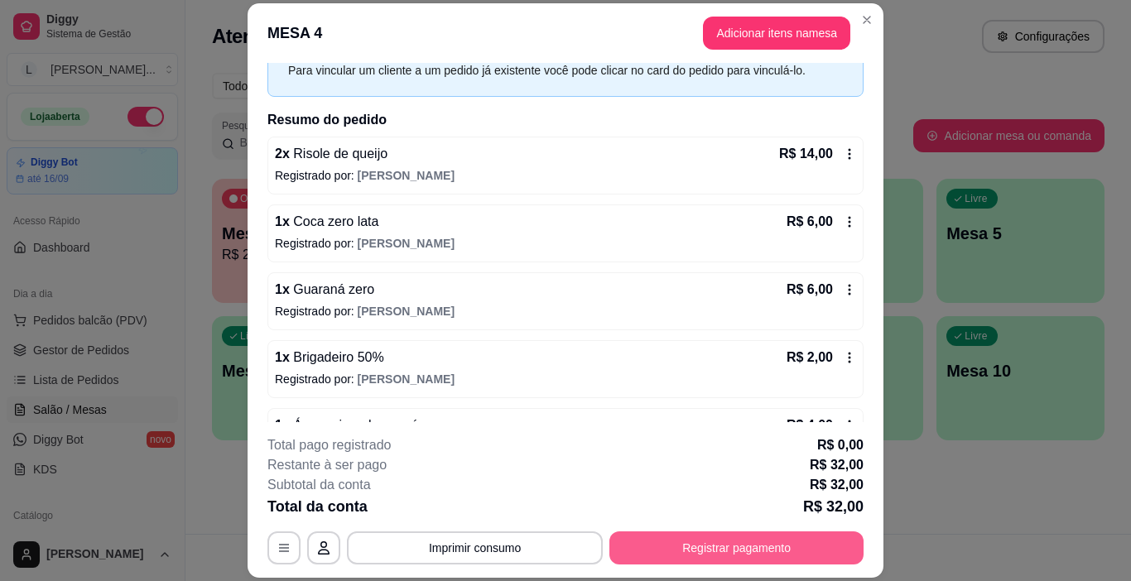
click at [753, 537] on button "Registrar pagamento" at bounding box center [737, 548] width 254 height 33
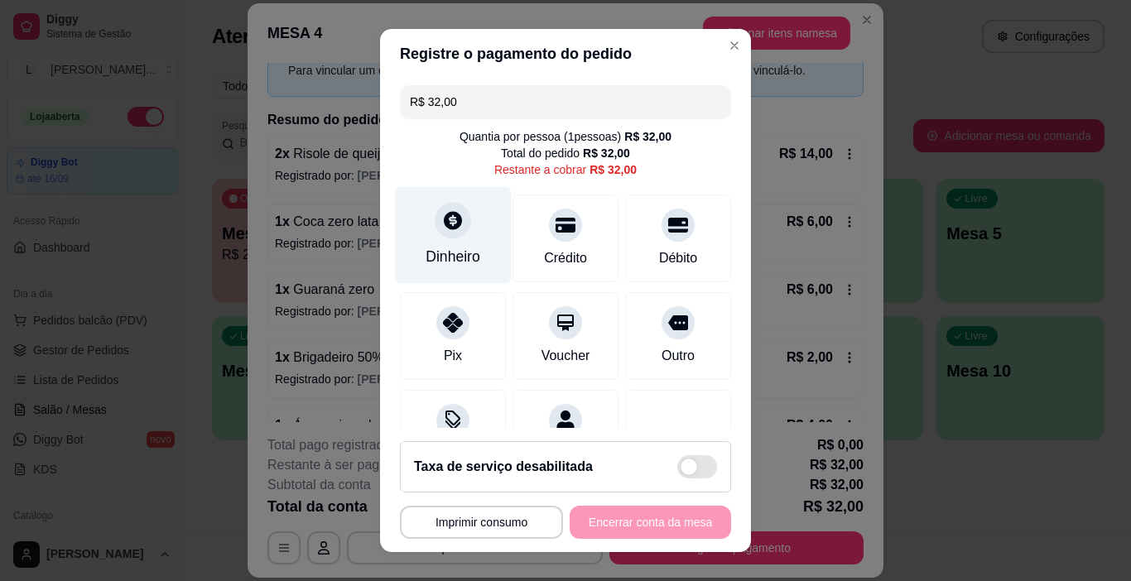
click at [452, 251] on div "Dinheiro" at bounding box center [453, 257] width 55 height 22
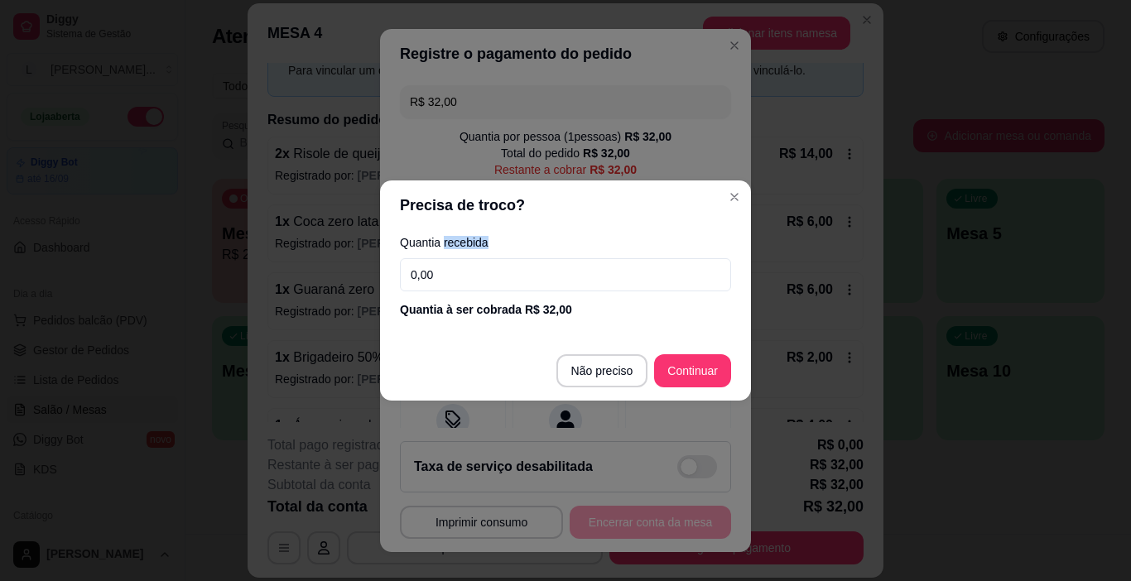
click at [475, 280] on input "0,00" at bounding box center [565, 274] width 331 height 33
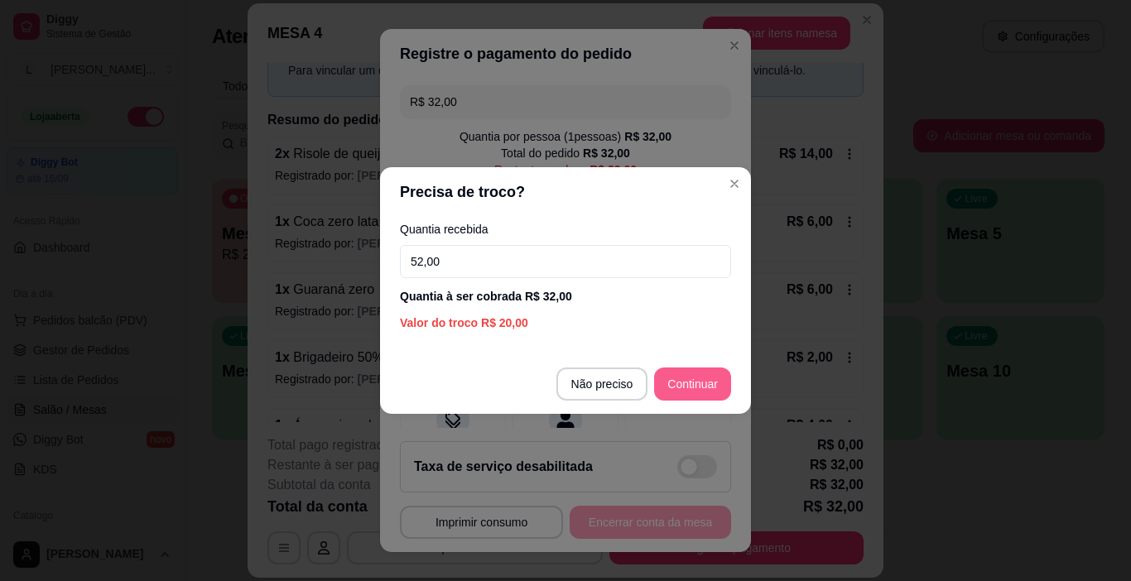
type input "52,00"
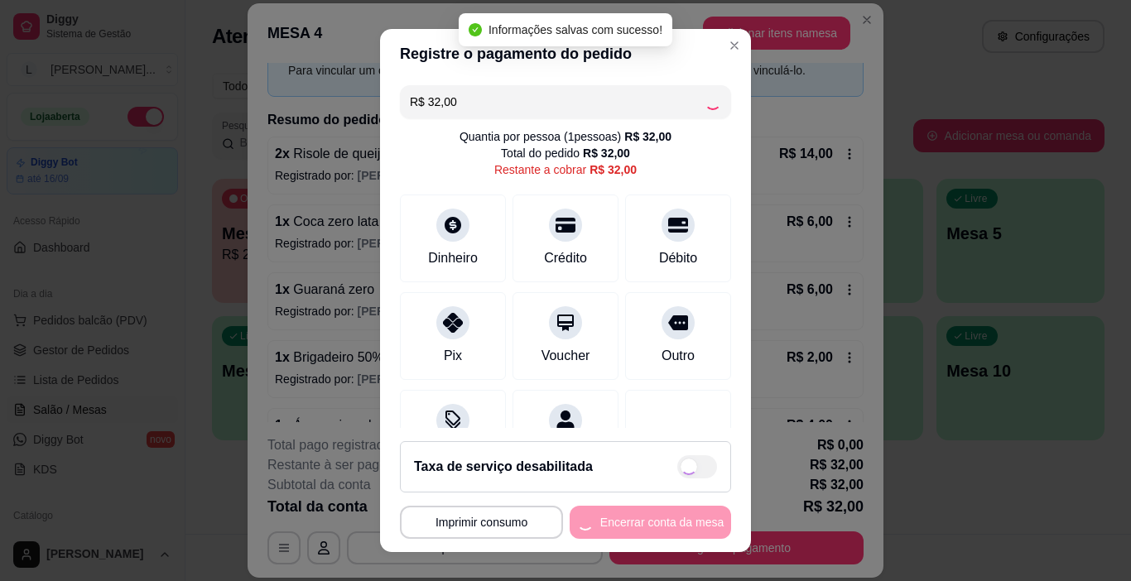
type input "R$ 0,00"
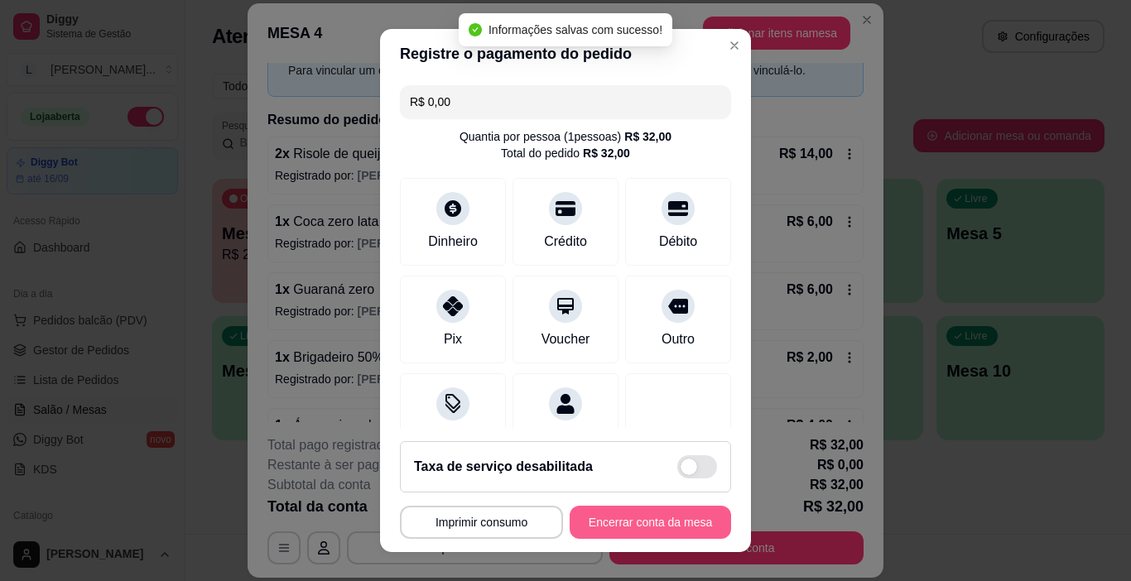
click at [637, 522] on button "Encerrar conta da mesa" at bounding box center [651, 522] width 162 height 33
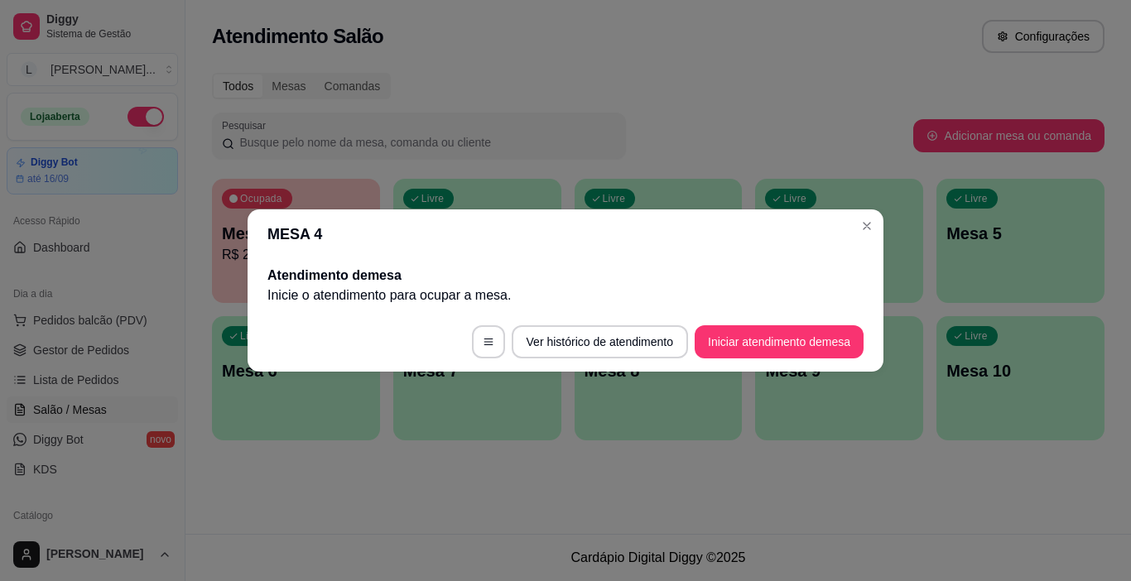
scroll to position [0, 0]
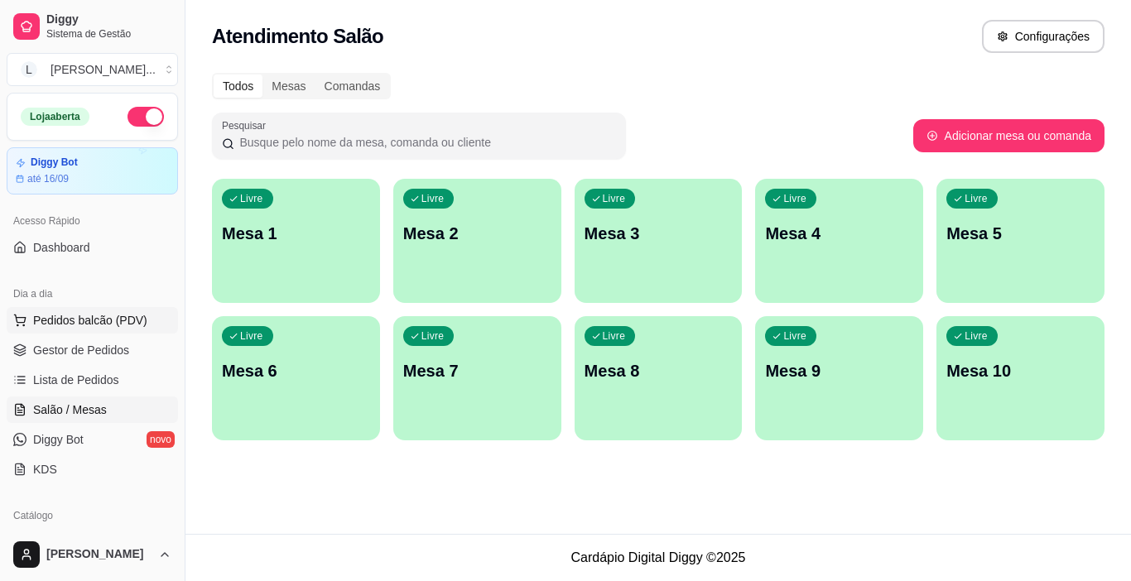
click at [115, 319] on span "Pedidos balcão (PDV)" at bounding box center [90, 320] width 114 height 17
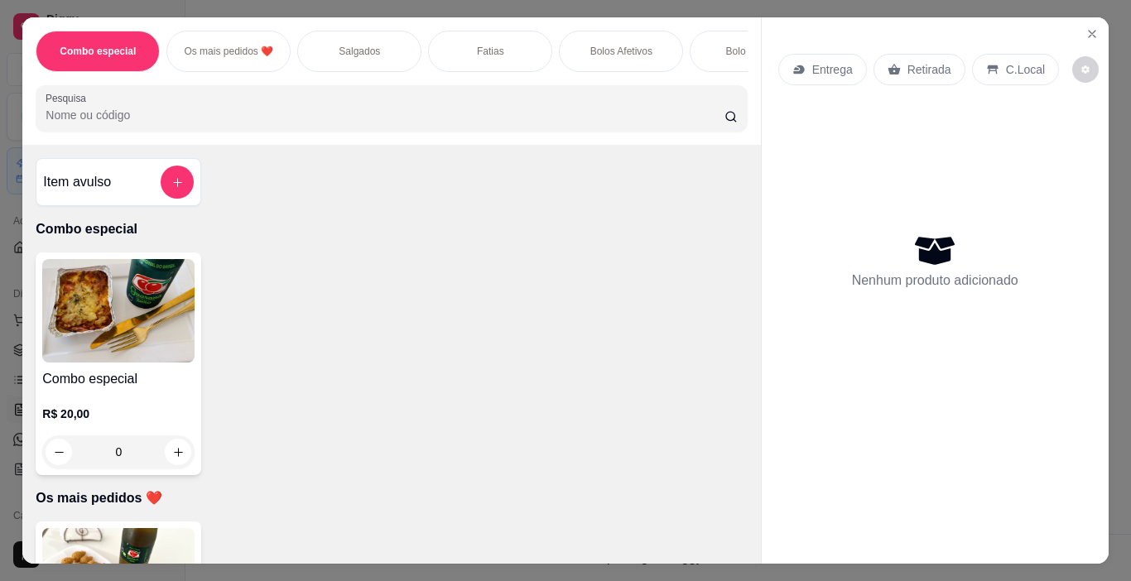
click at [369, 47] on p "Salgados" at bounding box center [359, 51] width 41 height 13
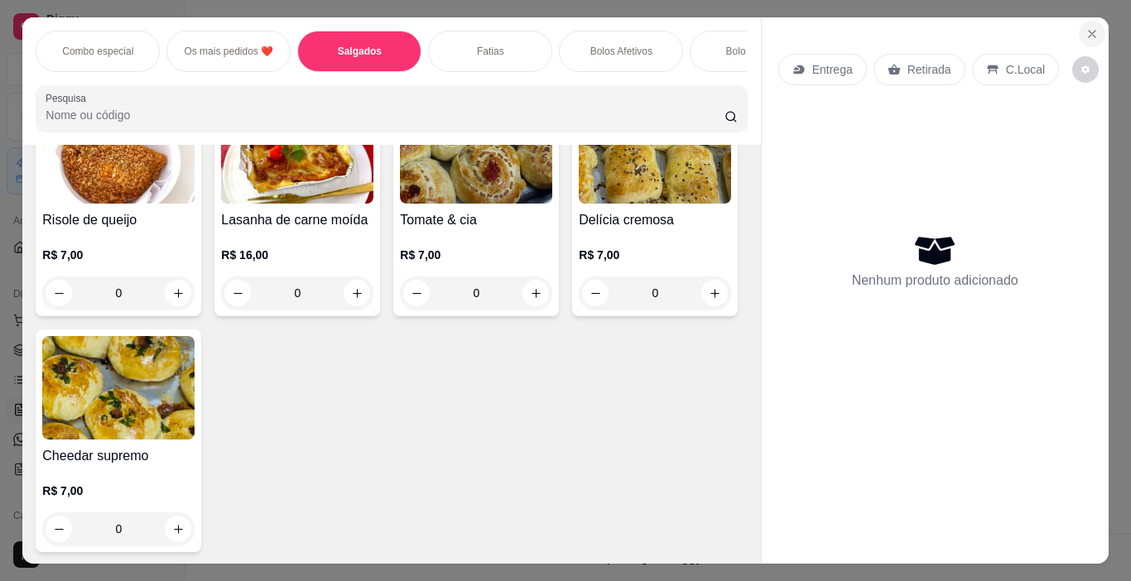
click at [1086, 27] on icon "Close" at bounding box center [1092, 33] width 13 height 13
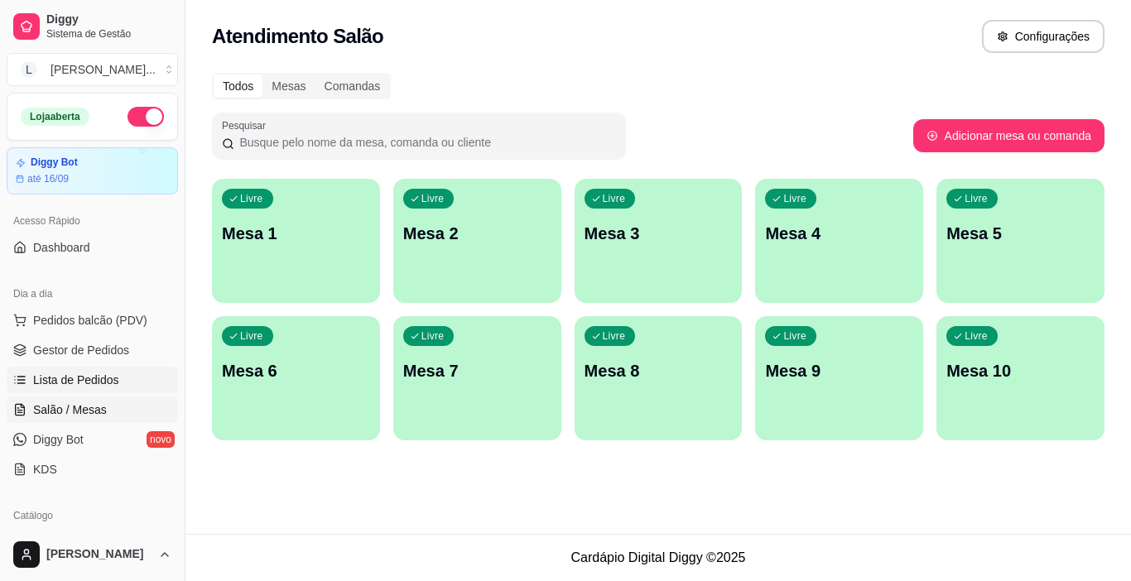
click at [116, 385] on link "Lista de Pedidos" at bounding box center [92, 380] width 171 height 27
